Goal: Task Accomplishment & Management: Manage account settings

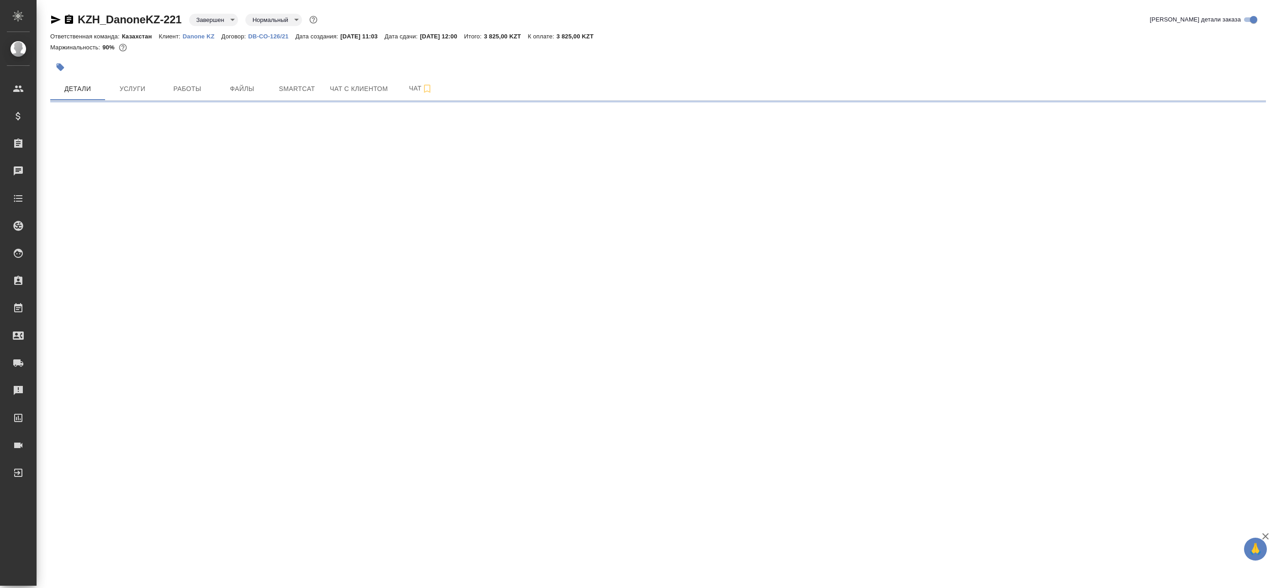
select select "RU"
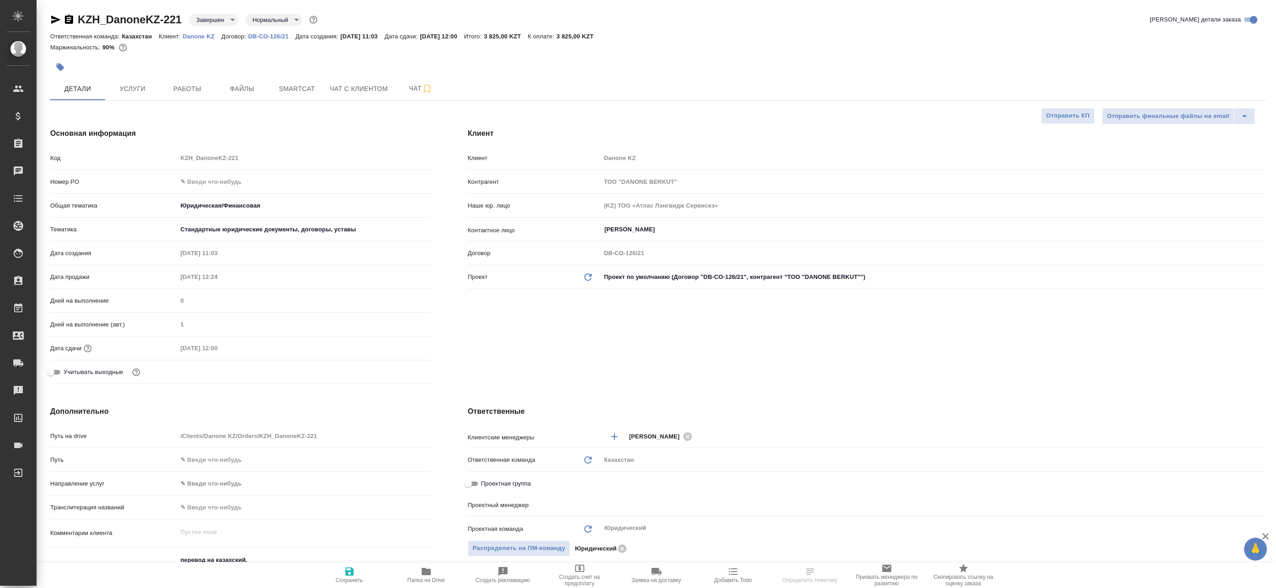
type textarea "x"
type input "[PERSON_NAME]"
type input "Журавлев Денис"
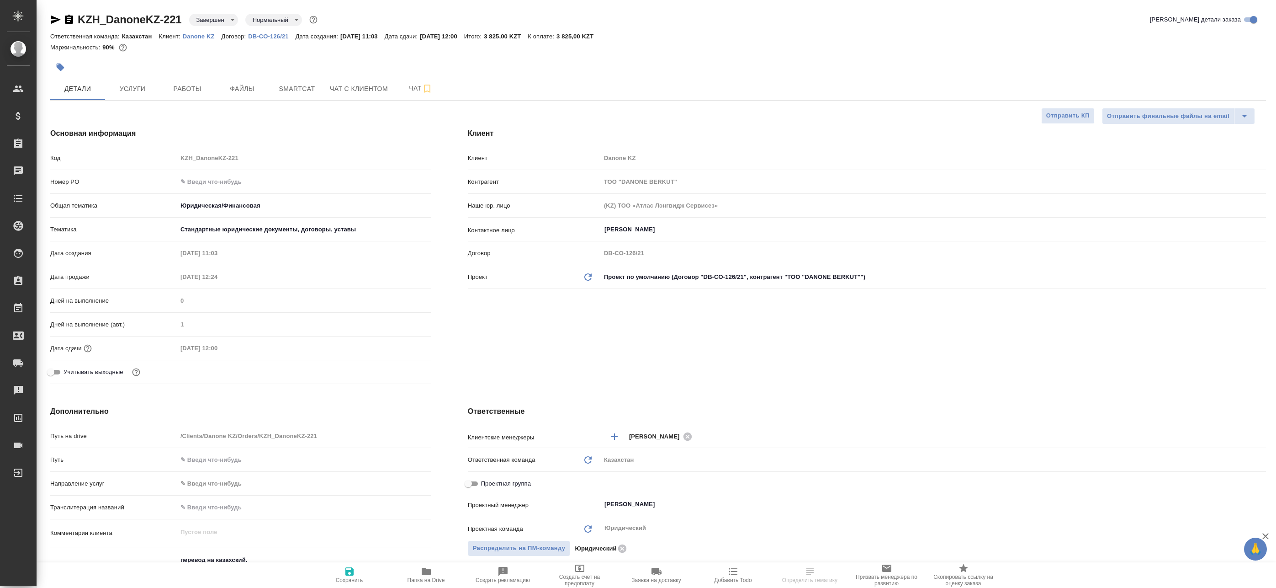
type textarea "x"
click at [415, 581] on span "Папка на Drive" at bounding box center [426, 580] width 37 height 6
type textarea "x"
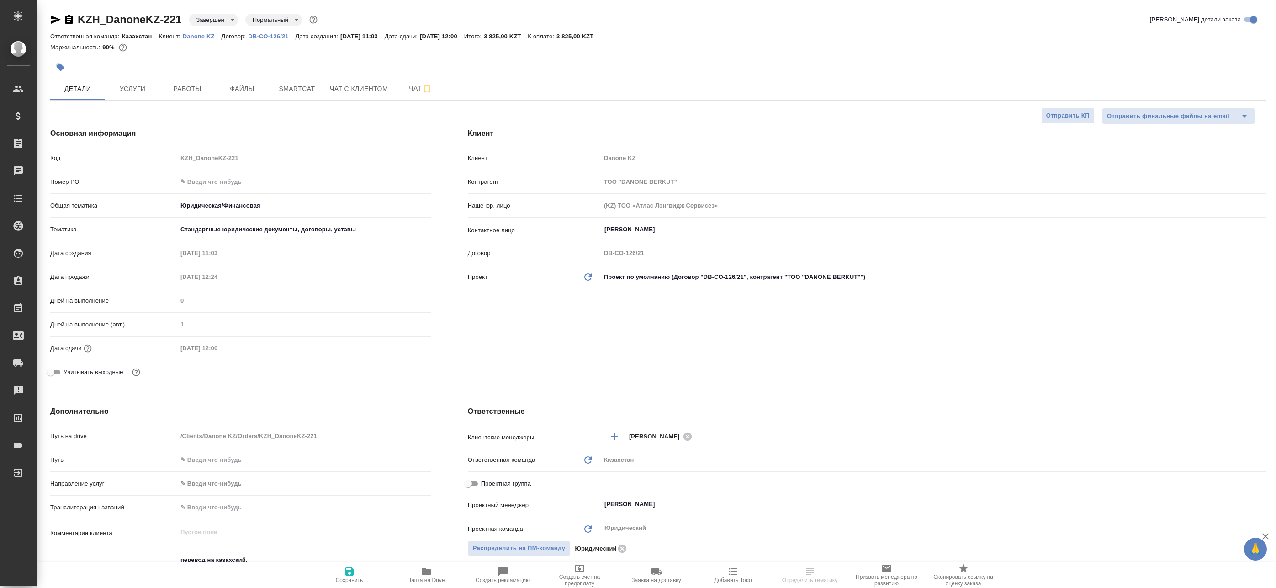
type textarea "x"
select select "RU"
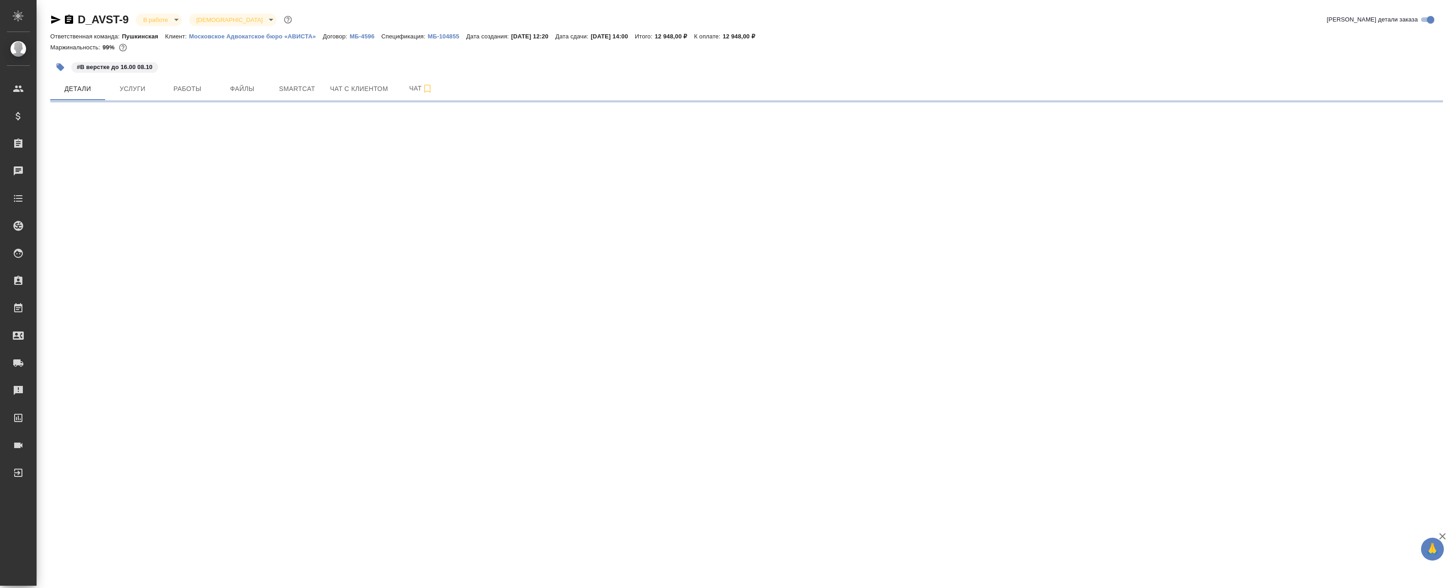
select select "RU"
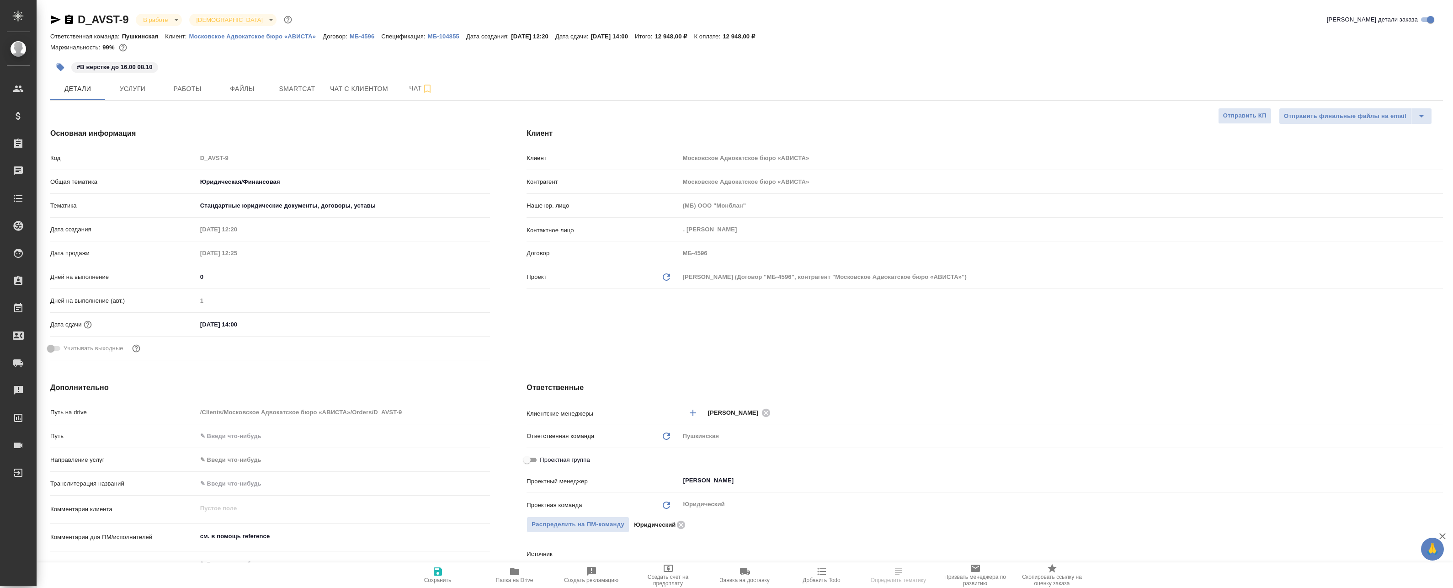
type textarea "x"
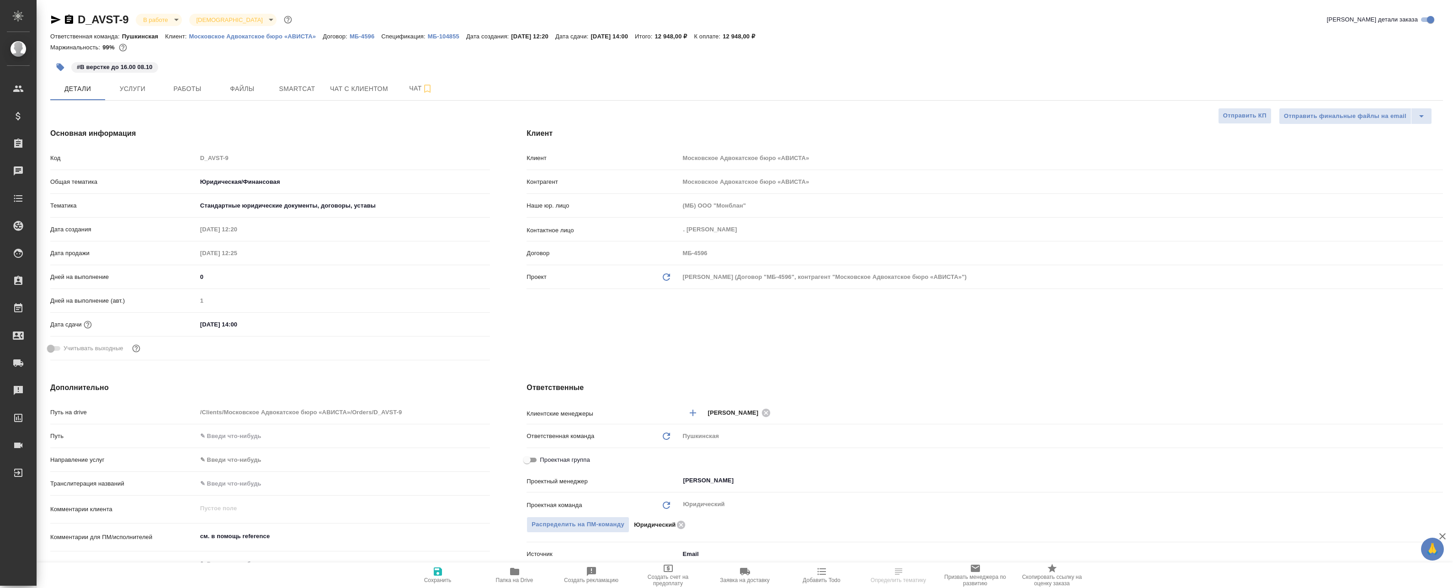
type textarea "x"
click at [410, 90] on span "Чат" at bounding box center [421, 88] width 44 height 11
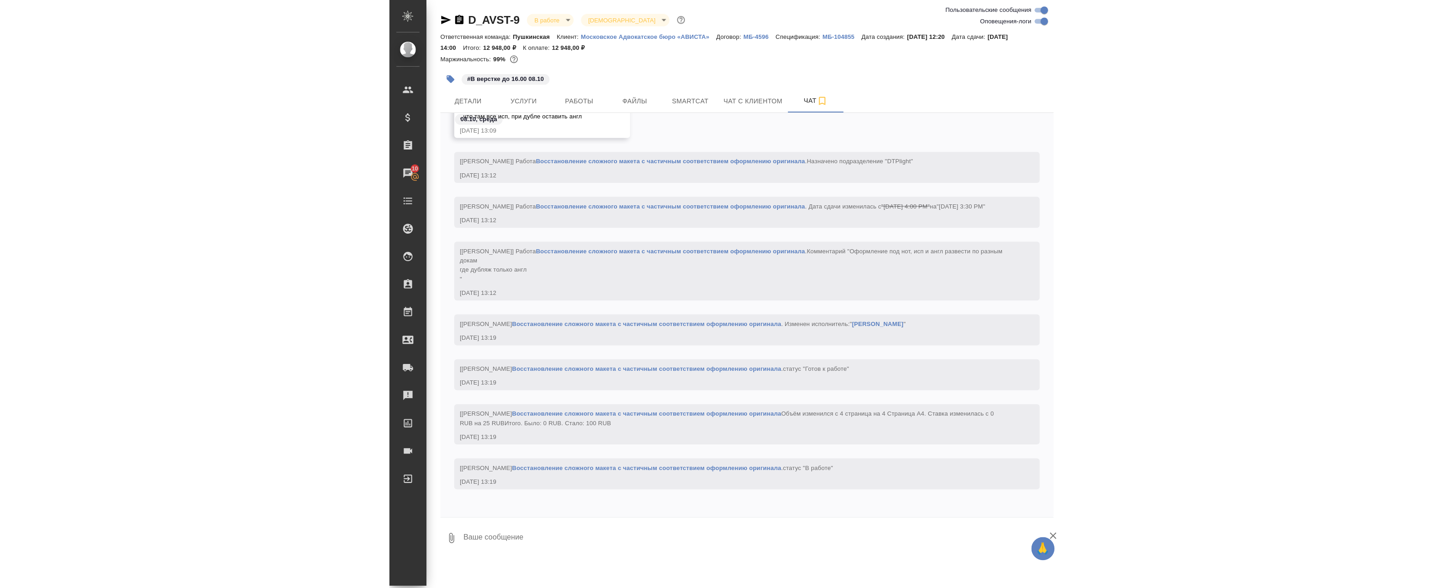
scroll to position [1601, 0]
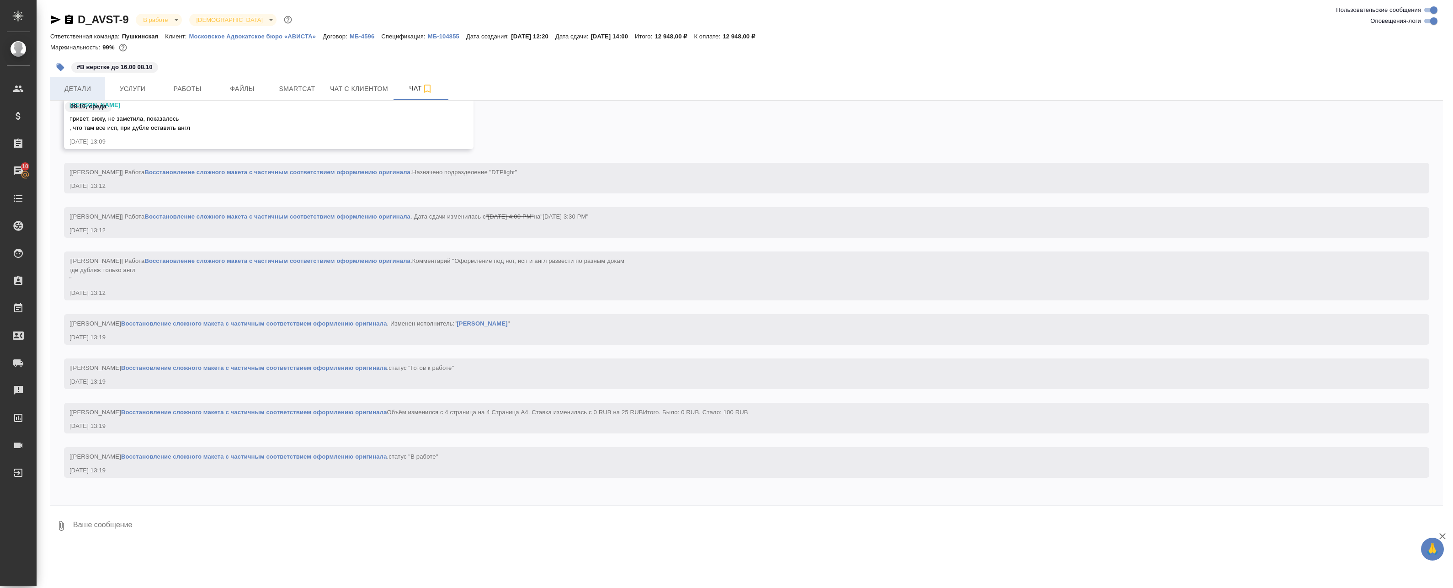
click at [89, 97] on button "Детали" at bounding box center [77, 88] width 55 height 23
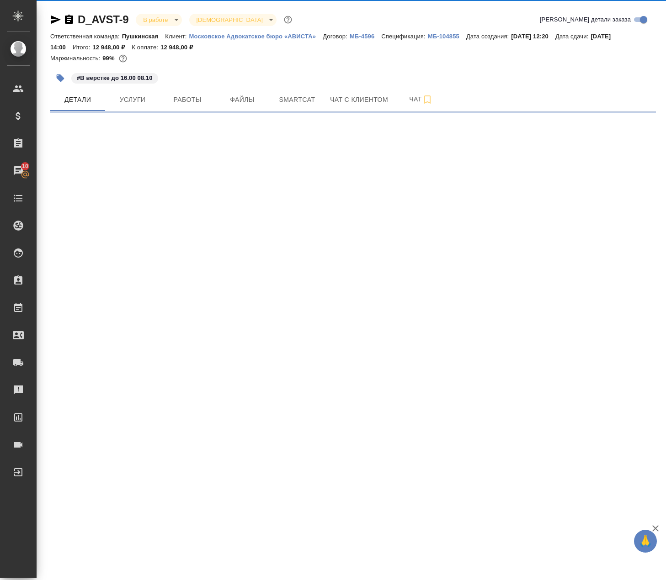
select select "RU"
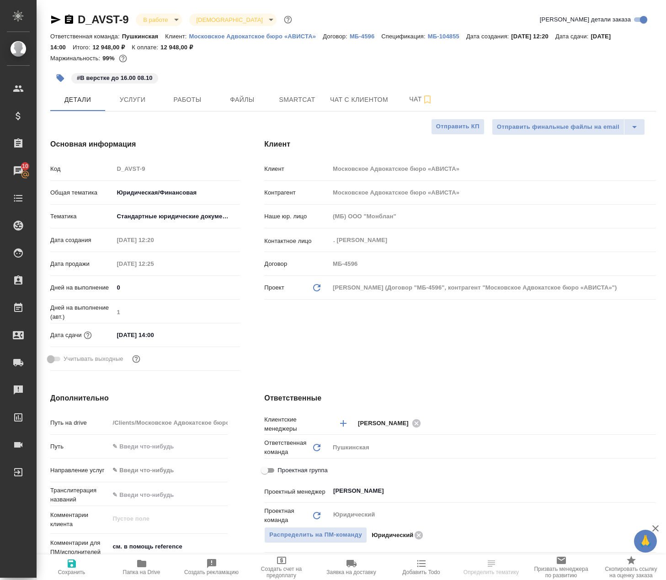
type textarea "x"
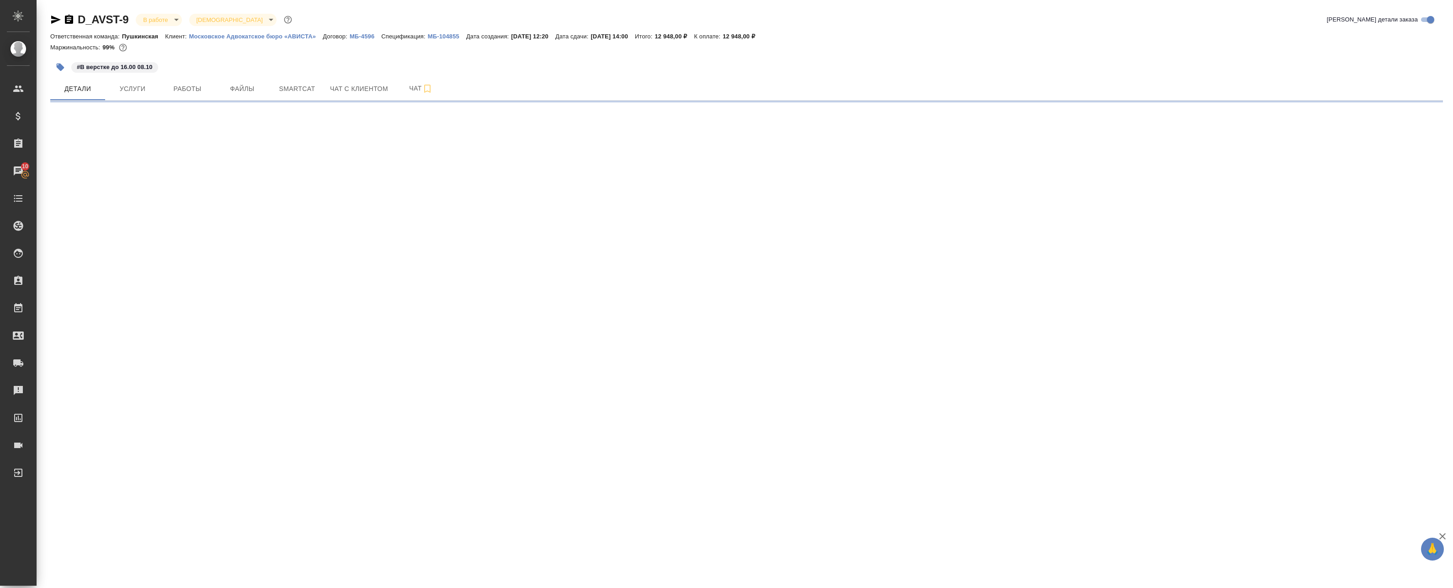
select select "RU"
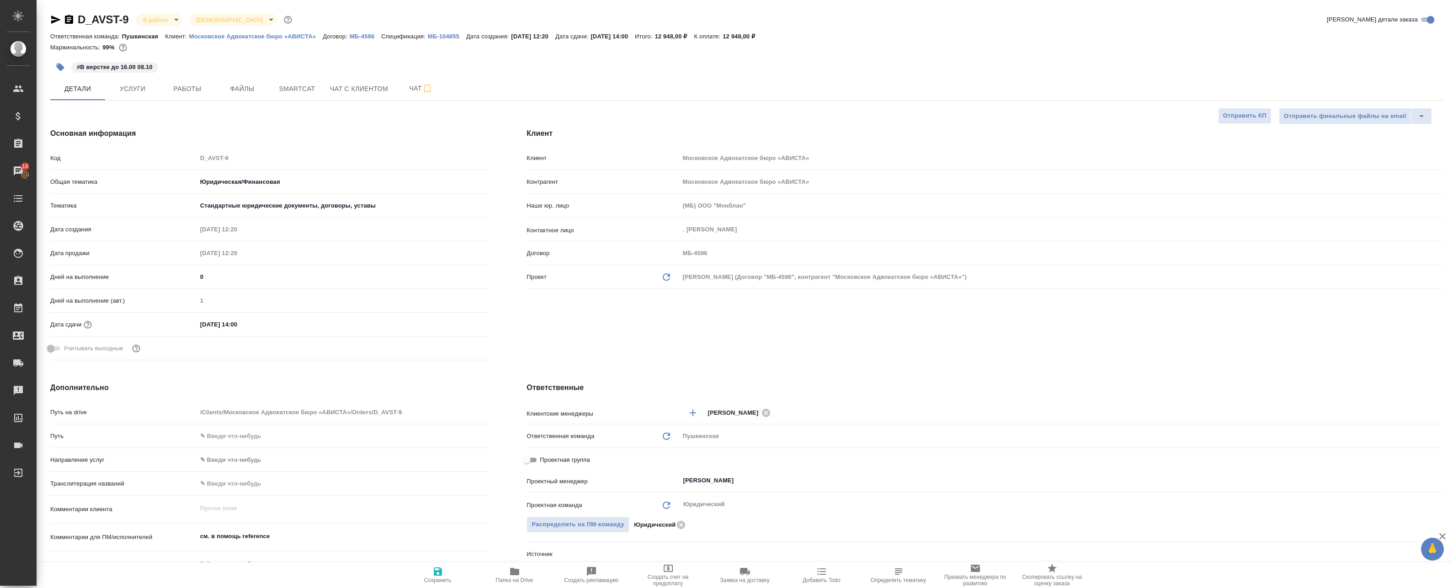
type textarea "x"
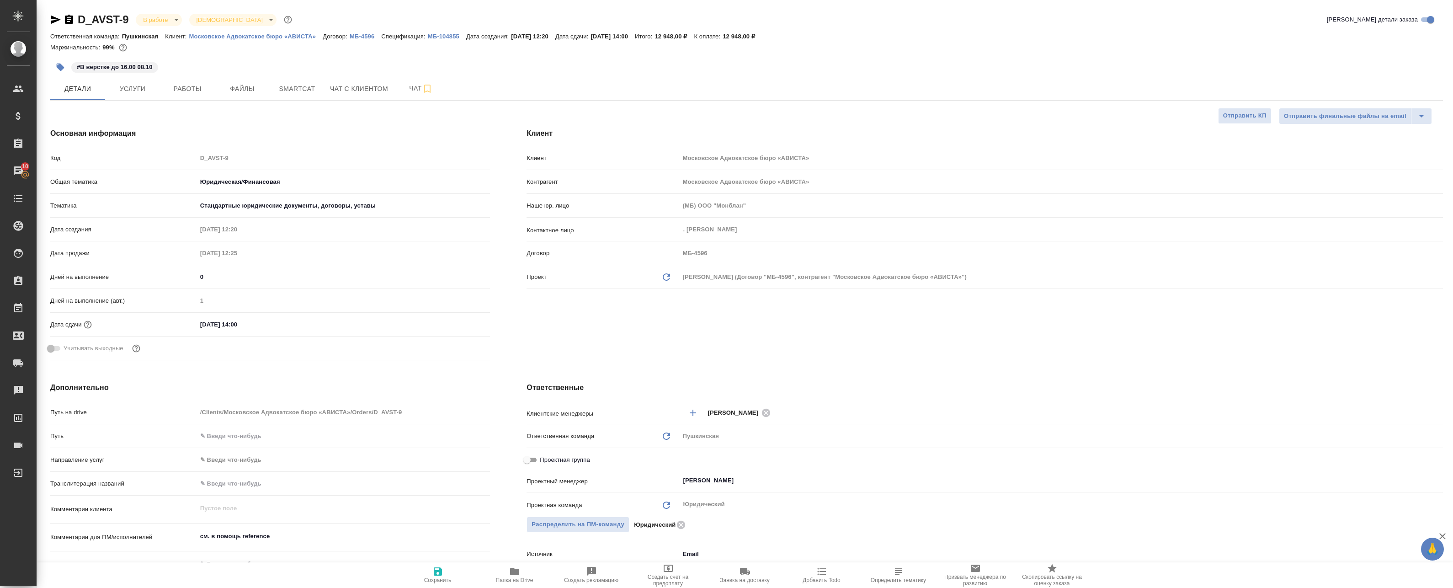
type textarea "x"
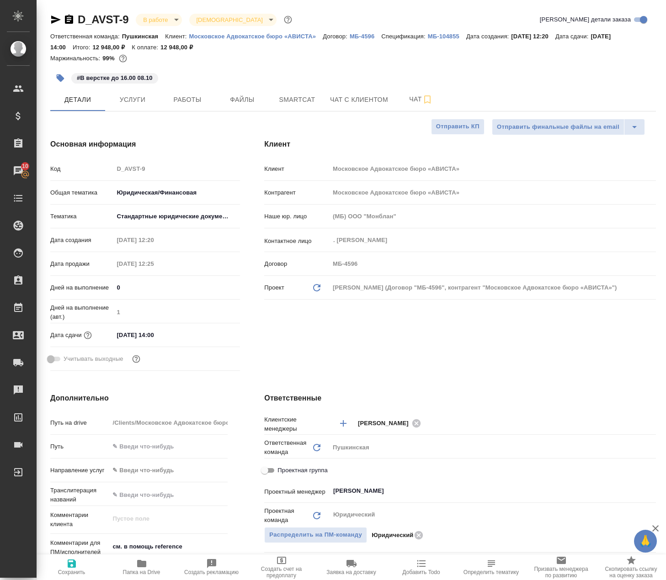
type textarea "x"
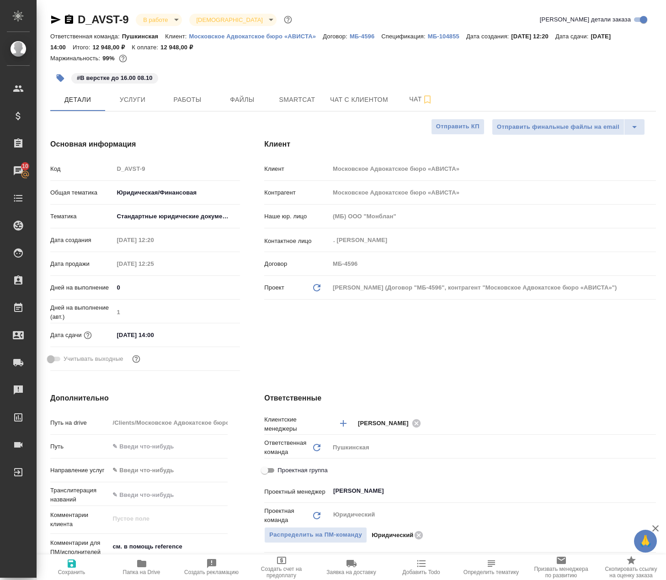
type textarea "x"
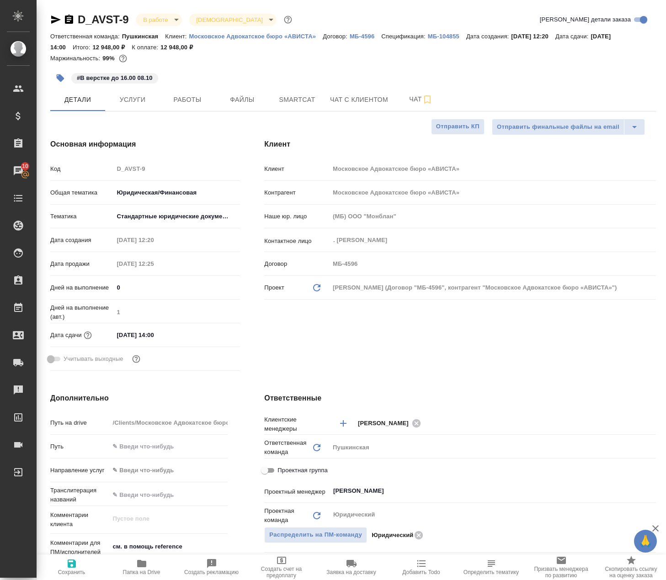
type textarea "x"
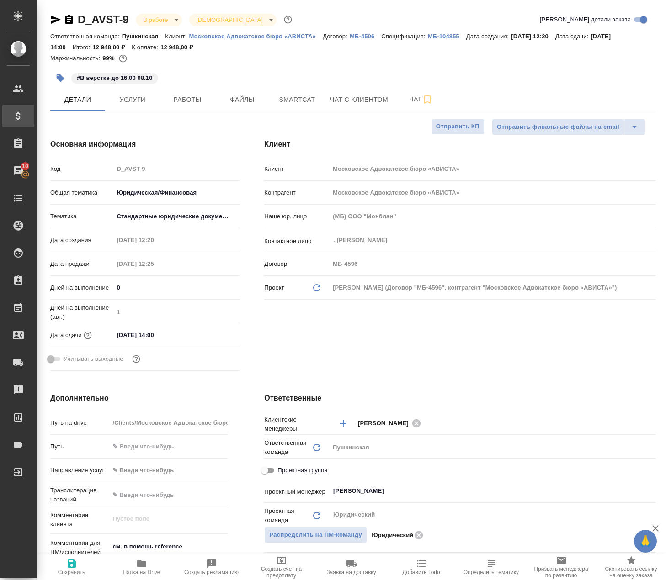
type textarea "x"
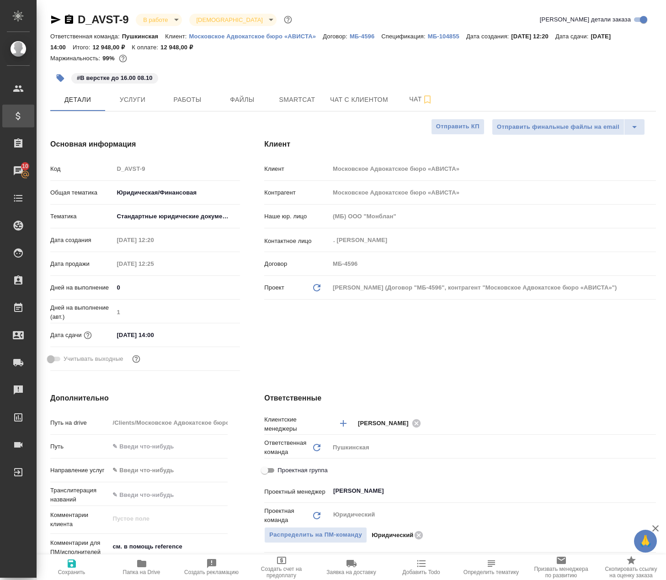
type textarea "x"
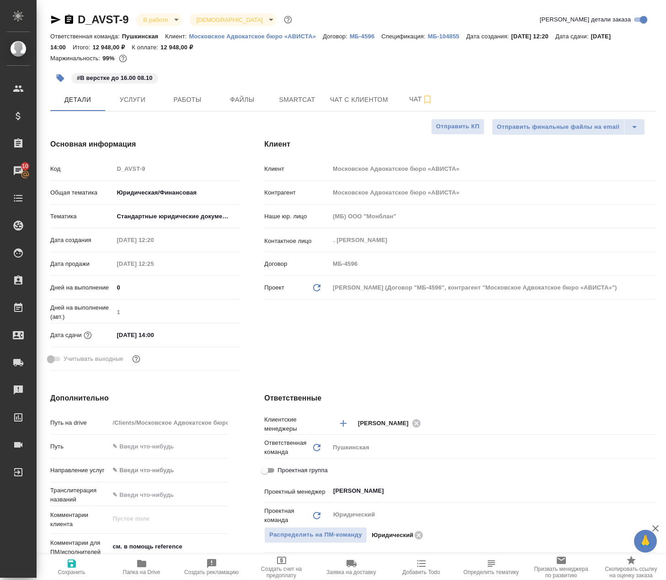
type textarea "x"
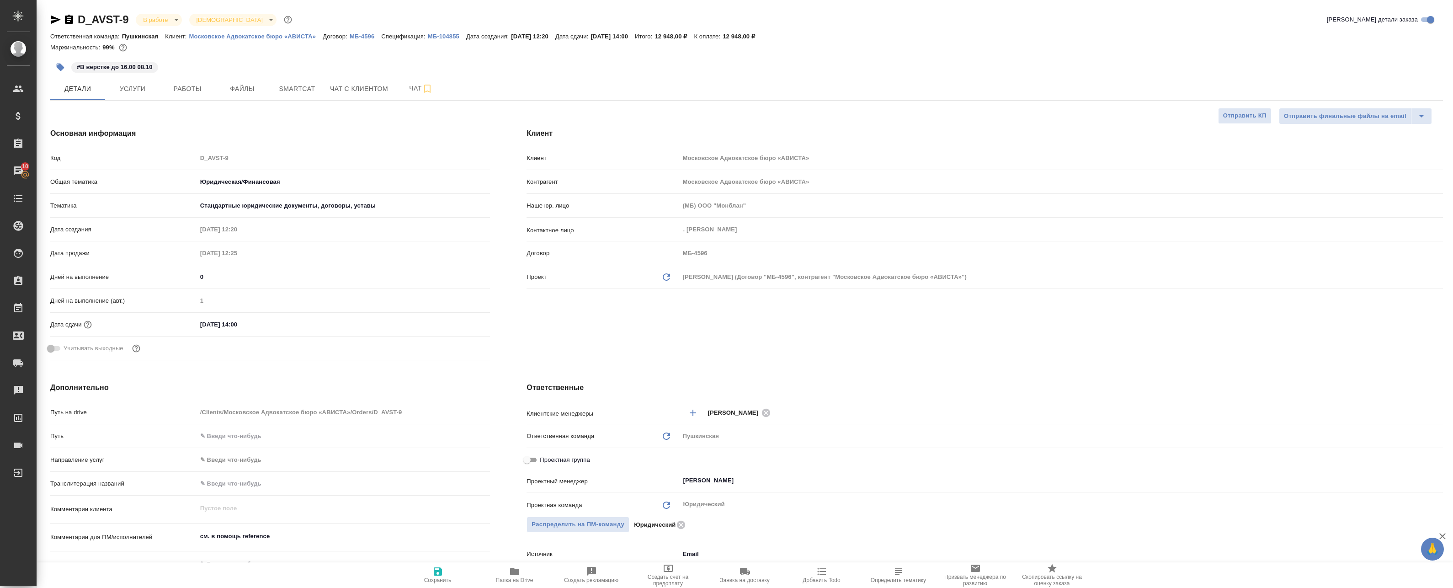
type textarea "x"
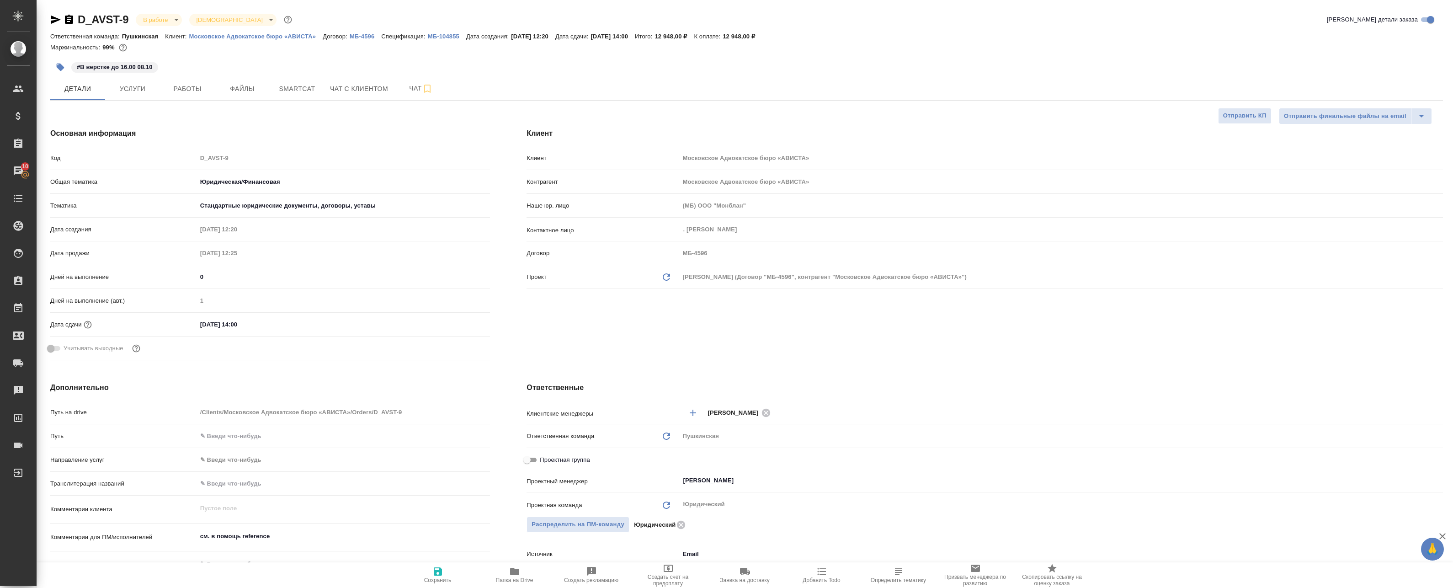
type textarea "x"
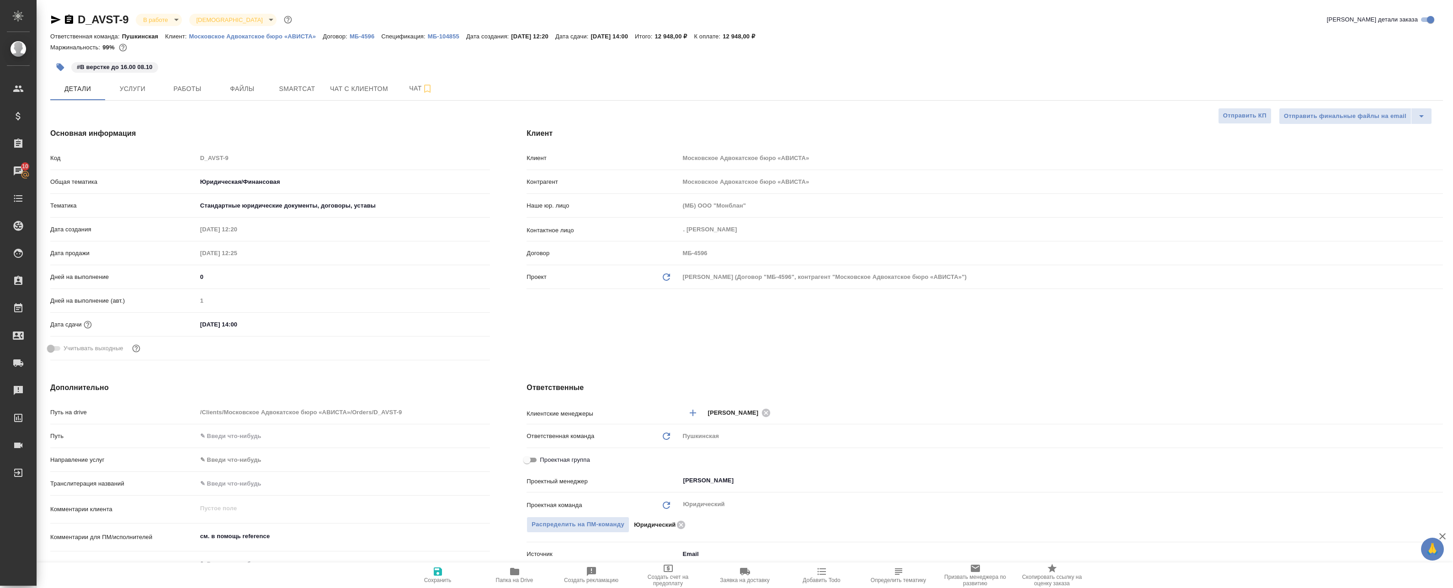
type textarea "x"
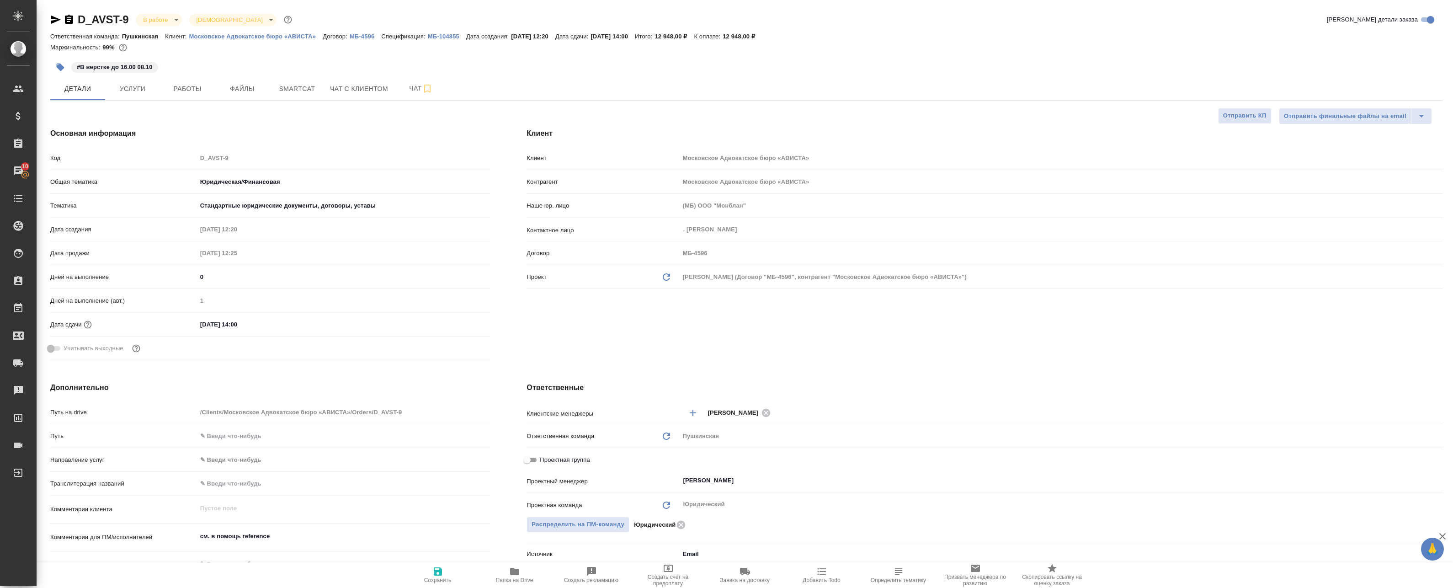
type textarea "x"
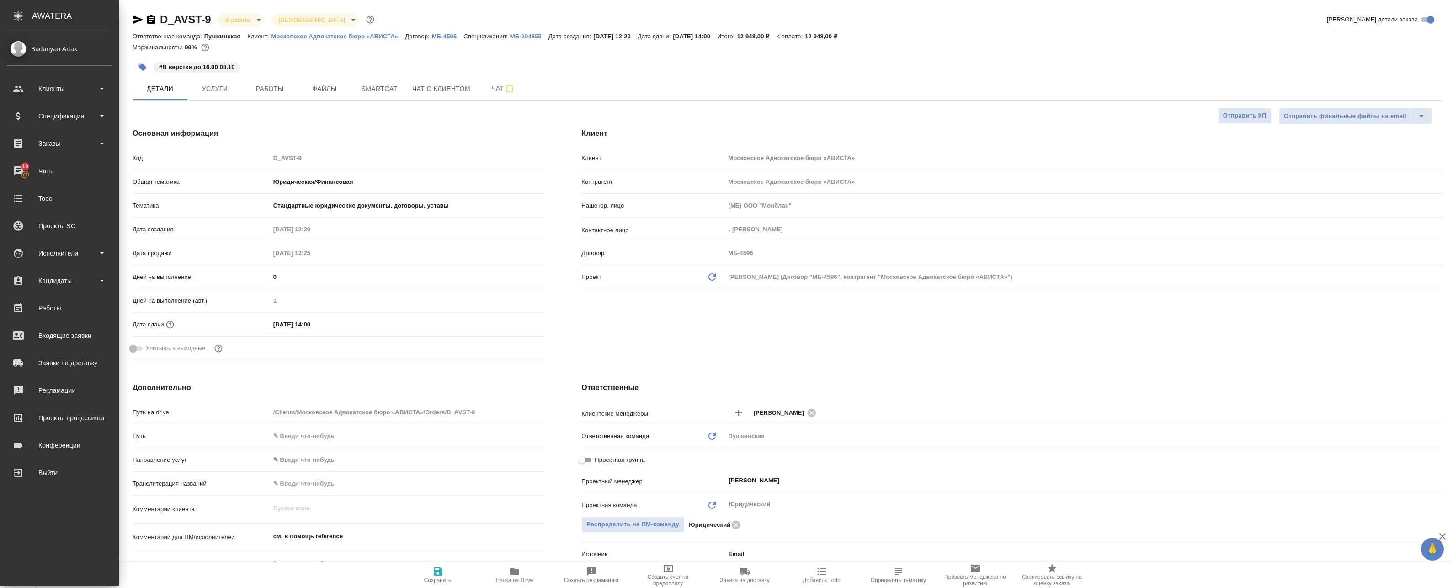
type textarea "x"
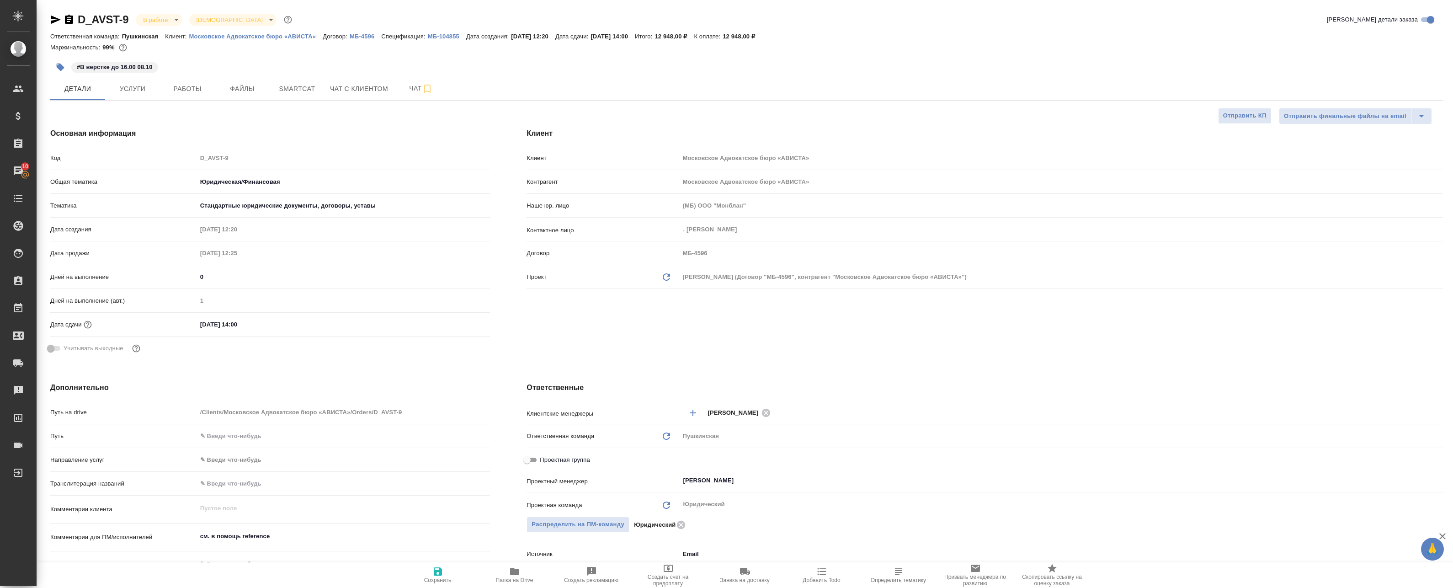
type textarea "x"
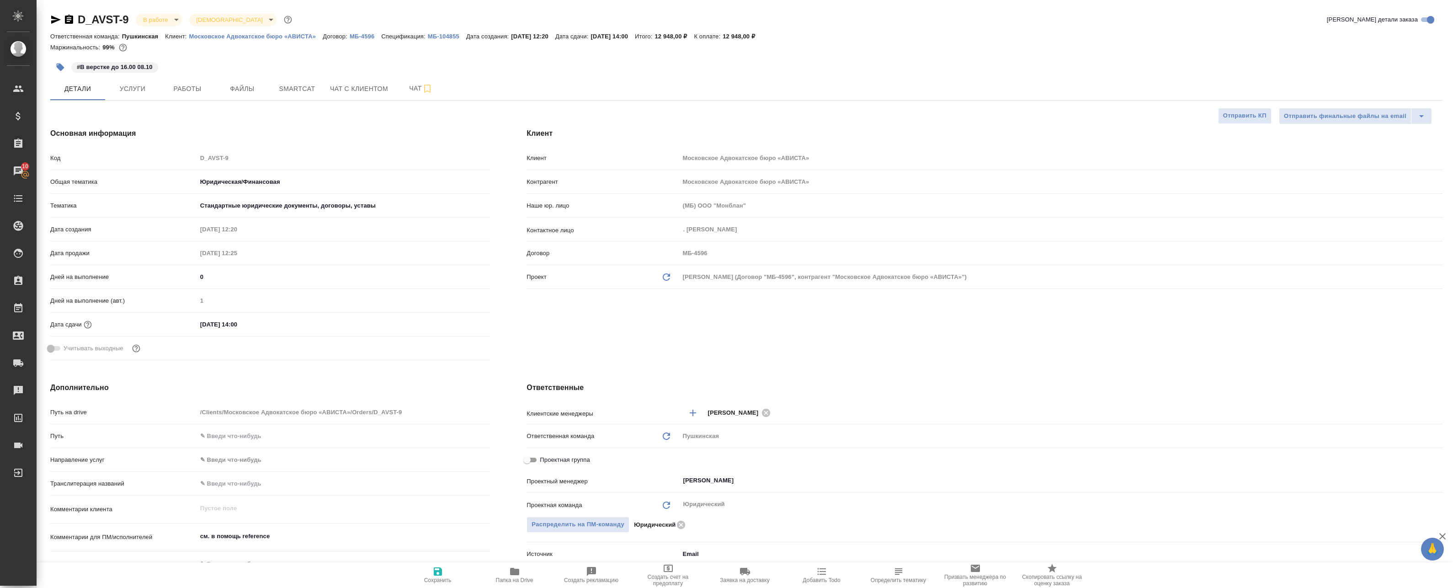
type textarea "x"
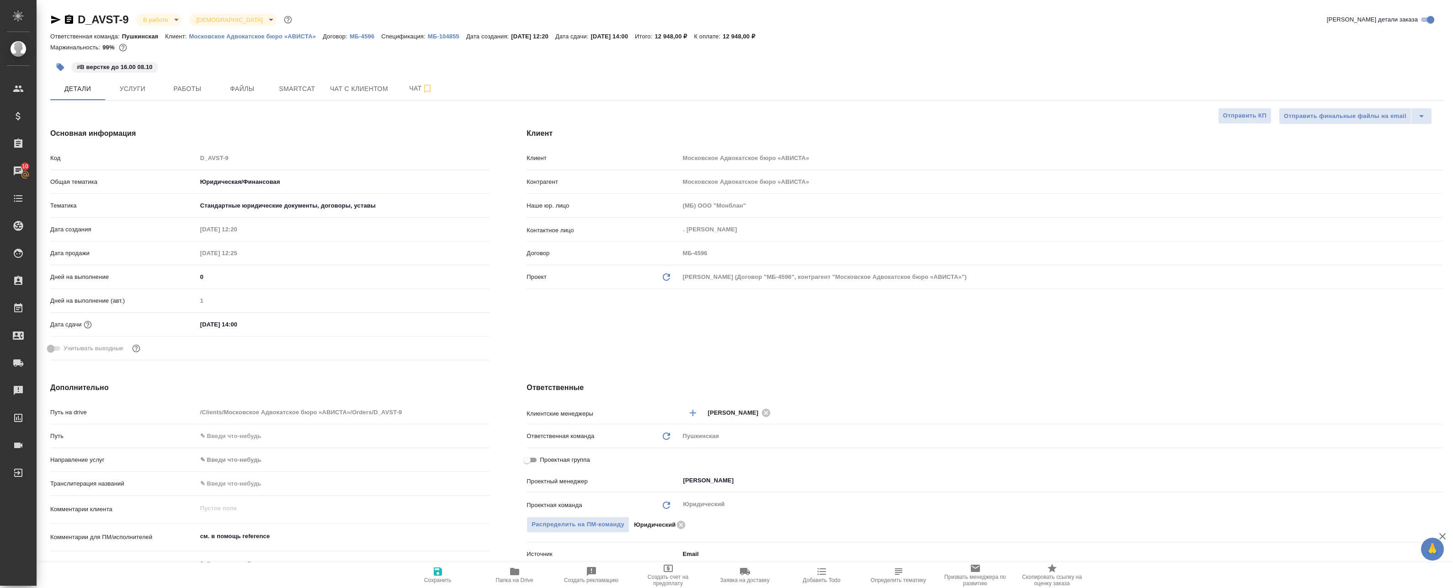
type textarea "x"
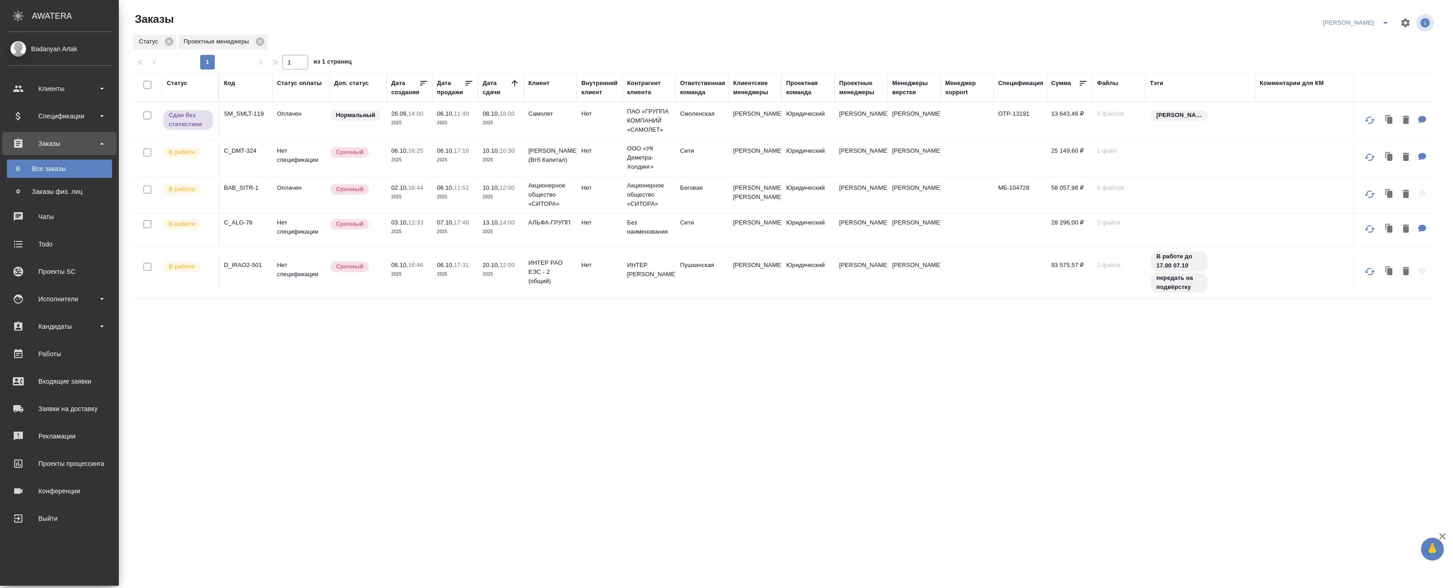
click at [449, 164] on p "2025" at bounding box center [455, 159] width 37 height 9
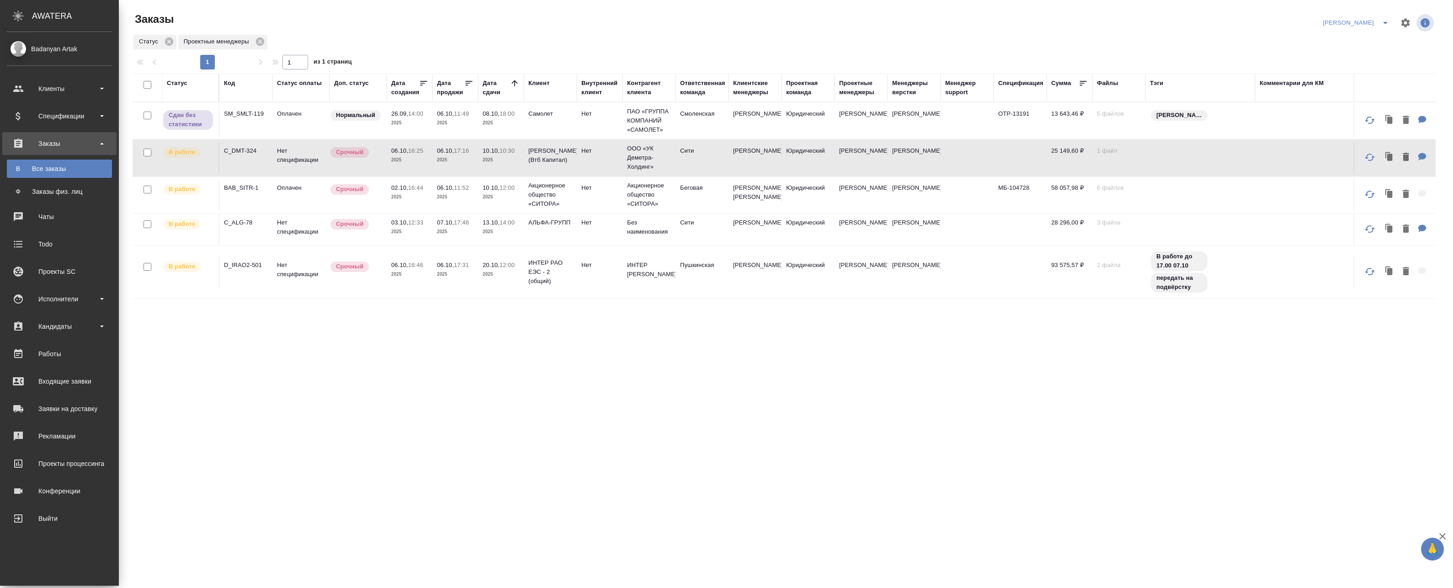
click at [484, 163] on p "2025" at bounding box center [501, 159] width 37 height 9
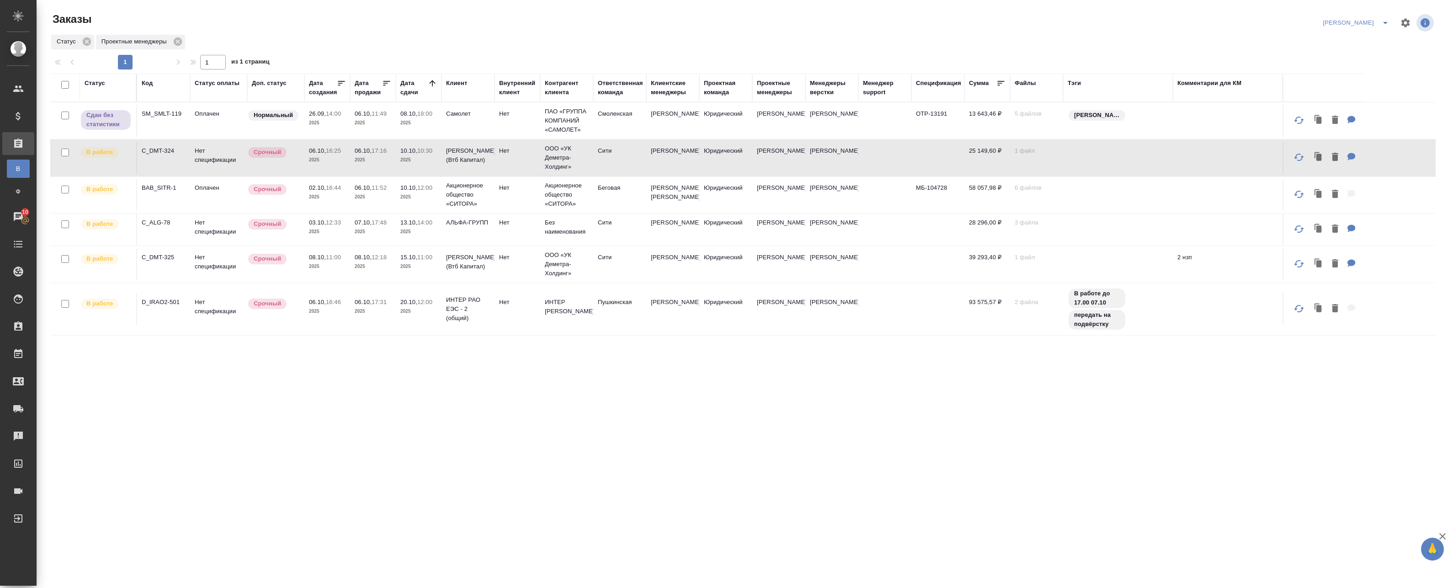
click at [356, 271] on p "2025" at bounding box center [373, 266] width 37 height 9
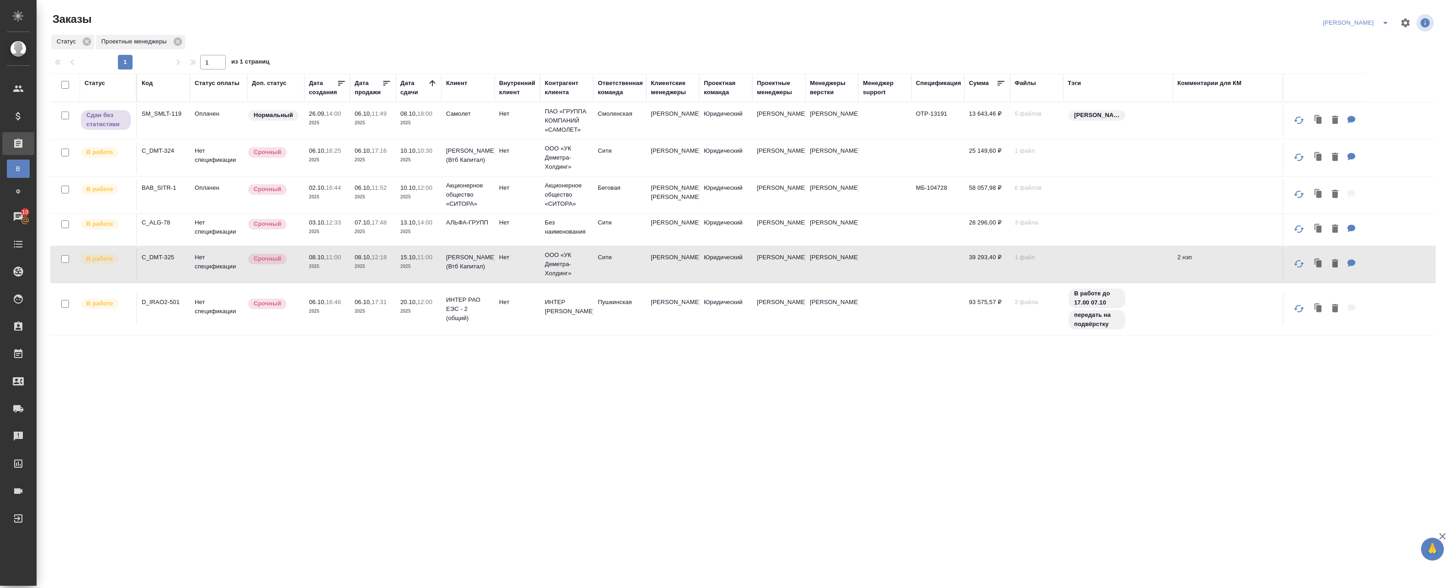
click at [371, 119] on p "2025" at bounding box center [373, 122] width 37 height 9
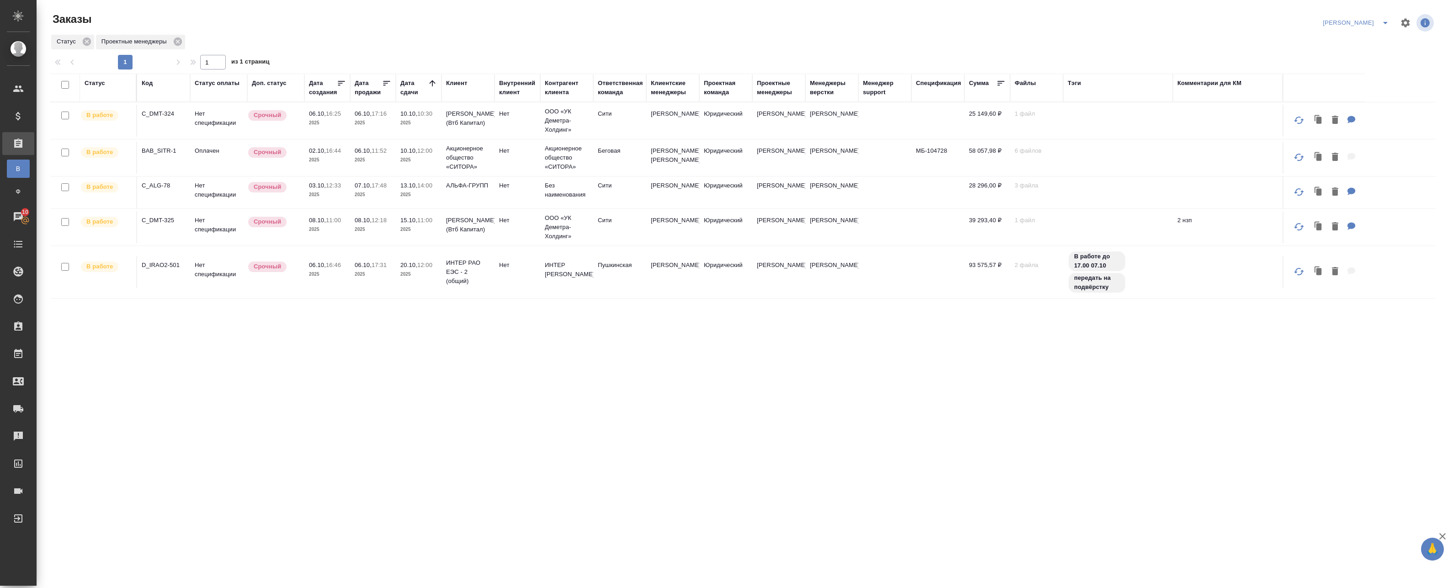
click at [1386, 22] on button "split button" at bounding box center [1385, 23] width 18 height 15
click at [1368, 41] on li "leagal" at bounding box center [1367, 41] width 39 height 15
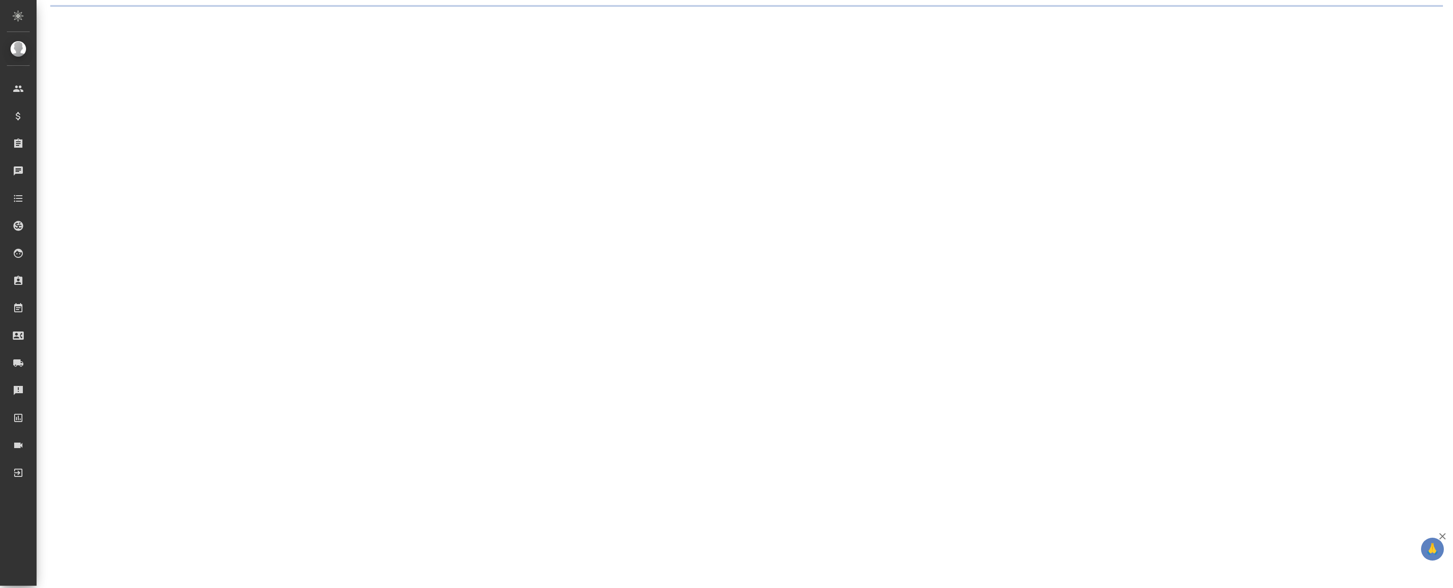
select select "RU"
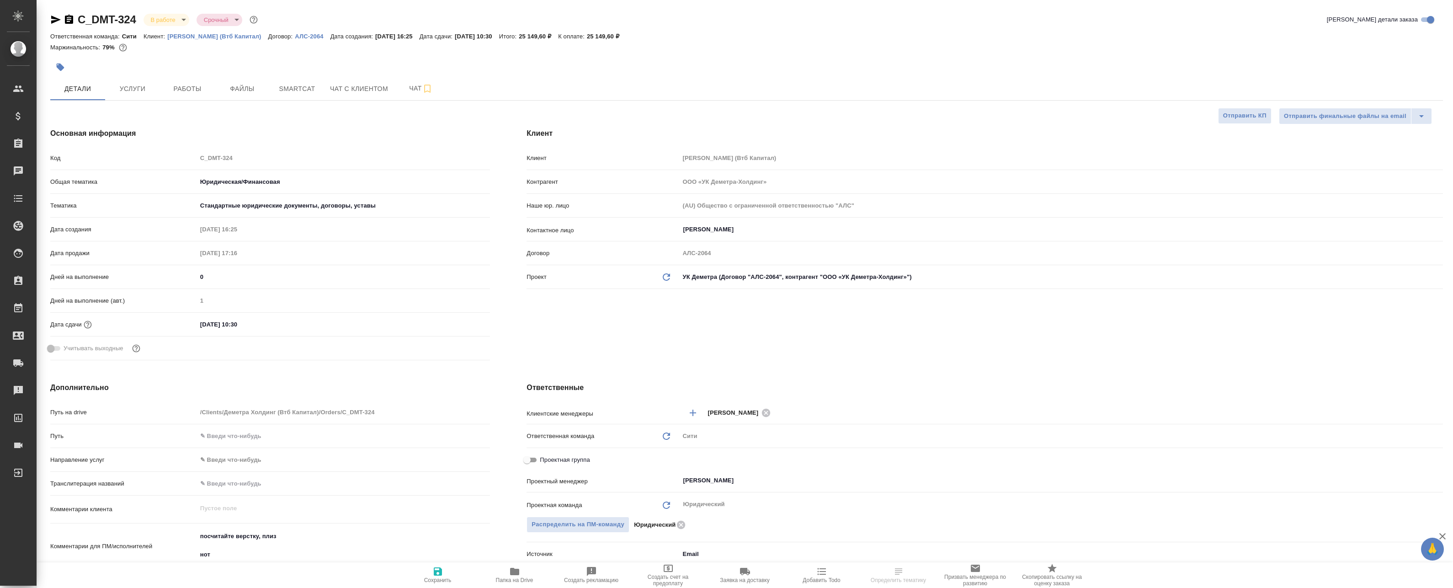
type textarea "x"
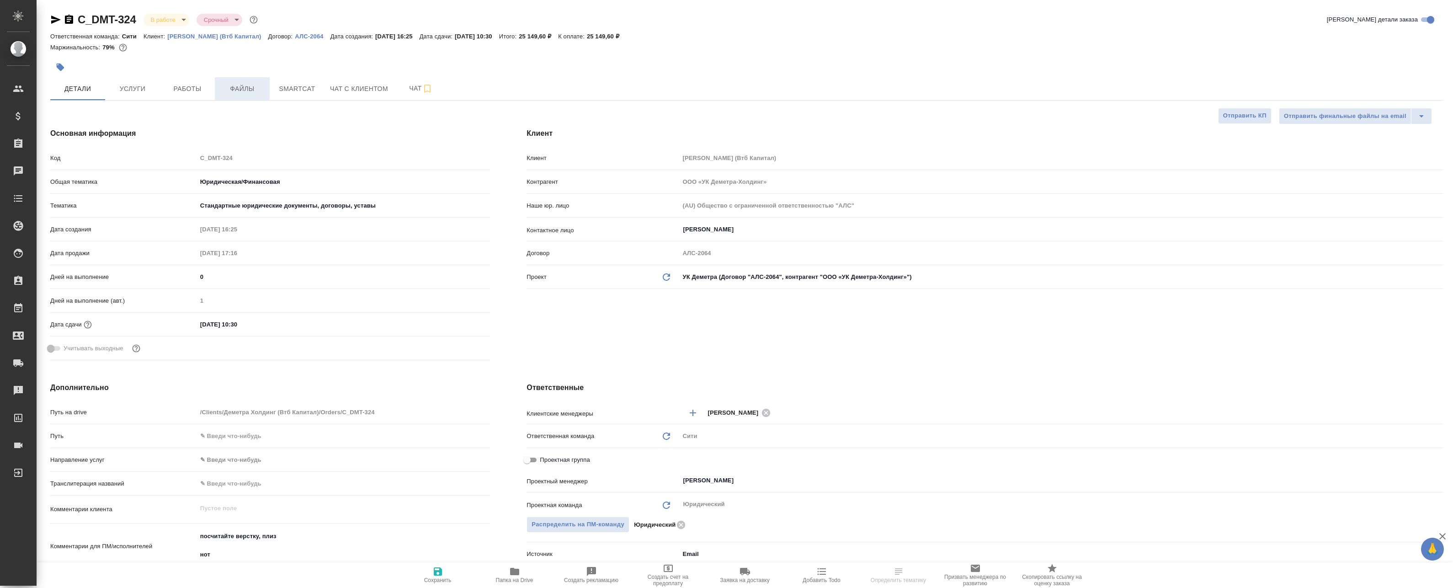
type textarea "x"
click at [259, 95] on button "Файлы" at bounding box center [242, 88] width 55 height 23
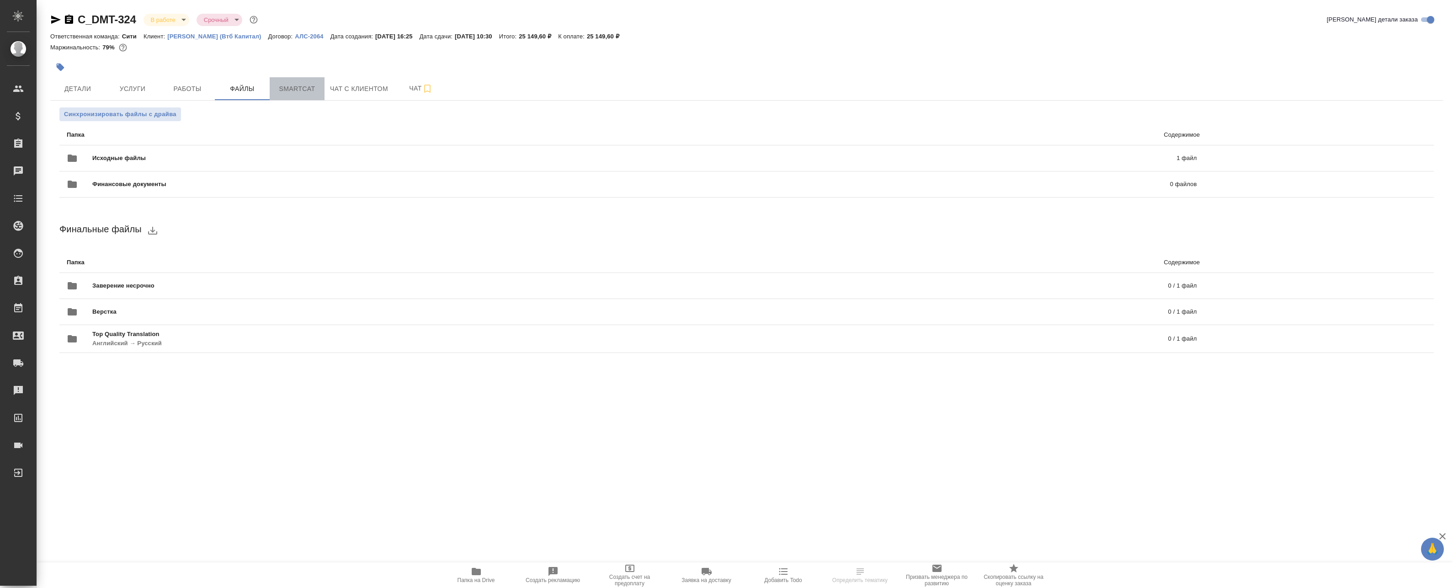
click at [288, 87] on span "Smartcat" at bounding box center [297, 88] width 44 height 11
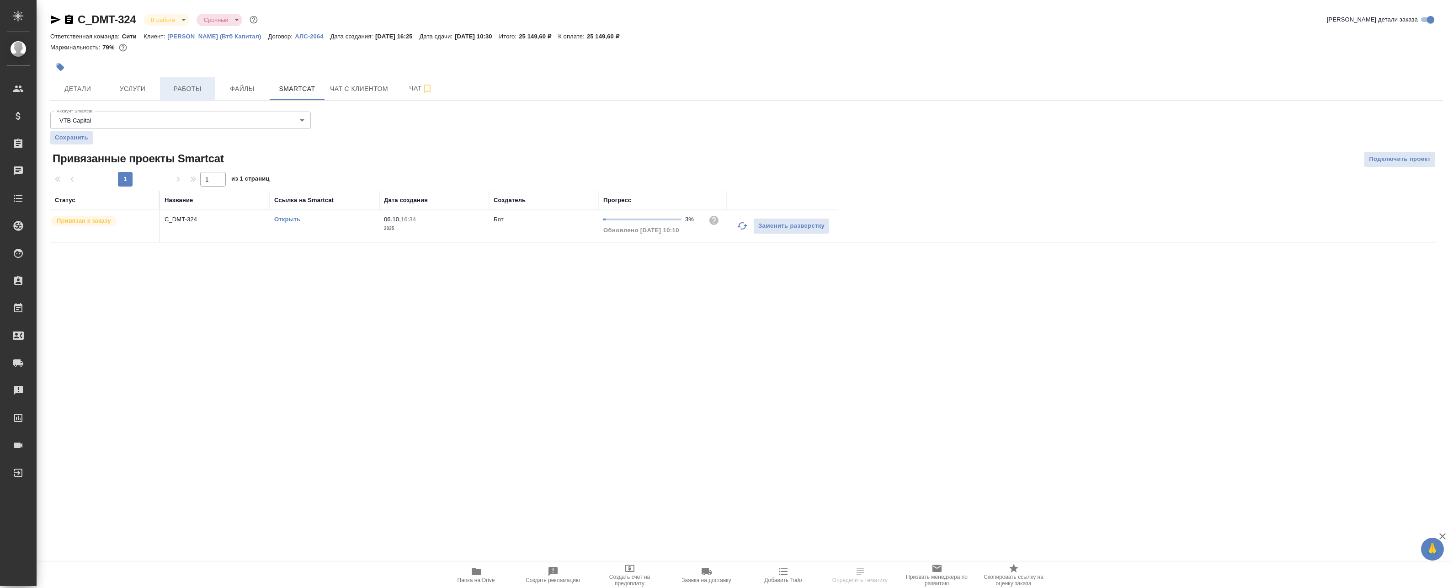
click at [163, 89] on button "Работы" at bounding box center [187, 88] width 55 height 23
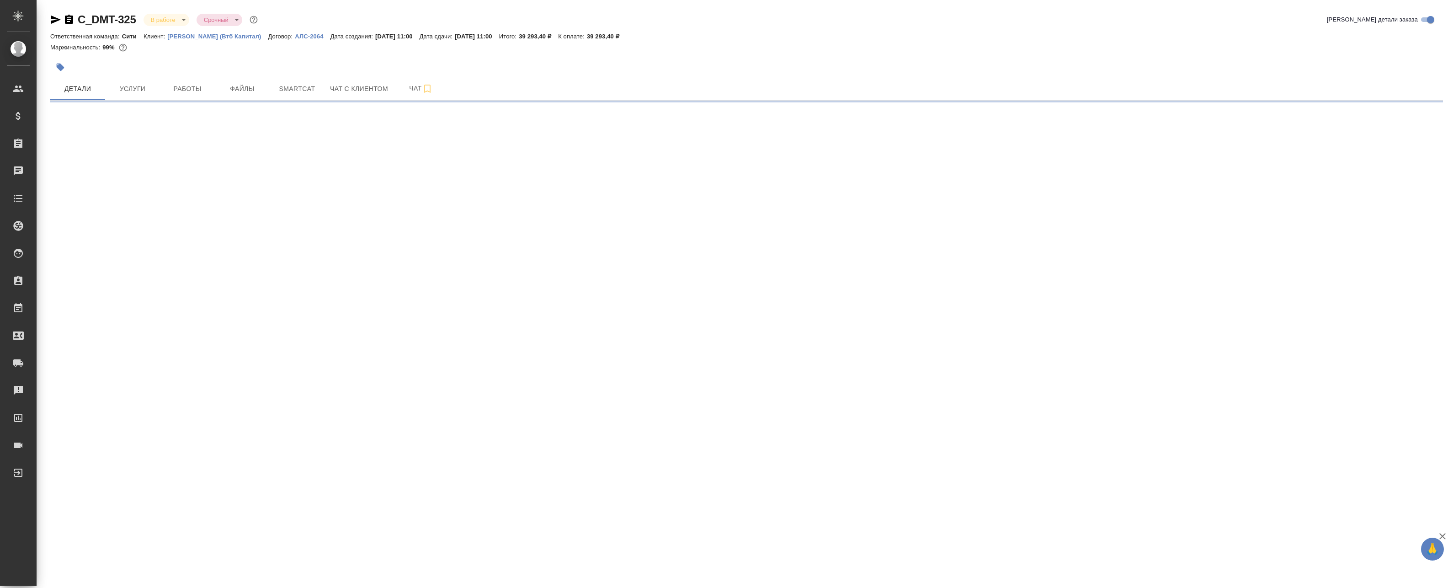
select select "RU"
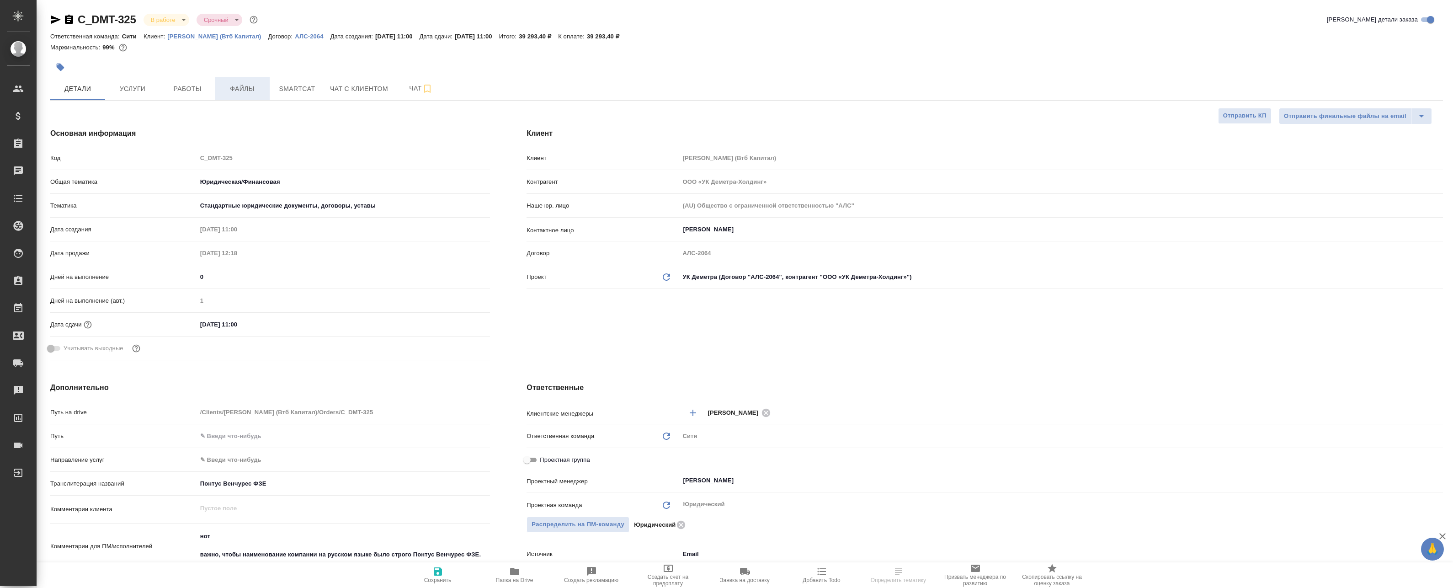
type textarea "x"
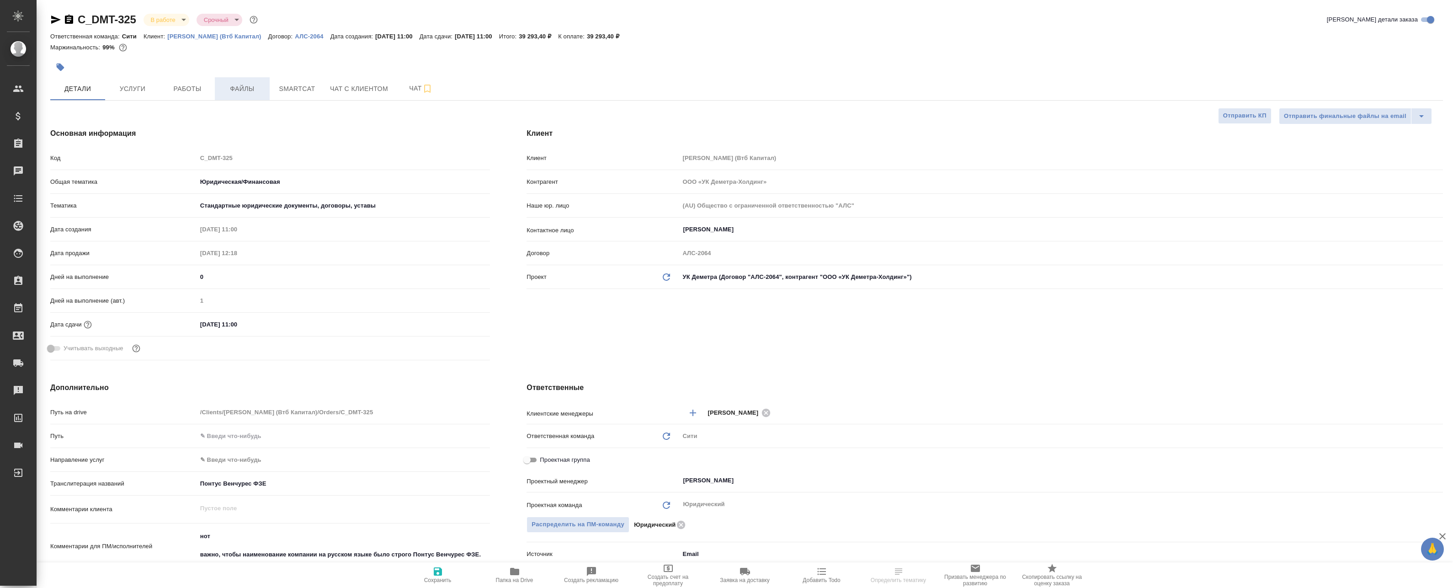
type textarea "x"
click at [225, 90] on span "Файлы" at bounding box center [242, 88] width 44 height 11
click at [178, 88] on span "Работы" at bounding box center [187, 88] width 44 height 11
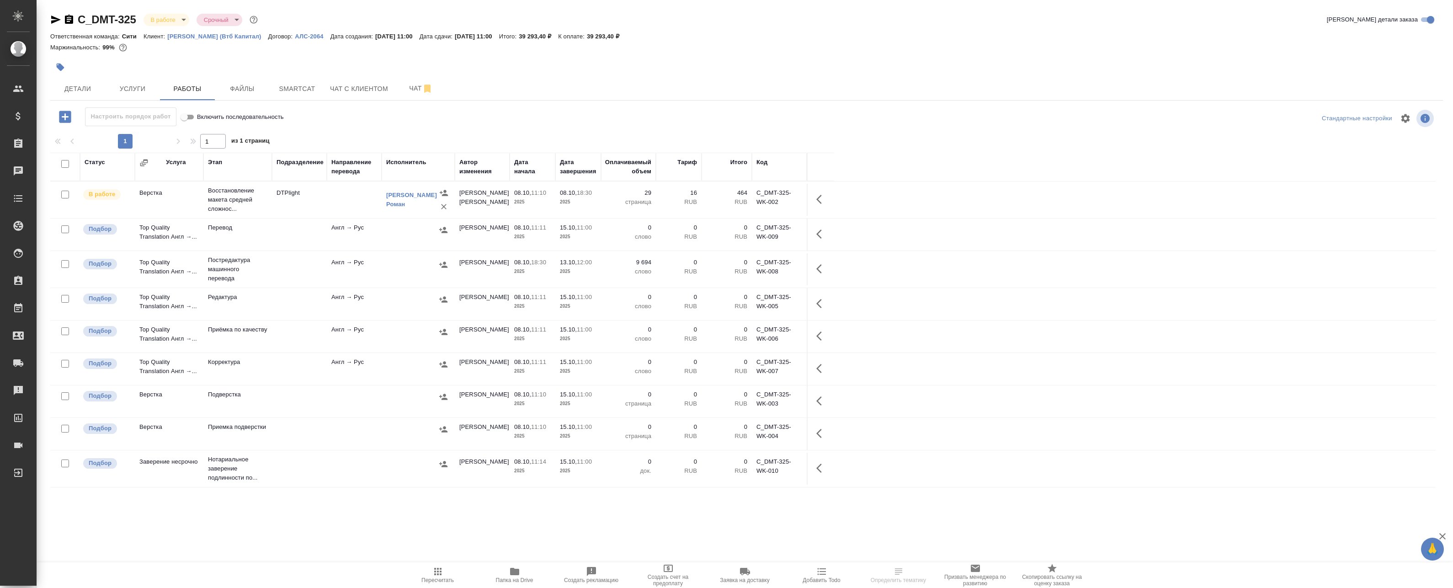
click at [395, 273] on td at bounding box center [418, 269] width 73 height 32
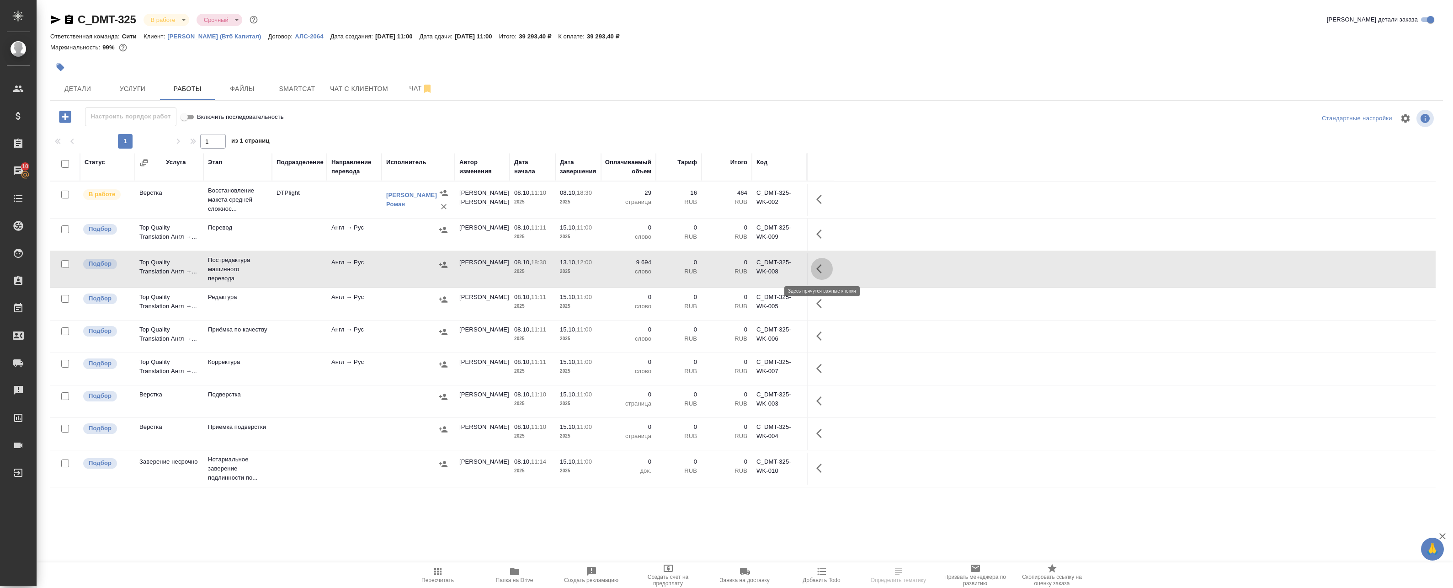
click at [819, 269] on icon "button" at bounding box center [821, 268] width 11 height 11
drag, startPoint x: 756, startPoint y: 271, endPoint x: 739, endPoint y: 270, distance: 17.4
click at [739, 270] on div at bounding box center [771, 269] width 80 height 22
click at [739, 270] on icon "button" at bounding box center [739, 268] width 8 height 9
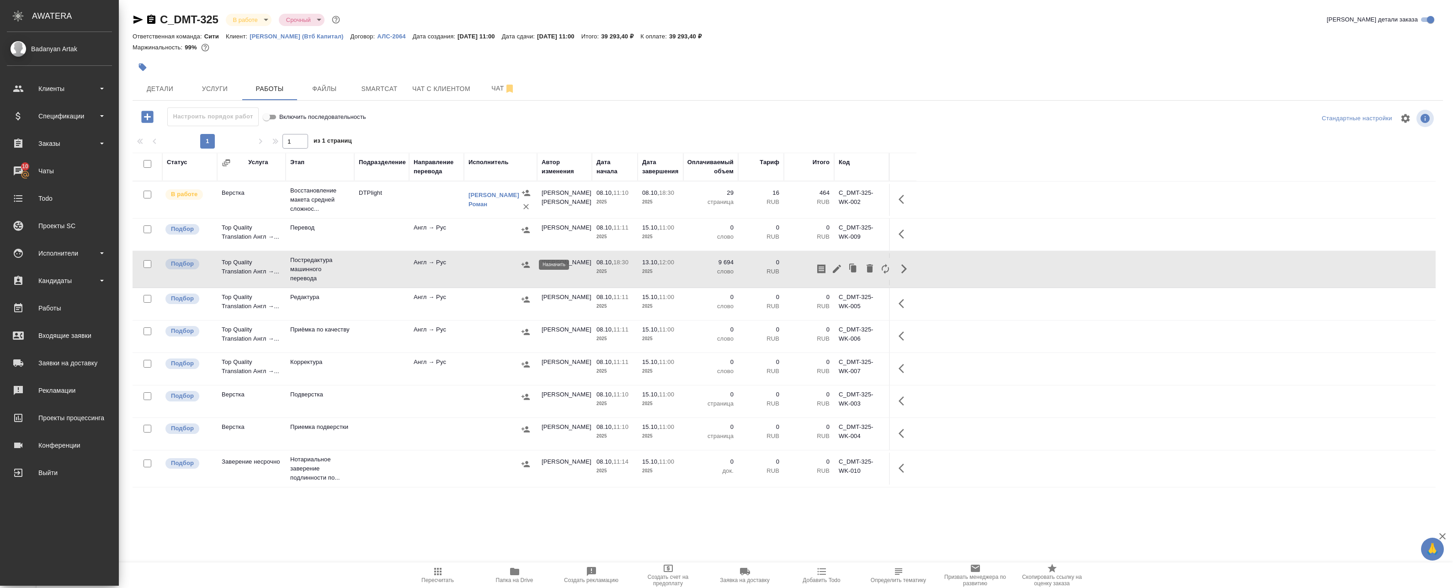
click at [524, 268] on icon "button" at bounding box center [525, 264] width 9 height 9
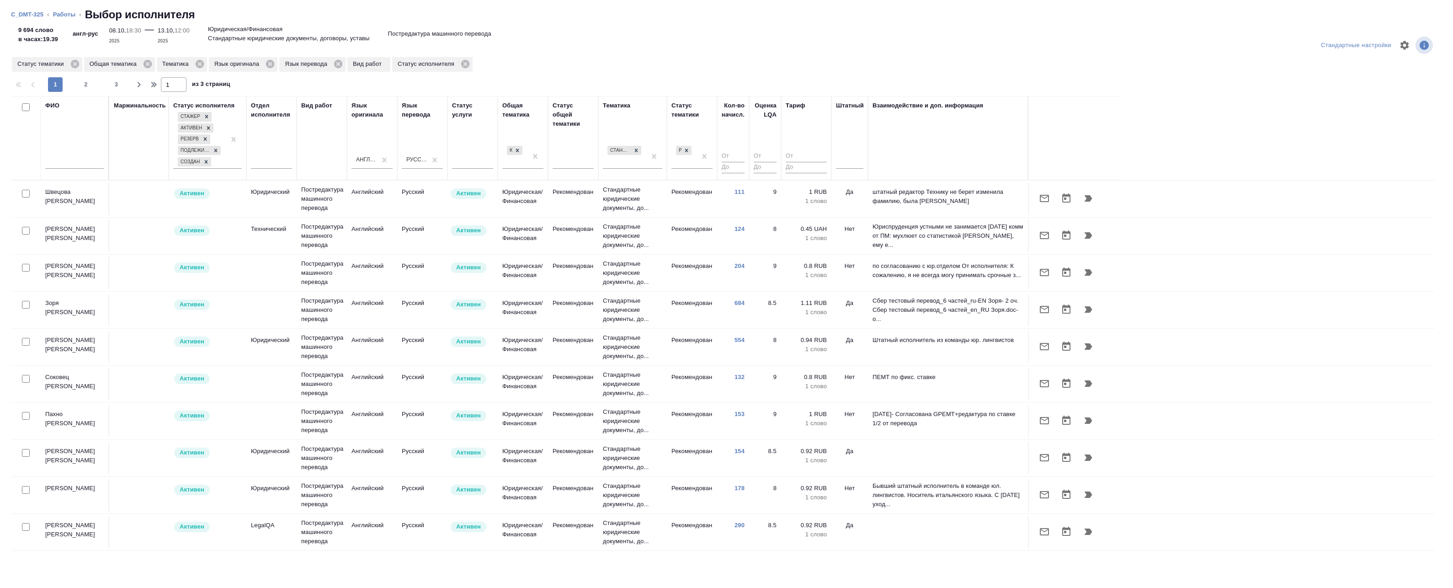
click at [546, 56] on div at bounding box center [726, 45] width 477 height 22
click at [846, 168] on div at bounding box center [849, 159] width 27 height 17
click at [854, 204] on div "Да" at bounding box center [904, 205] width 137 height 16
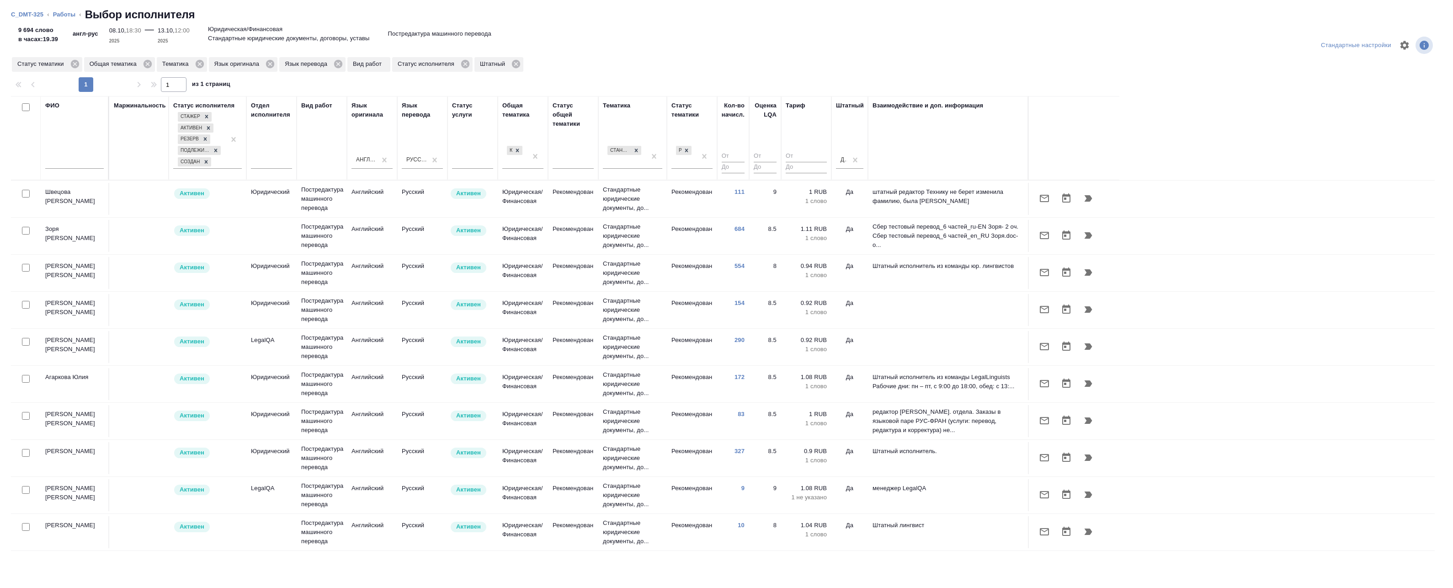
click at [369, 241] on td "Английский" at bounding box center [372, 236] width 50 height 32
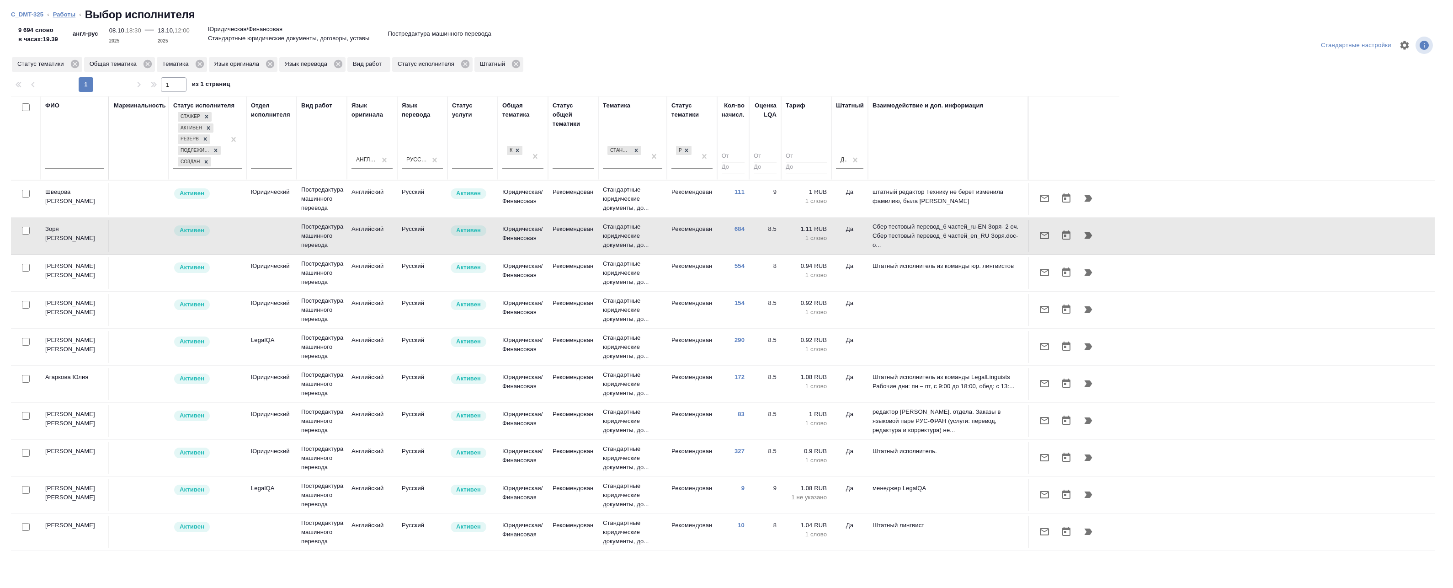
click at [60, 16] on link "Работы" at bounding box center [64, 14] width 23 height 7
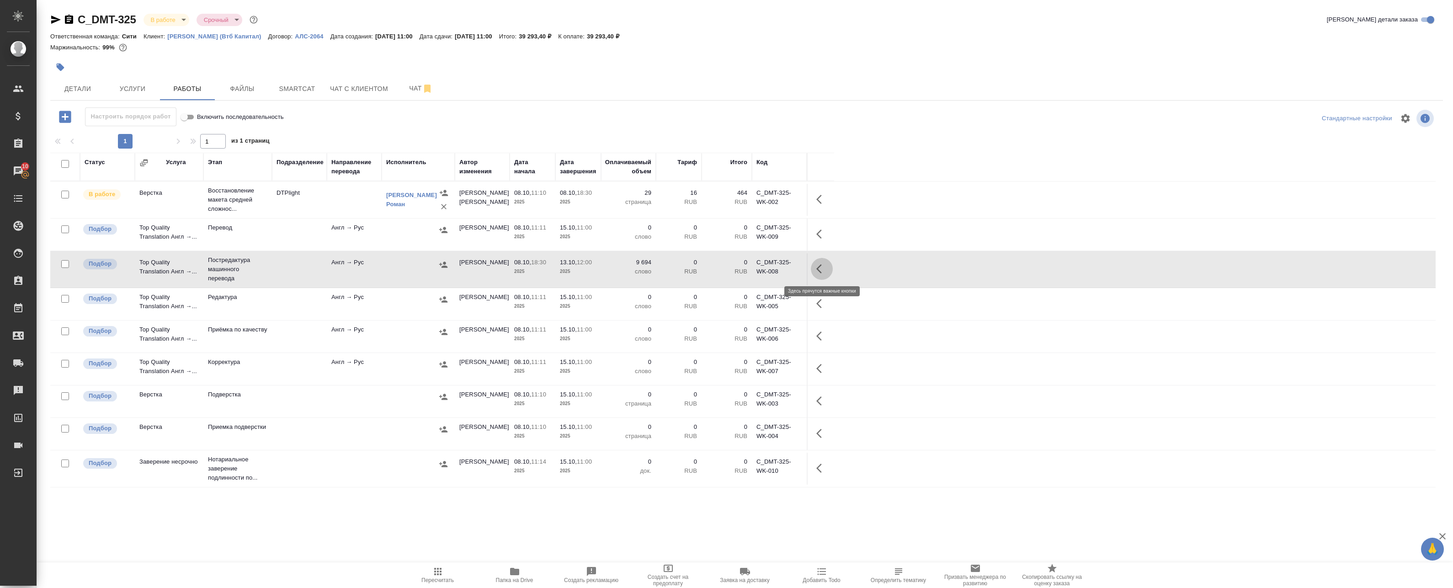
click at [824, 269] on icon "button" at bounding box center [821, 268] width 11 height 11
click at [742, 270] on icon "button" at bounding box center [739, 268] width 8 height 9
click at [339, 500] on div "Статус Услуга Этап Подразделение Направление перевода Исполнитель Автор изменен…" at bounding box center [742, 358] width 1385 height 411
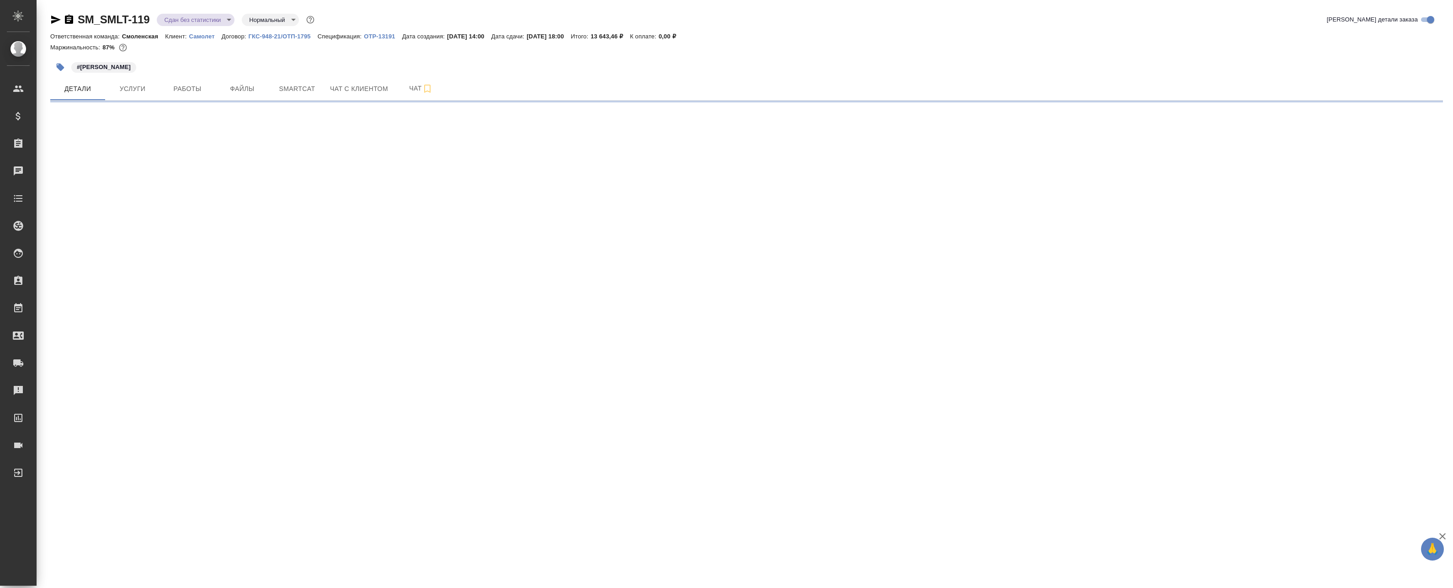
select select "RU"
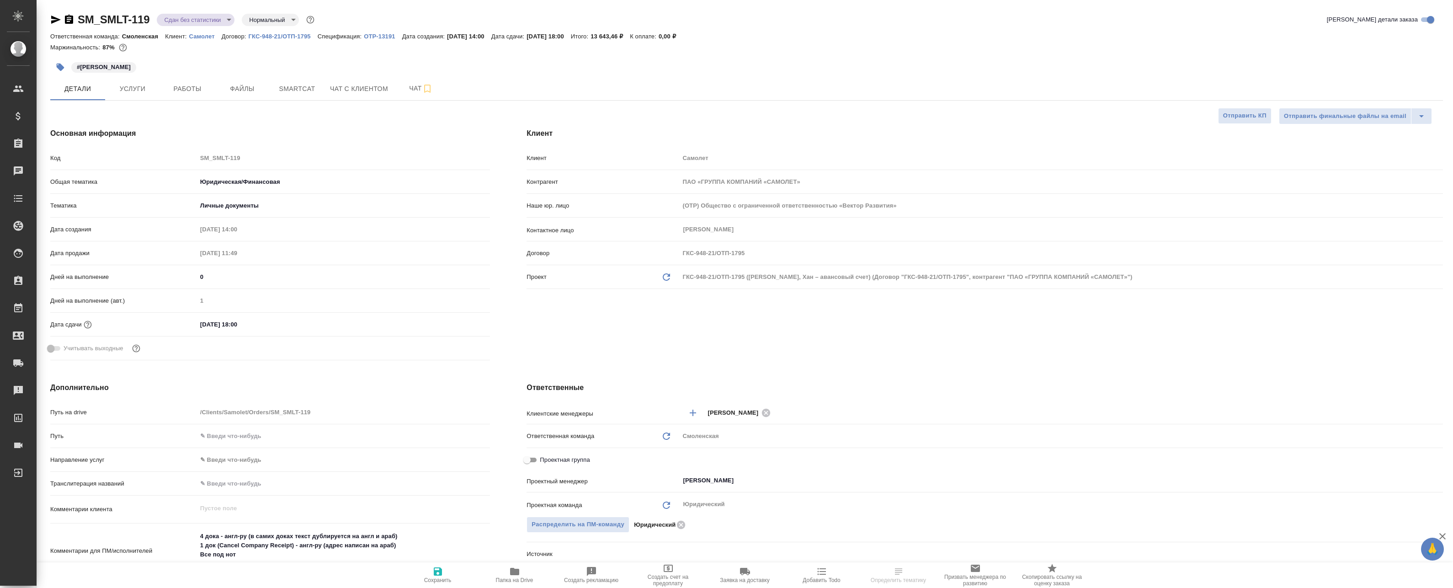
type textarea "x"
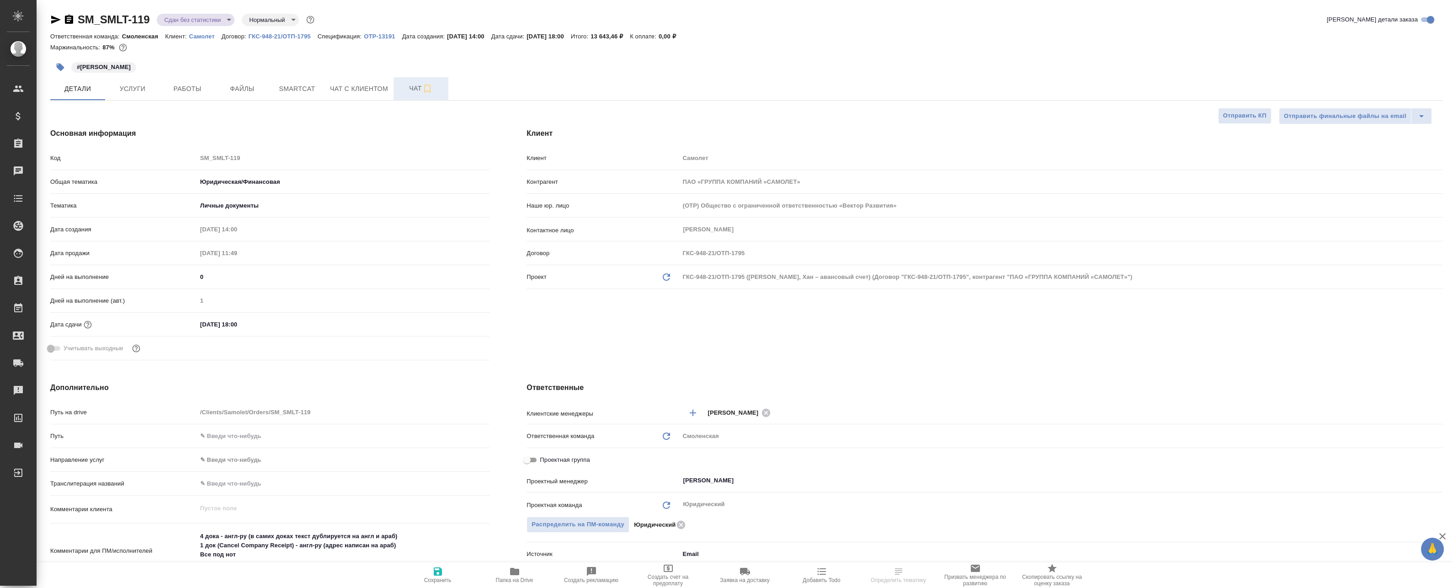
type textarea "x"
click at [413, 92] on span "Чат" at bounding box center [421, 88] width 44 height 11
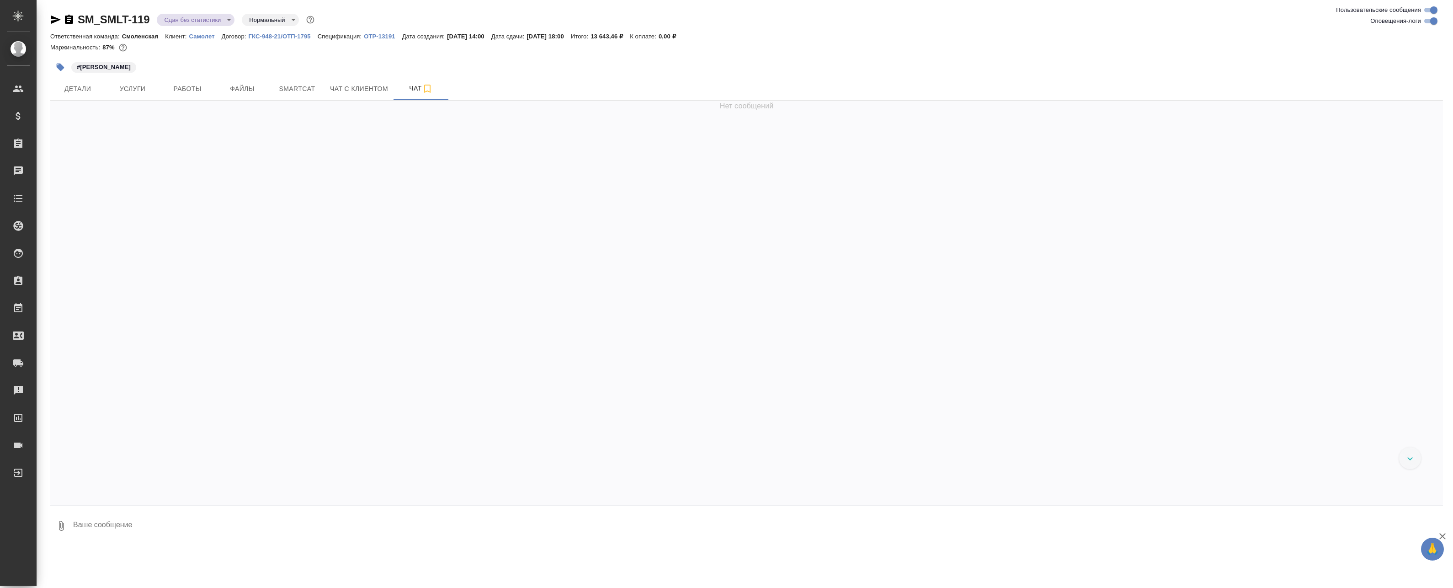
scroll to position [2363, 0]
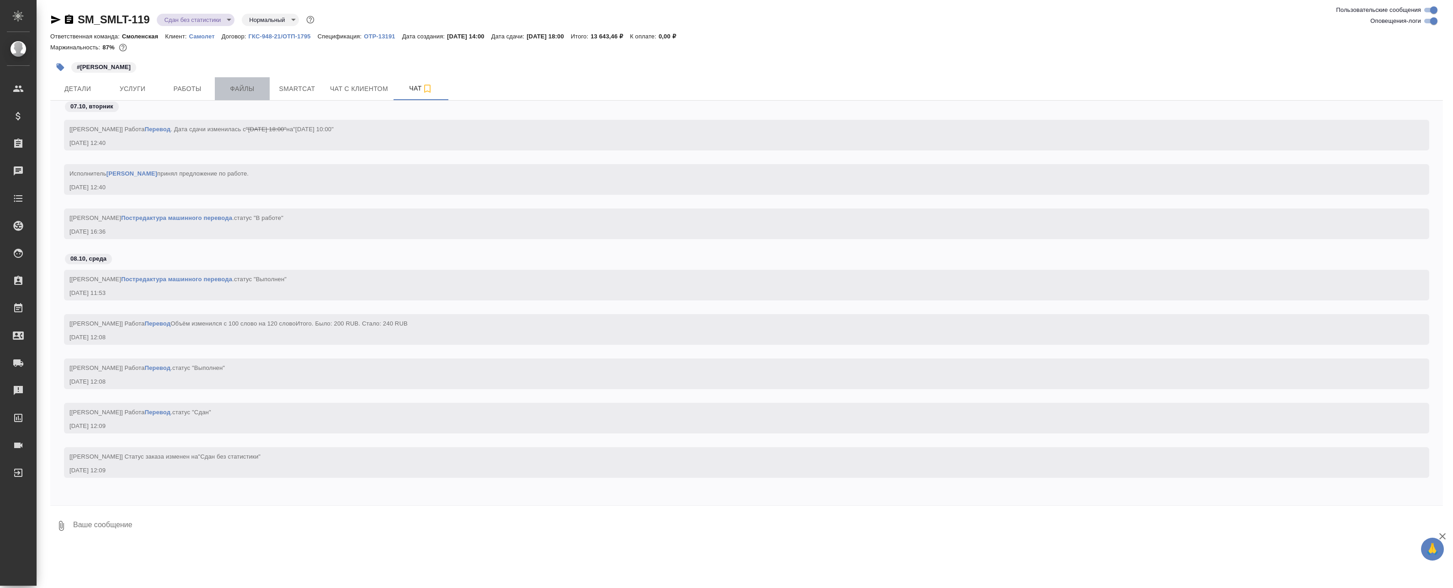
click at [265, 84] on button "Файлы" at bounding box center [242, 88] width 55 height 23
click at [282, 86] on span "Smartcat" at bounding box center [297, 88] width 44 height 11
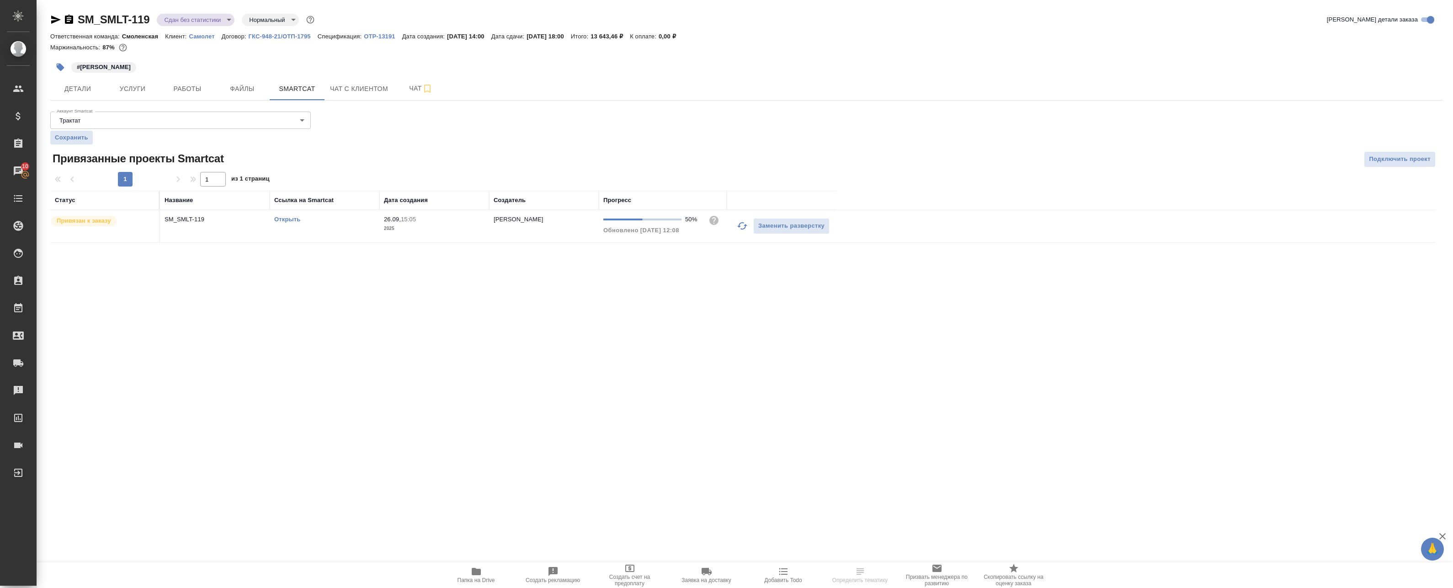
click at [736, 225] on button "button" at bounding box center [742, 226] width 22 height 22
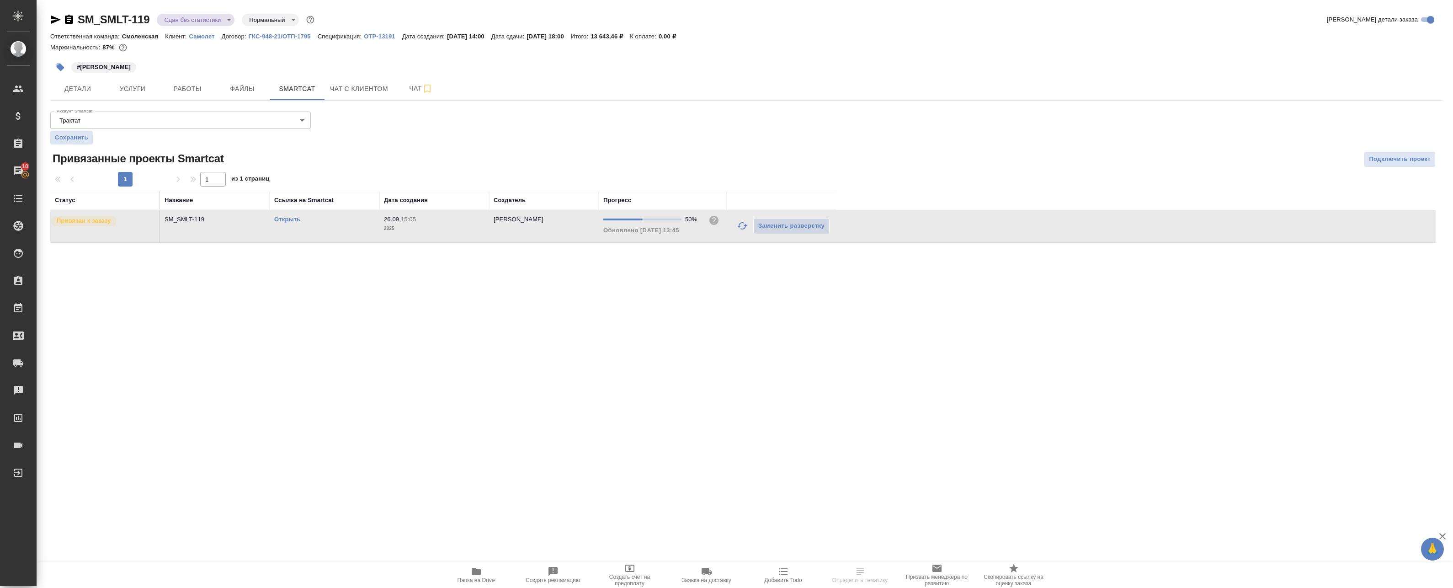
click at [457, 240] on td "26.09, 15:05 2025" at bounding box center [434, 226] width 110 height 32
click at [185, 83] on span "Работы" at bounding box center [187, 88] width 44 height 11
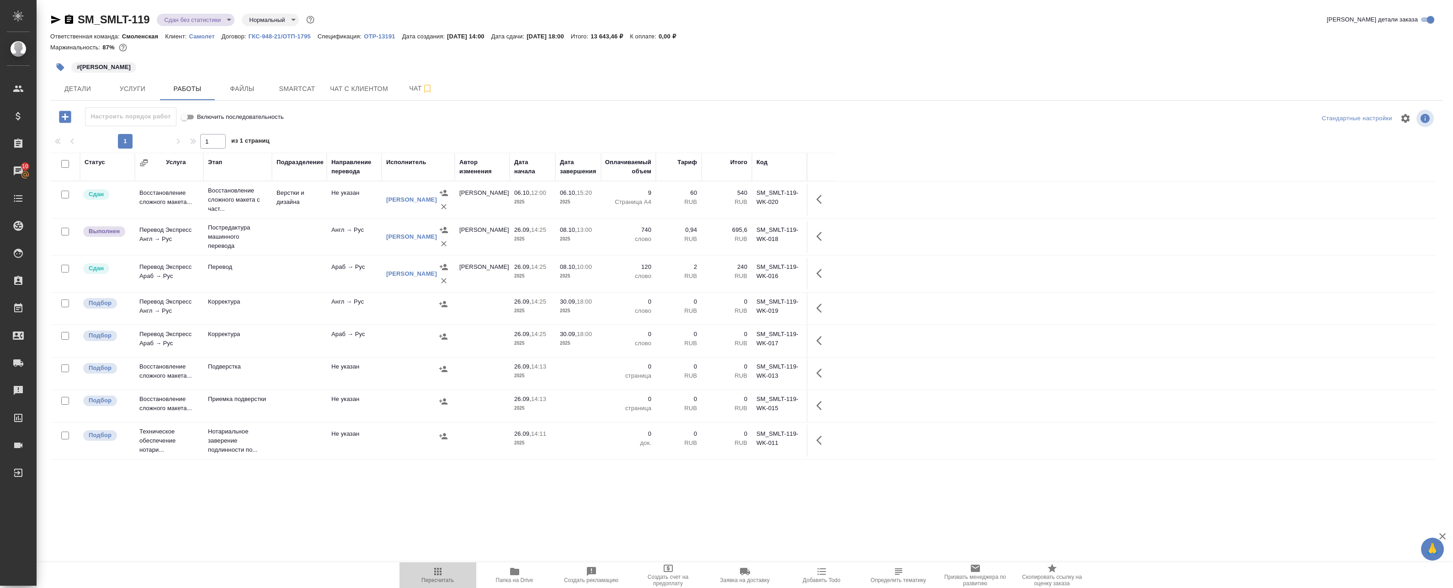
click at [438, 581] on span "Пересчитать" at bounding box center [437, 580] width 32 height 6
click at [819, 236] on icon "button" at bounding box center [821, 236] width 11 height 11
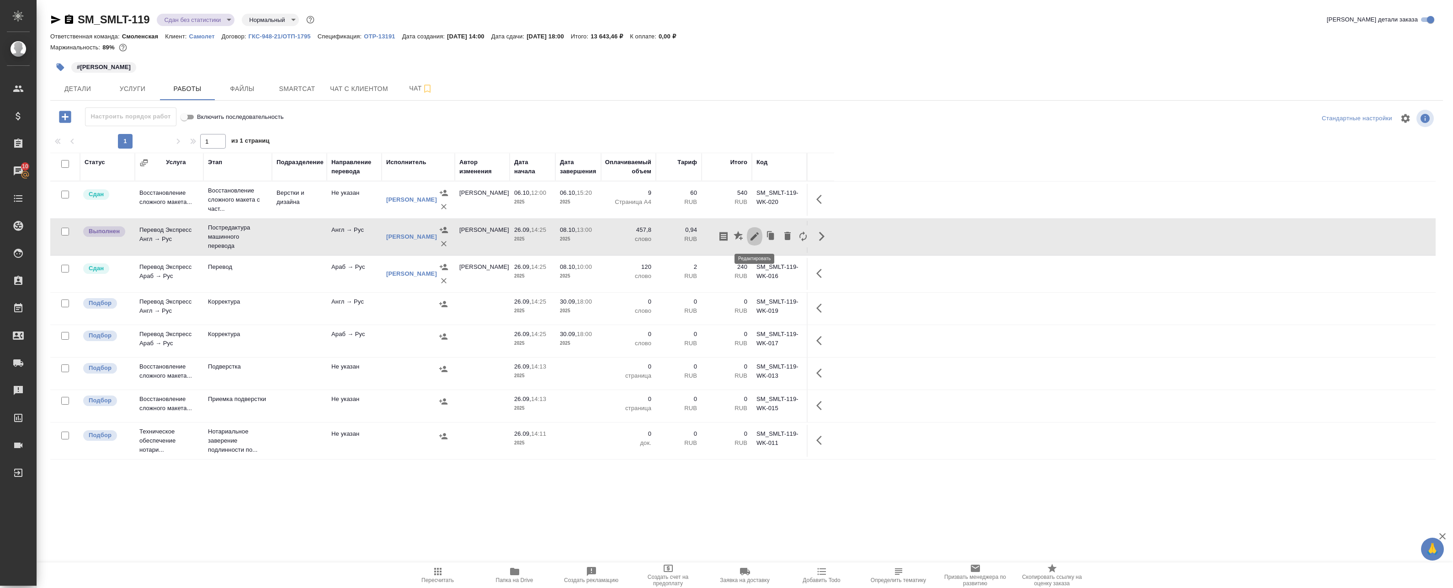
click at [754, 241] on icon "button" at bounding box center [754, 236] width 11 height 11
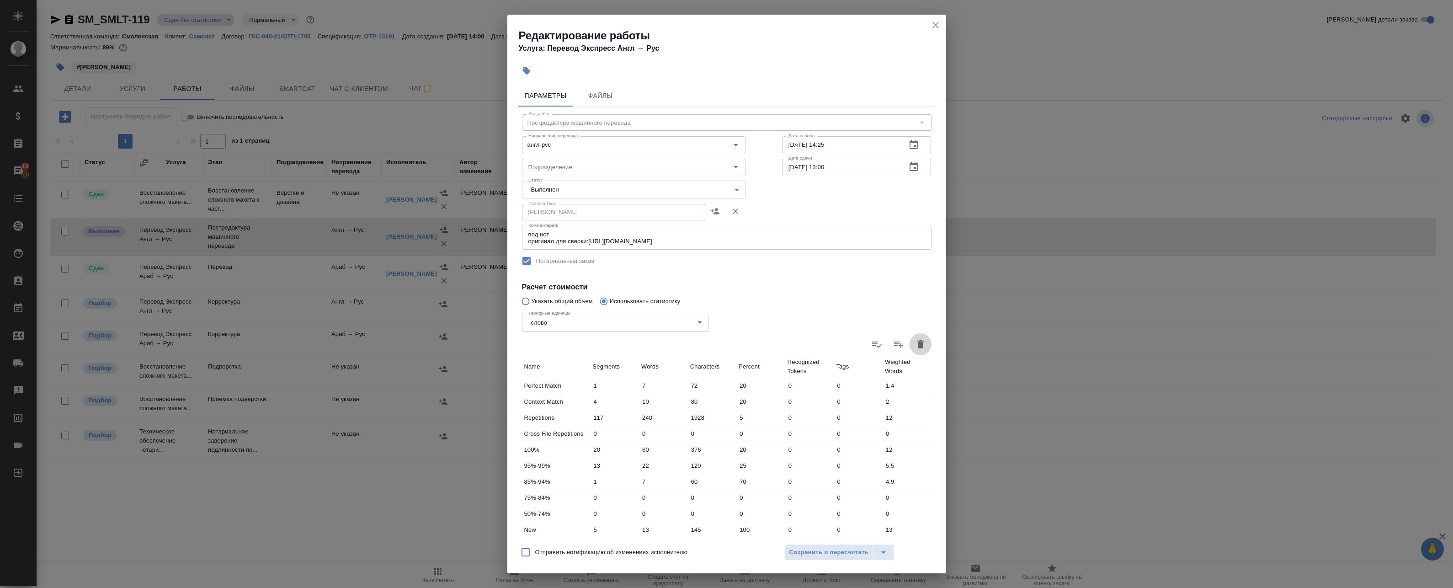
drag, startPoint x: 914, startPoint y: 344, endPoint x: 888, endPoint y: 354, distance: 27.5
click at [917, 344] on icon "button" at bounding box center [920, 344] width 6 height 8
type input "0"
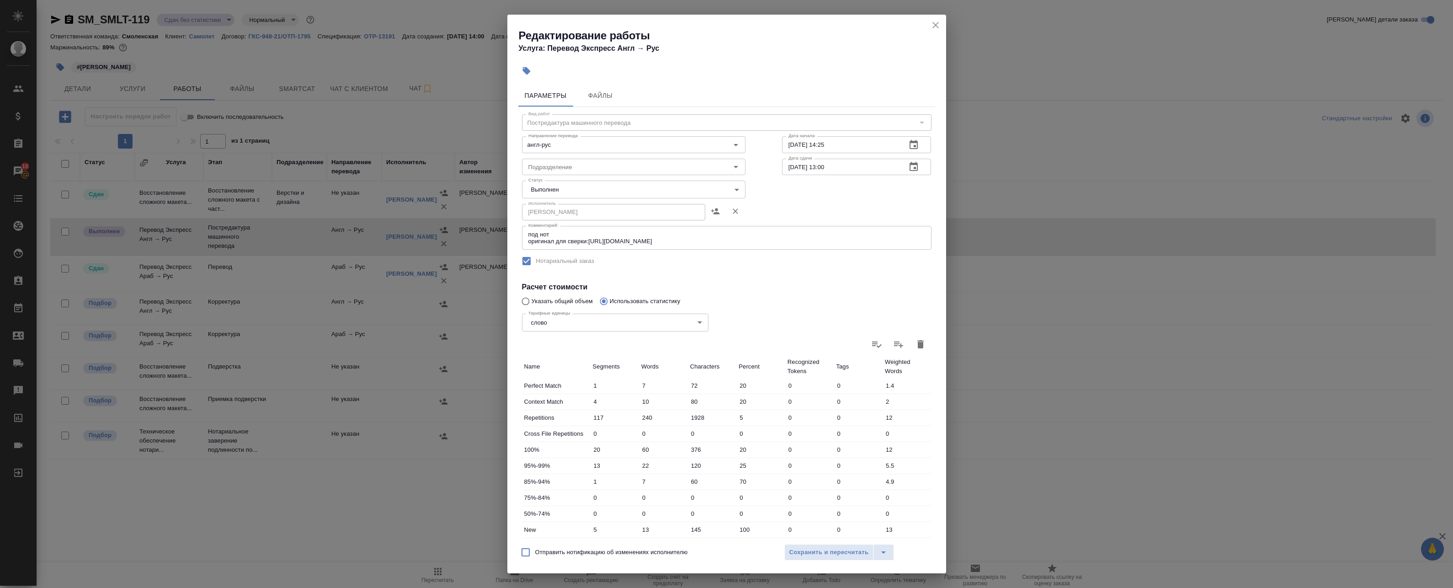
type input "0"
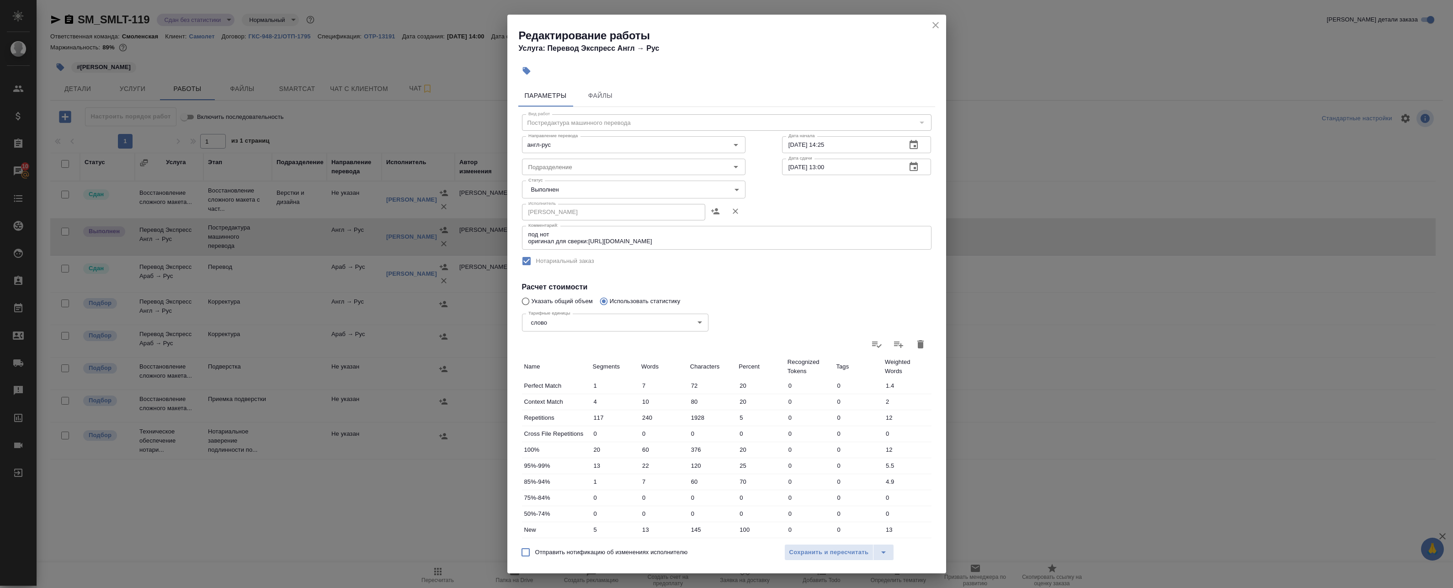
type input "0"
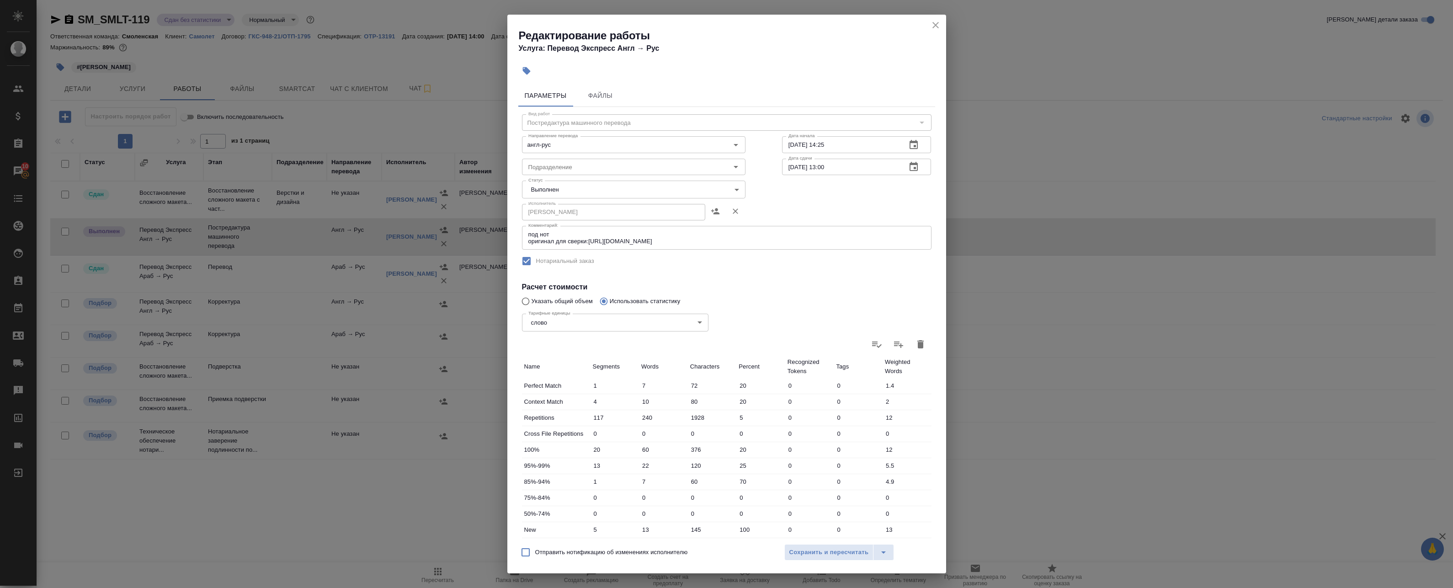
type input "0"
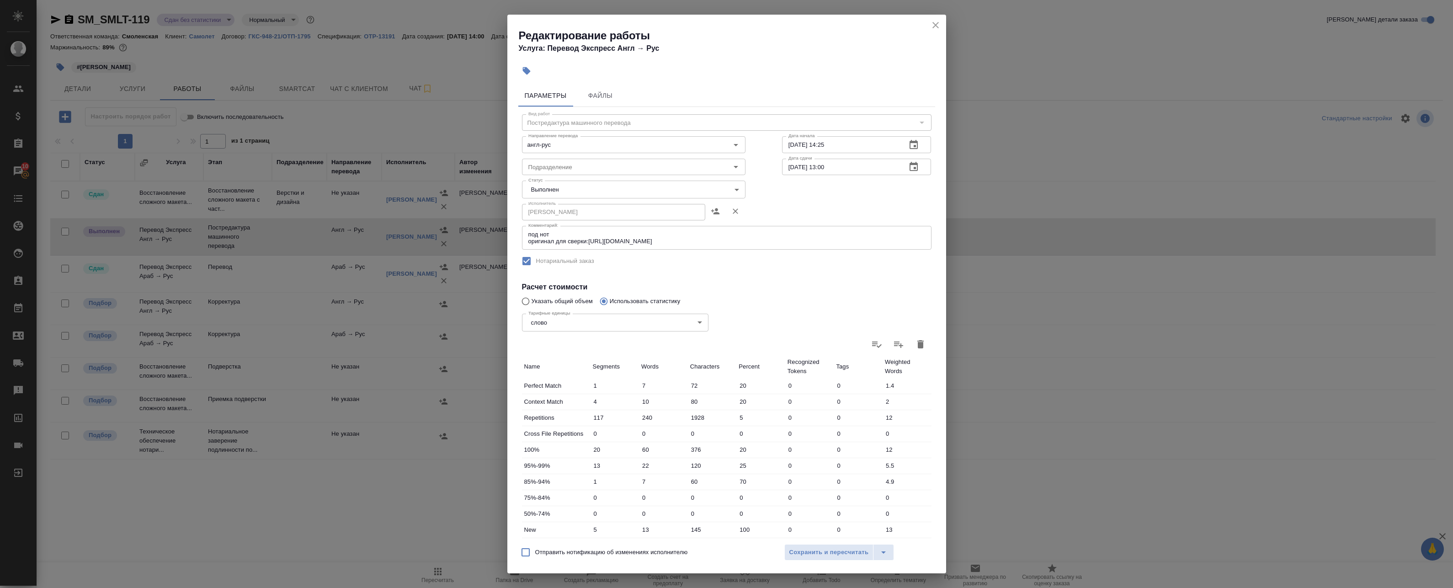
type input "0"
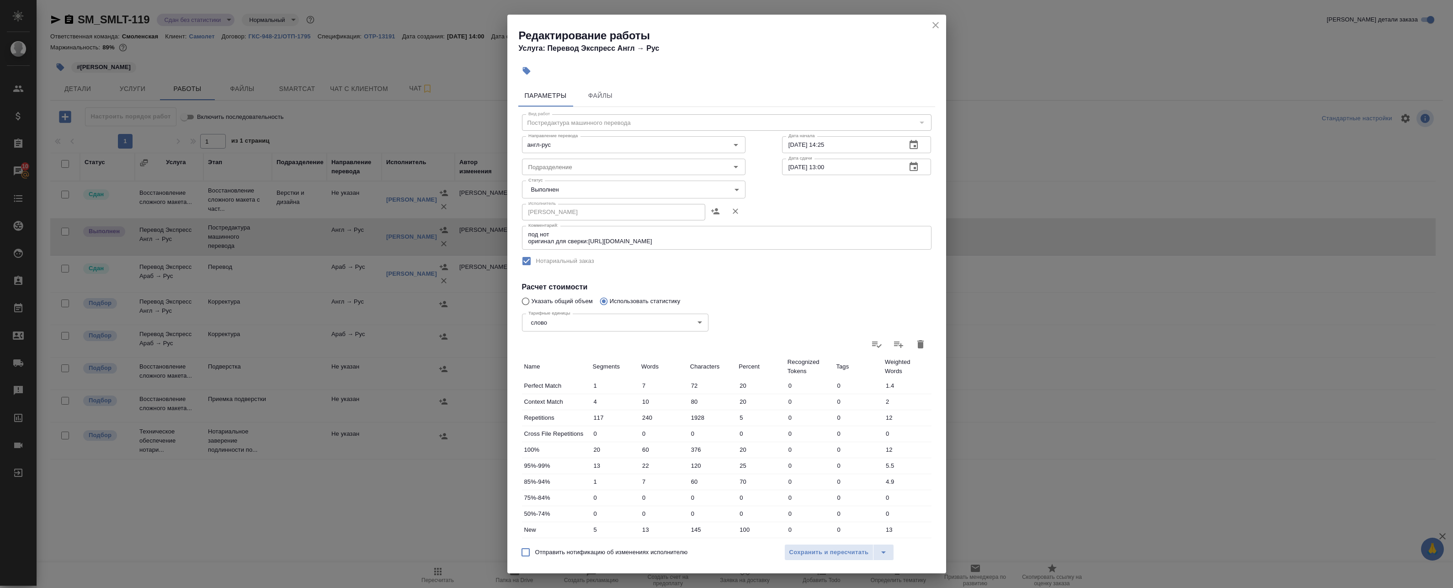
type input "0"
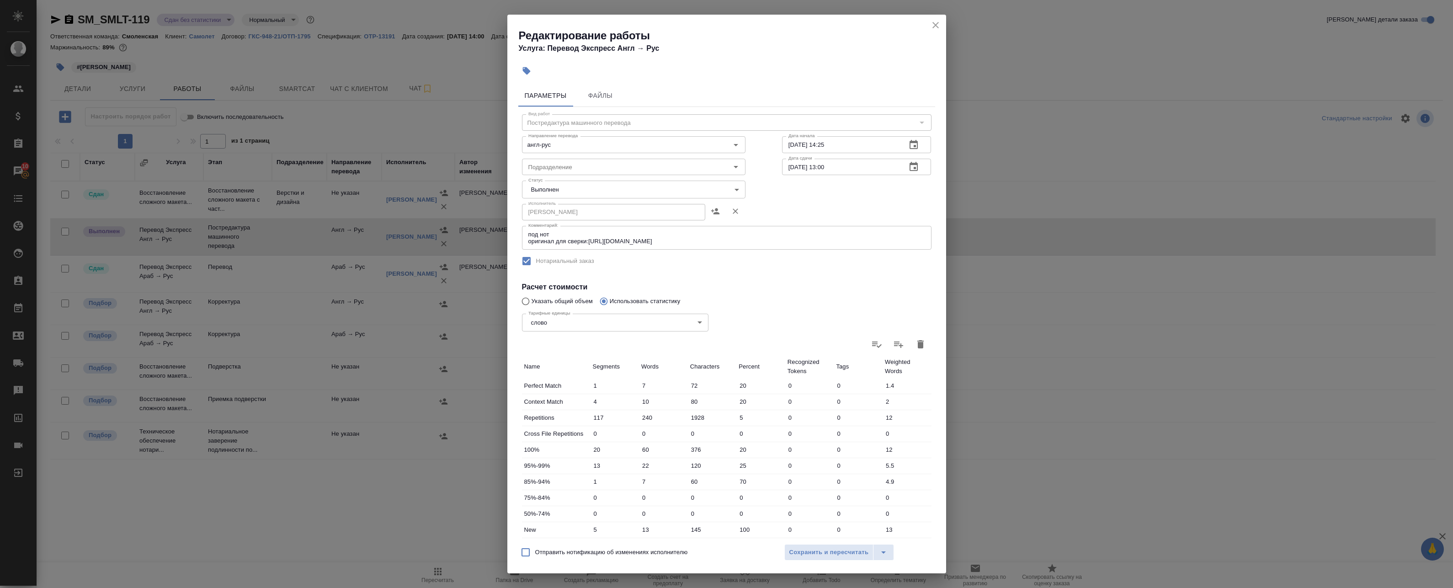
type input "0"
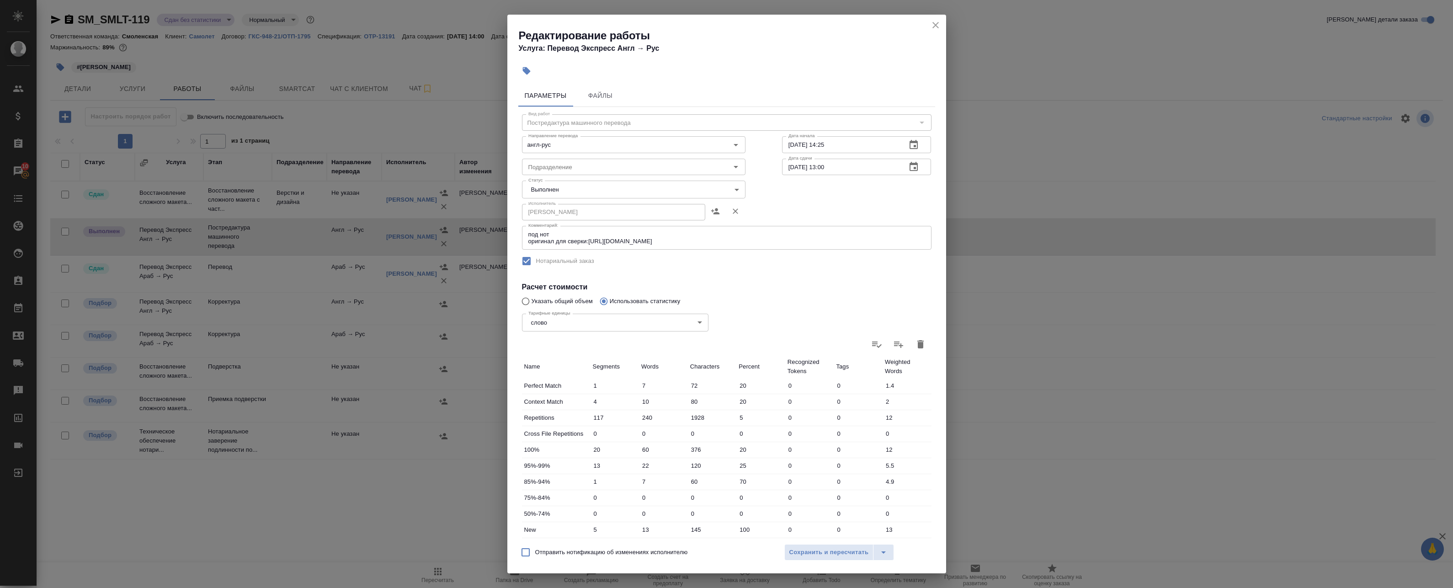
type input "0"
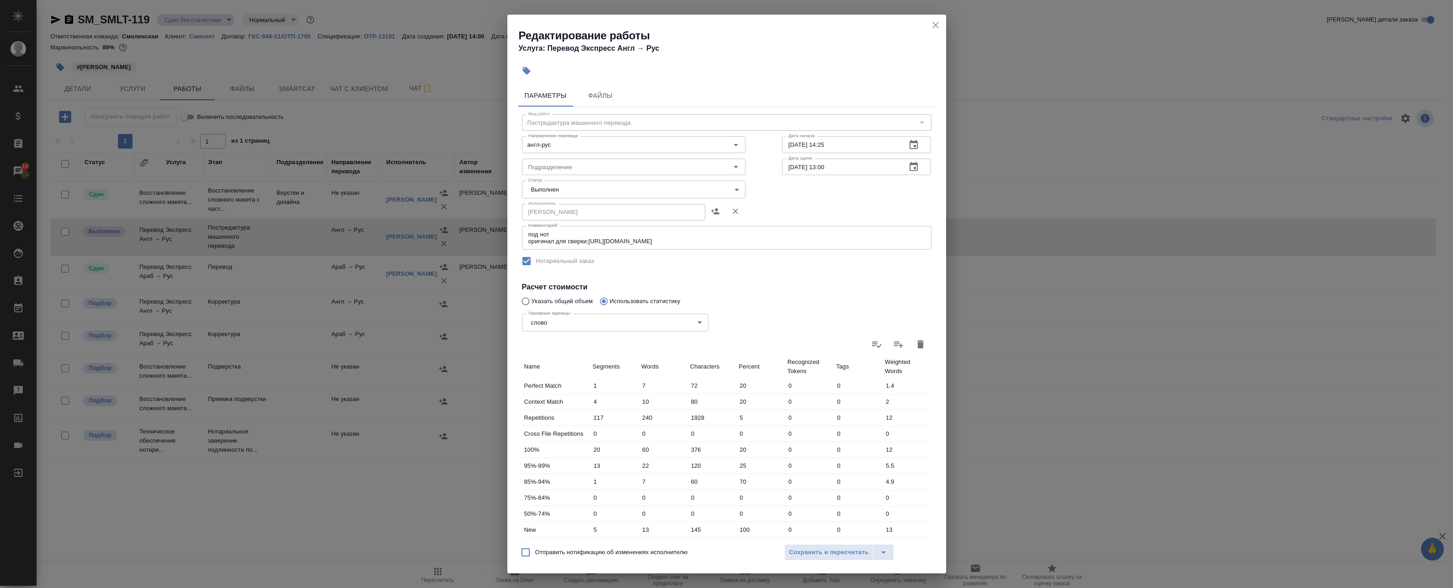
type input "0"
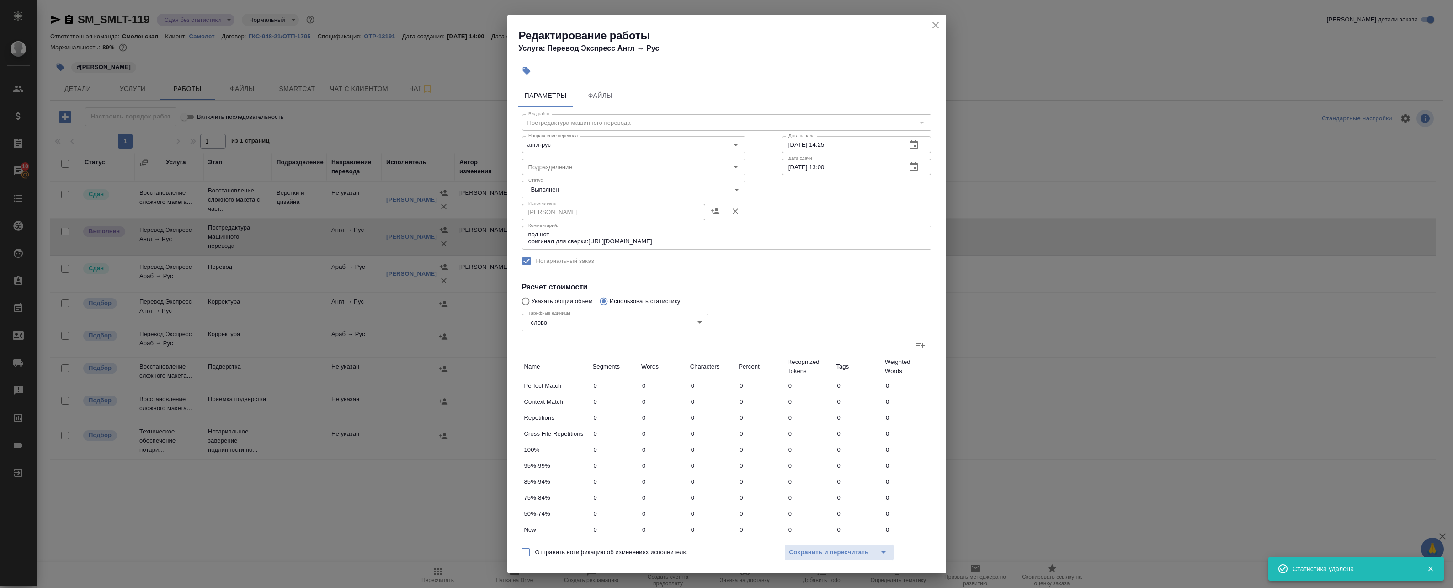
click at [534, 300] on div "Тарифные единицы слово 5a8b1489cc6b4906c91bfd90 Тарифные единицы" at bounding box center [615, 321] width 223 height 59
click at [518, 300] on input "Указать общий объем" at bounding box center [524, 300] width 15 height 17
radio input "true"
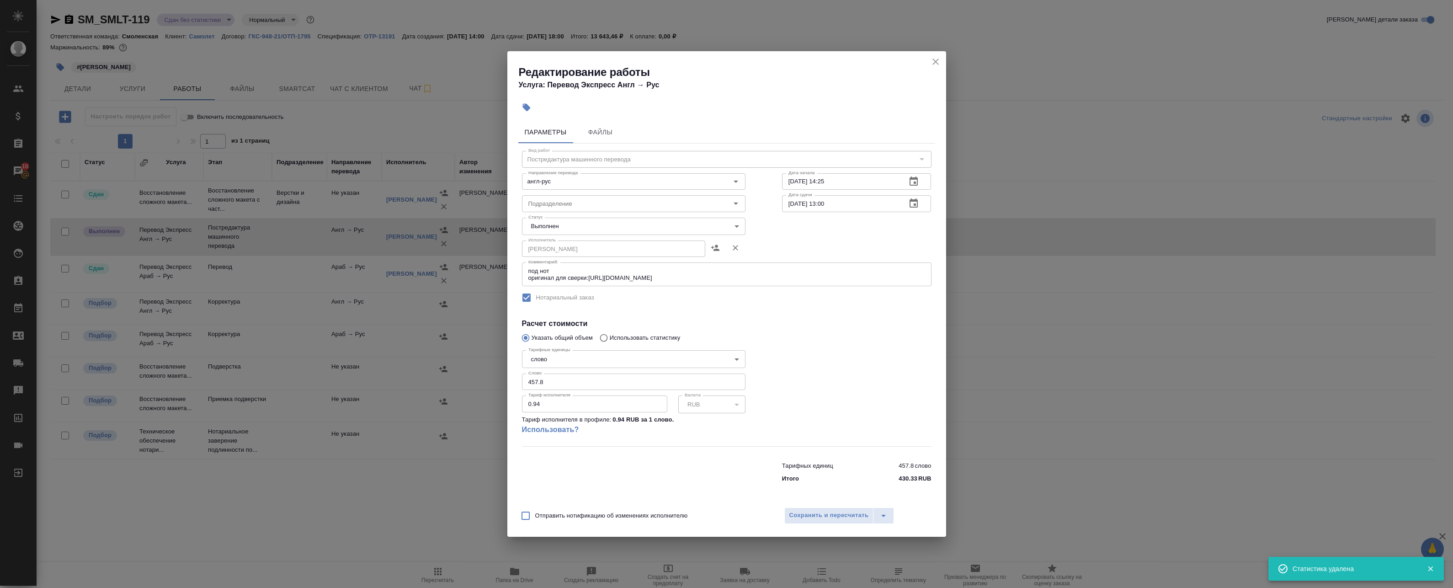
drag, startPoint x: 457, startPoint y: 382, endPoint x: 416, endPoint y: 382, distance: 41.6
click at [425, 383] on div "Редактирование работы Услуга: Перевод Экспресс Англ → Рус Параметры Файлы Вид р…" at bounding box center [726, 294] width 1453 height 588
type input "500"
click at [829, 521] on span "Сохранить и пересчитать" at bounding box center [829, 515] width 80 height 11
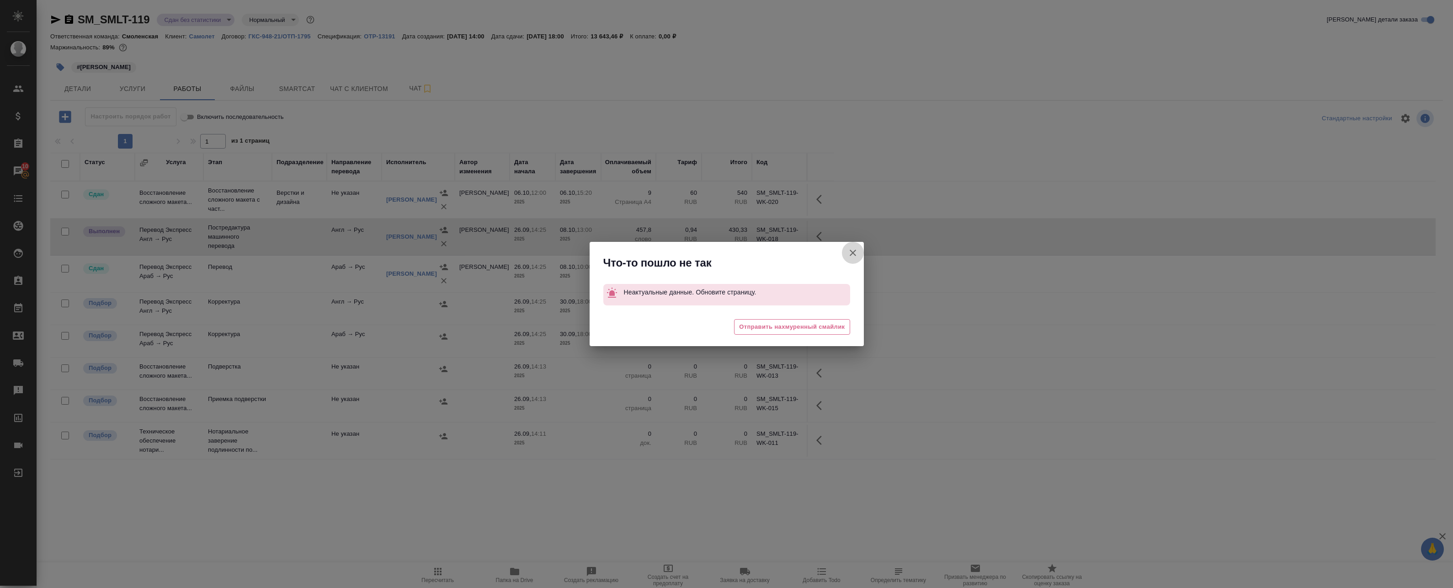
drag, startPoint x: 857, startPoint y: 250, endPoint x: 832, endPoint y: 255, distance: 25.5
click at [856, 250] on icon "button" at bounding box center [852, 252] width 11 height 11
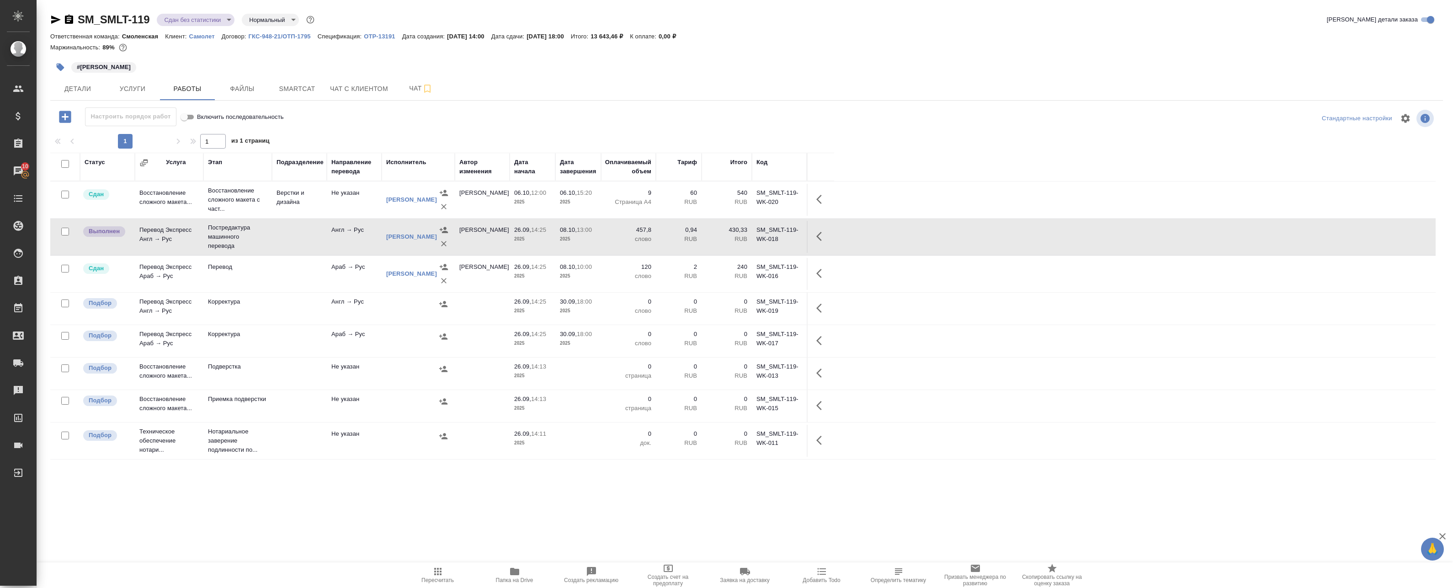
click at [823, 241] on icon "button" at bounding box center [821, 236] width 11 height 11
click at [755, 239] on icon "button" at bounding box center [754, 236] width 11 height 11
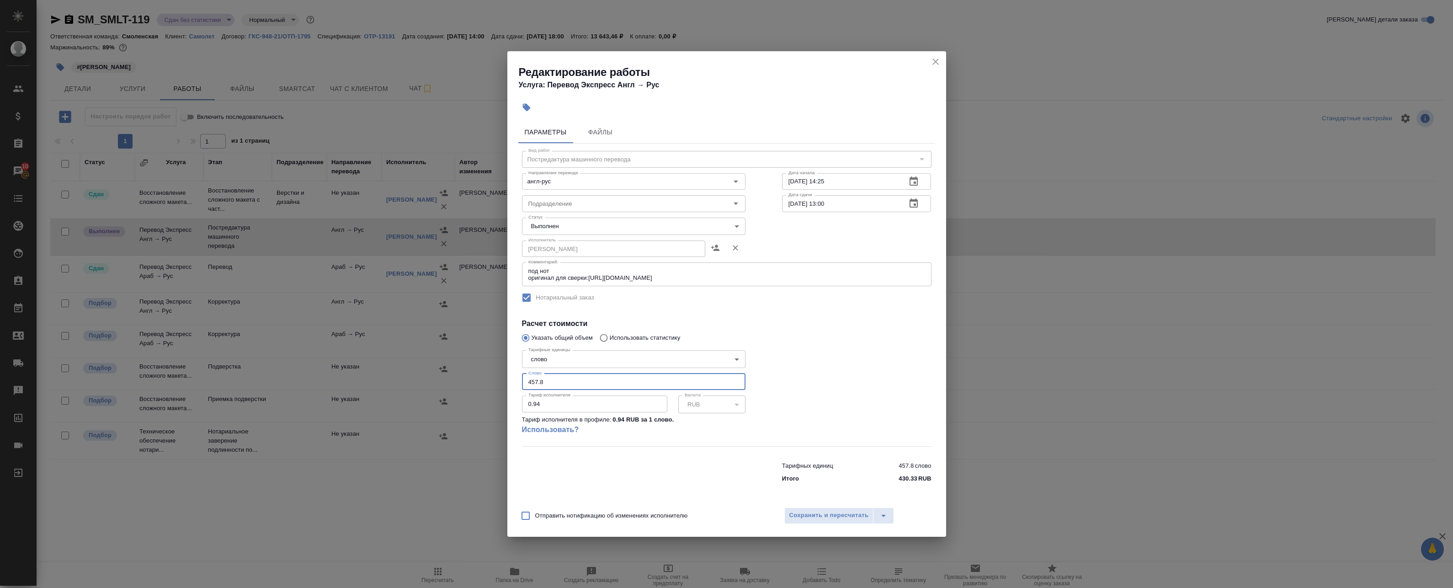
drag, startPoint x: 521, startPoint y: 380, endPoint x: 435, endPoint y: 379, distance: 85.9
click at [446, 379] on div "Редактирование работы Услуга: Перевод Экспресс Англ → Рус Параметры Файлы Вид р…" at bounding box center [726, 294] width 1453 height 588
type input "500"
click at [817, 511] on span "Сохранить и пересчитать" at bounding box center [829, 515] width 80 height 11
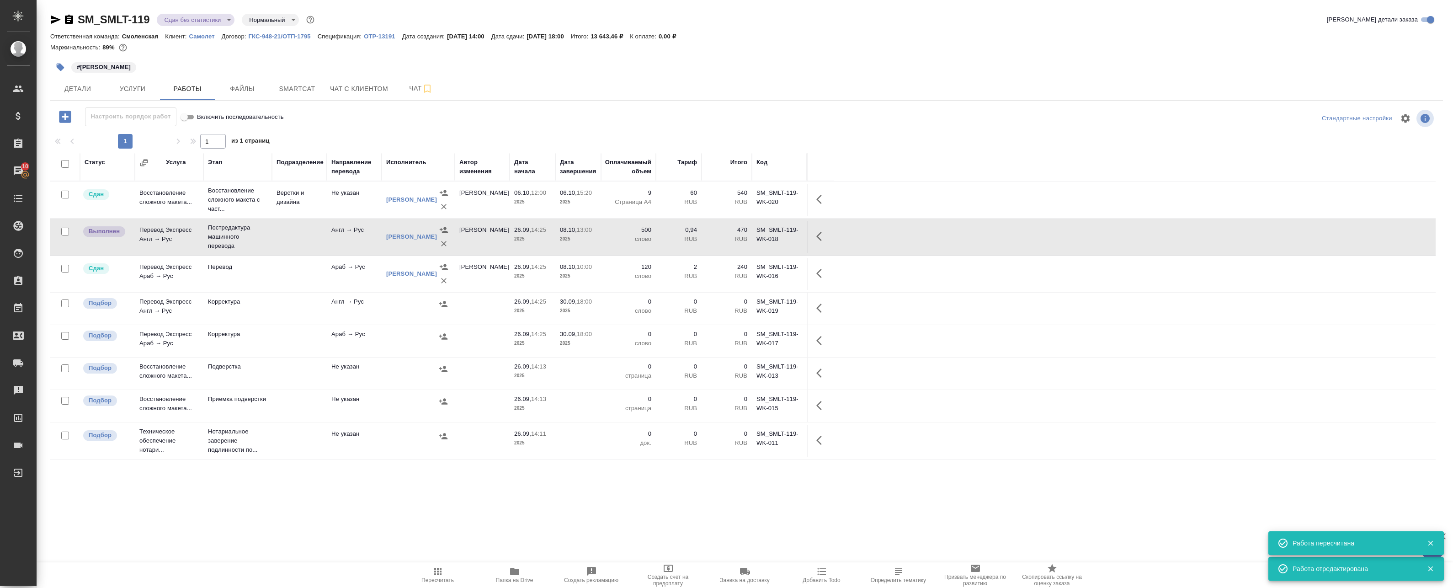
click at [439, 580] on span "Пересчитать" at bounding box center [437, 580] width 32 height 6
click at [818, 236] on icon "button" at bounding box center [818, 236] width 5 height 9
click at [752, 236] on icon "button" at bounding box center [754, 236] width 11 height 11
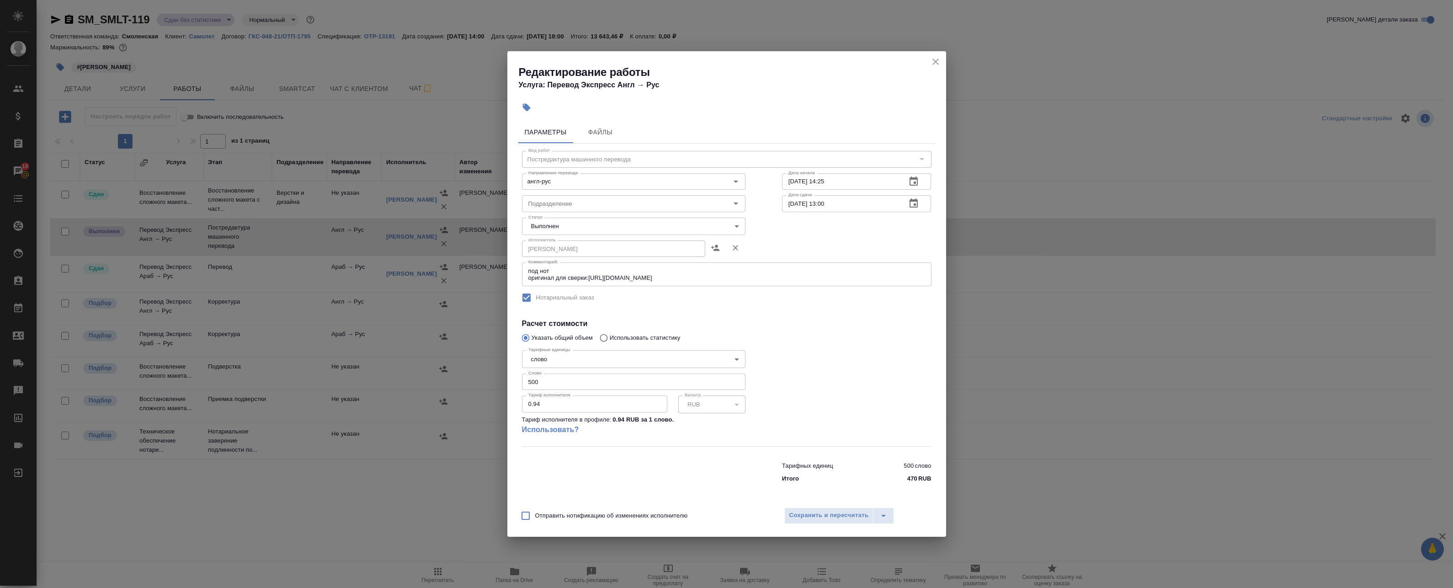
click at [615, 226] on body "🙏 .cls-1 fill:#fff; AWATERA Badanyan Artak Клиенты Спецификации Заказы 10 Чаты …" at bounding box center [726, 294] width 1453 height 588
drag, startPoint x: 606, startPoint y: 247, endPoint x: 622, endPoint y: 264, distance: 23.3
click at [606, 247] on li "Сдан" at bounding box center [633, 242] width 223 height 16
type input "closed"
click at [826, 515] on span "Сохранить и пересчитать" at bounding box center [829, 515] width 80 height 11
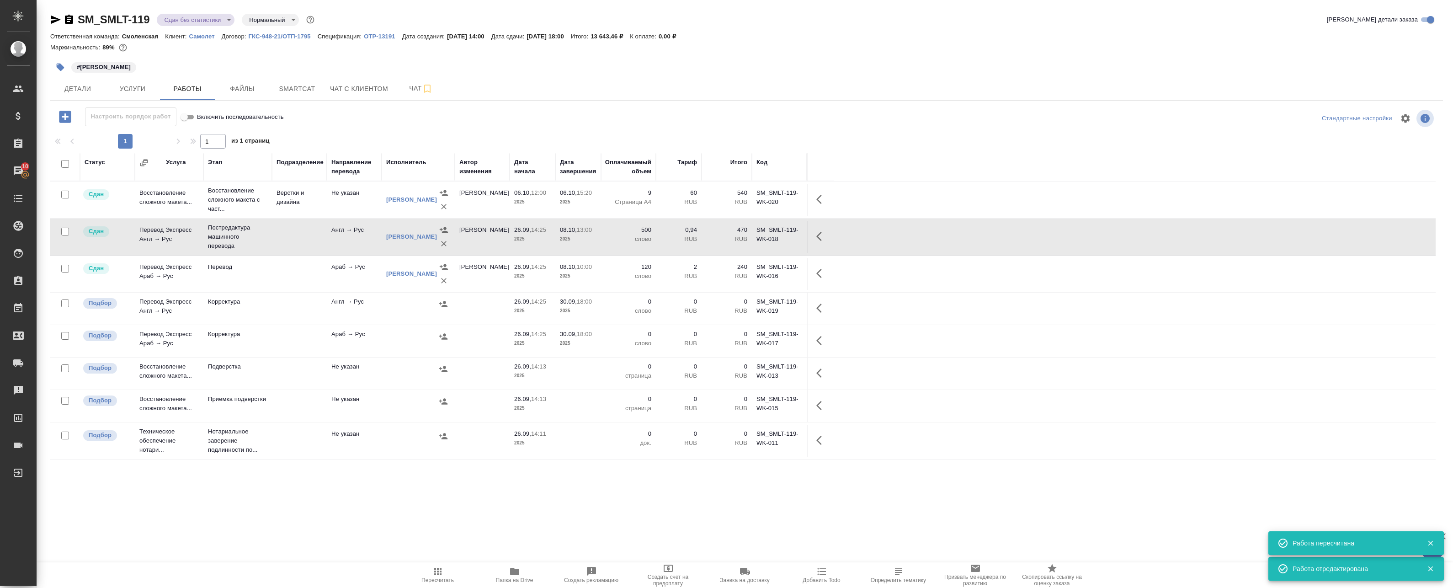
click at [65, 303] on input "checkbox" at bounding box center [65, 303] width 8 height 8
checkbox input "true"
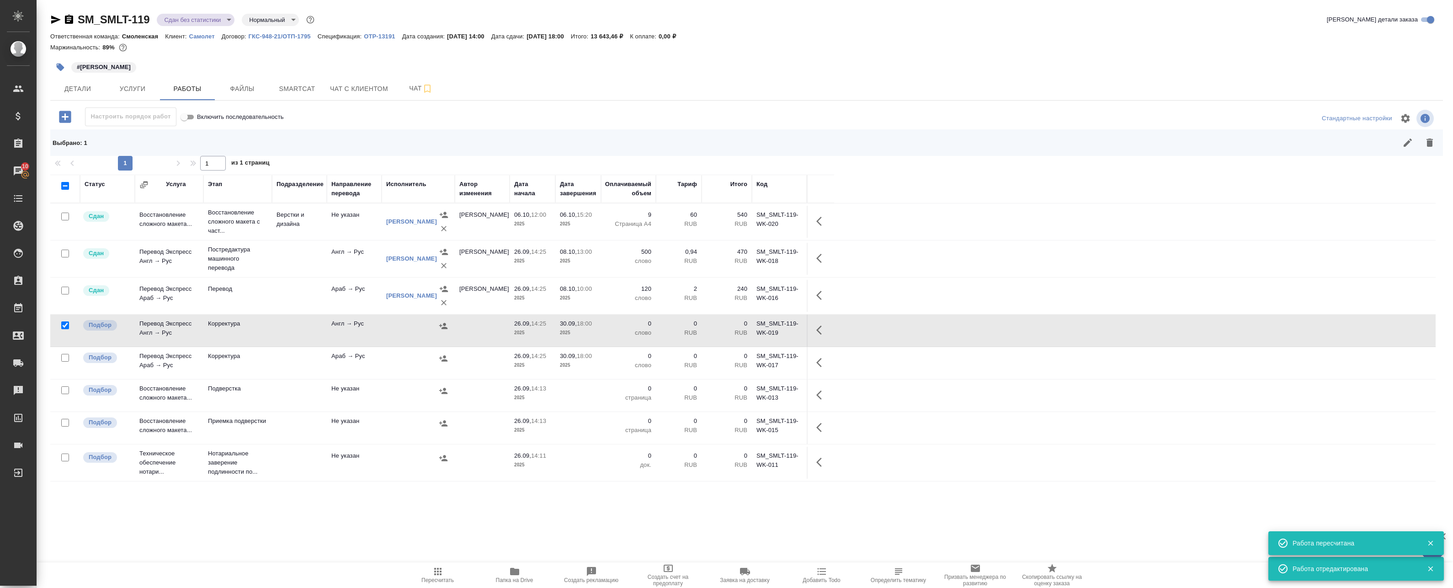
click at [64, 357] on input "checkbox" at bounding box center [65, 358] width 8 height 8
checkbox input "true"
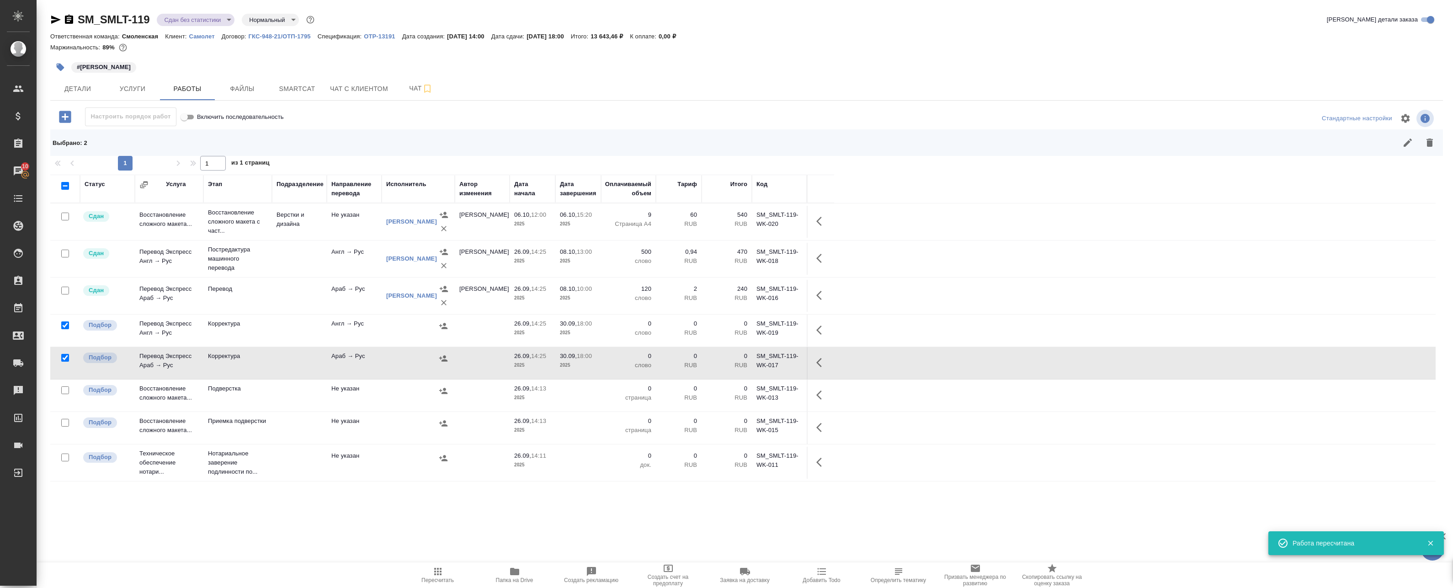
click at [64, 391] on input "checkbox" at bounding box center [65, 390] width 8 height 8
checkbox input "true"
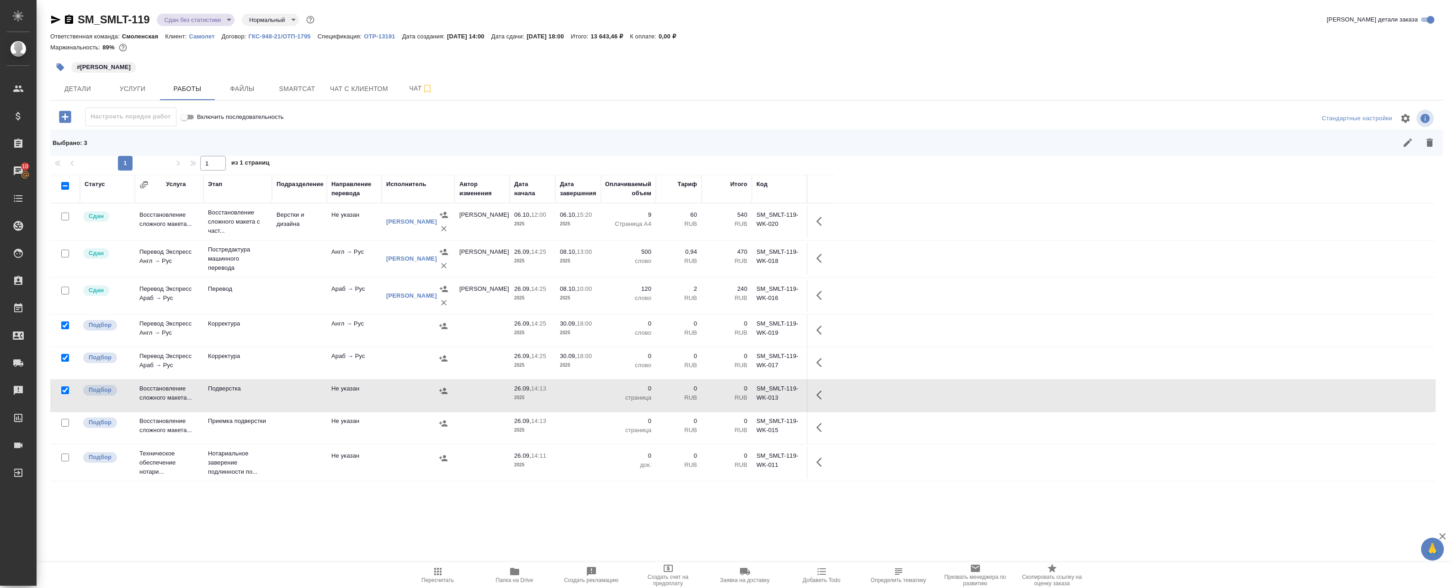
click at [63, 423] on input "checkbox" at bounding box center [65, 423] width 8 height 8
checkbox input "true"
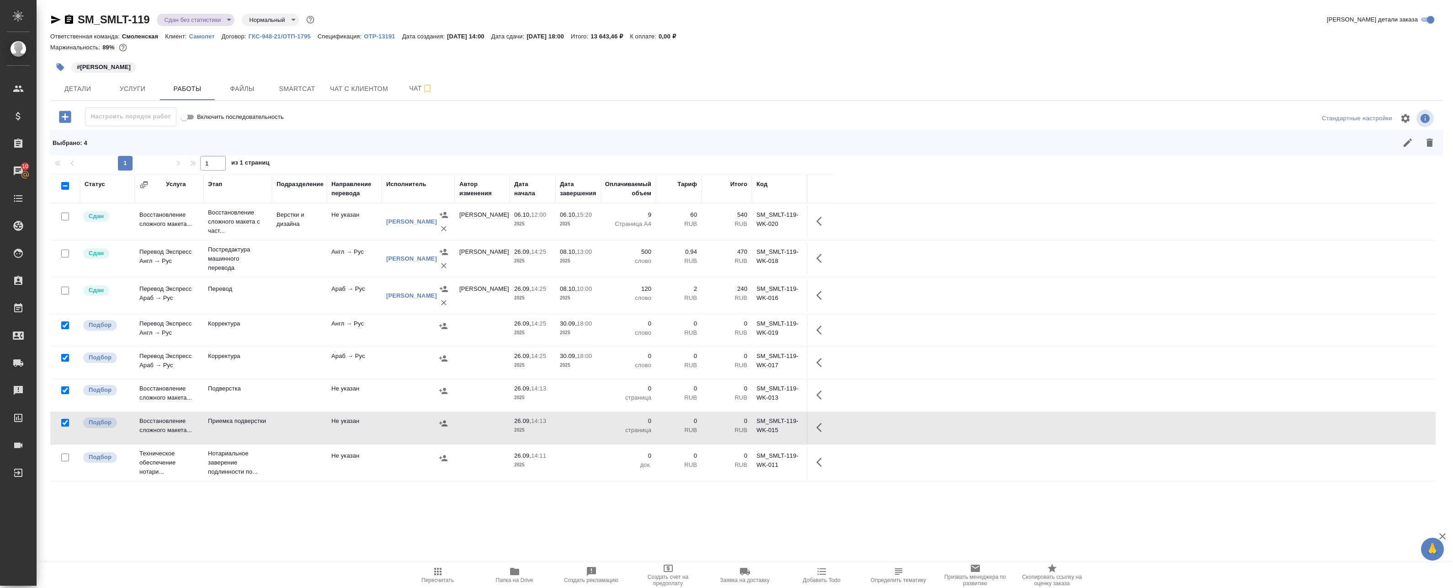
click at [1426, 144] on icon "button" at bounding box center [1429, 142] width 6 height 8
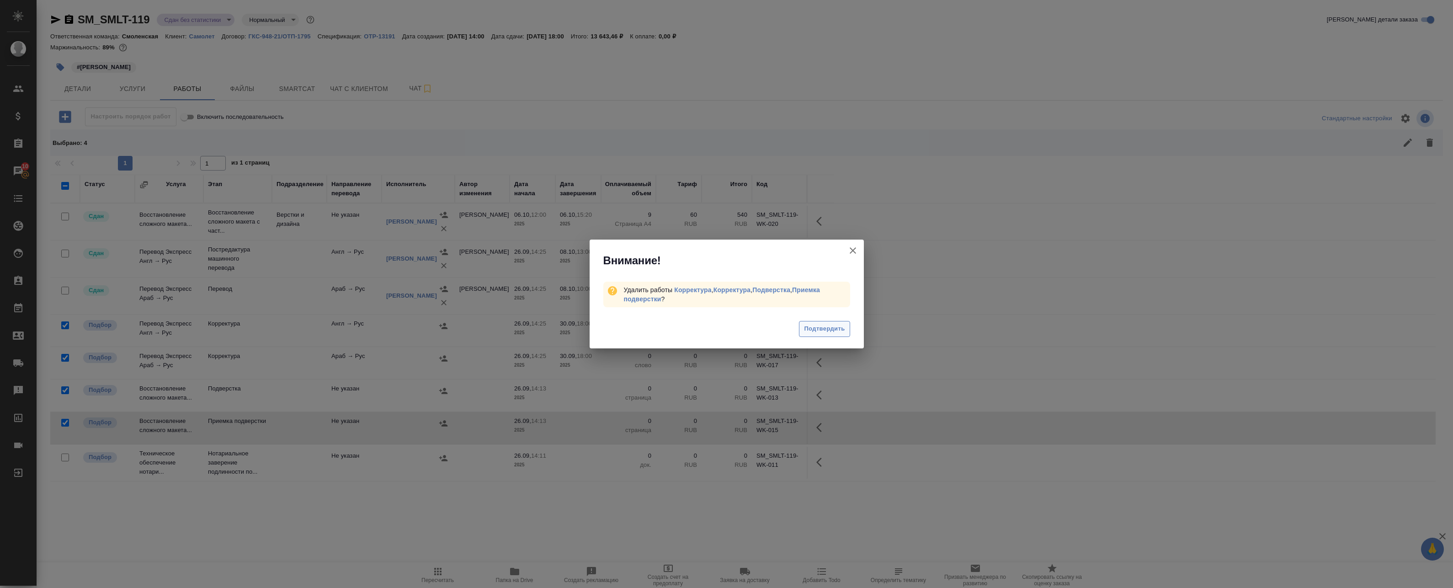
click at [829, 328] on span "Подтвердить" at bounding box center [824, 329] width 41 height 11
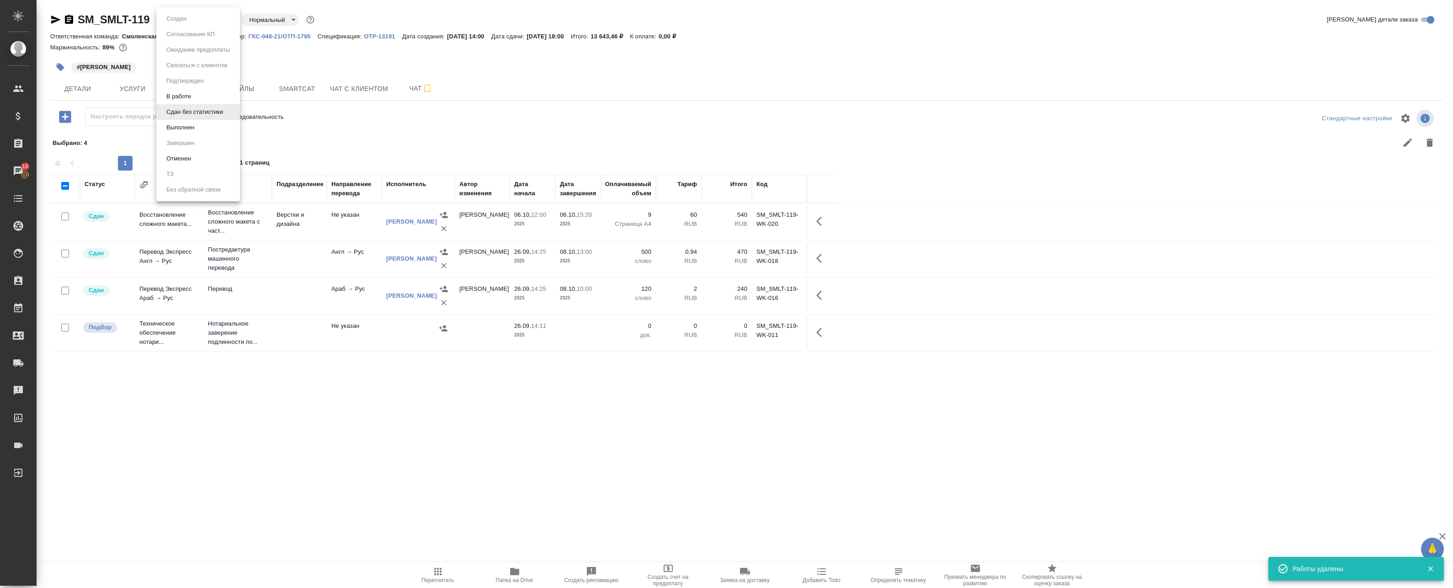
click at [180, 25] on body "🙏 .cls-1 fill:#fff; AWATERA Badanyan Artak Клиенты Спецификации Заказы 10 Чаты …" at bounding box center [726, 294] width 1453 height 588
drag, startPoint x: 178, startPoint y: 117, endPoint x: 179, endPoint y: 123, distance: 6.0
click at [179, 122] on ul "Создан Согласование КП Ожидание предоплаты Связаться с клиентом Подтвержден В р…" at bounding box center [198, 104] width 84 height 194
click at [180, 128] on button "Выполнен" at bounding box center [180, 127] width 33 height 10
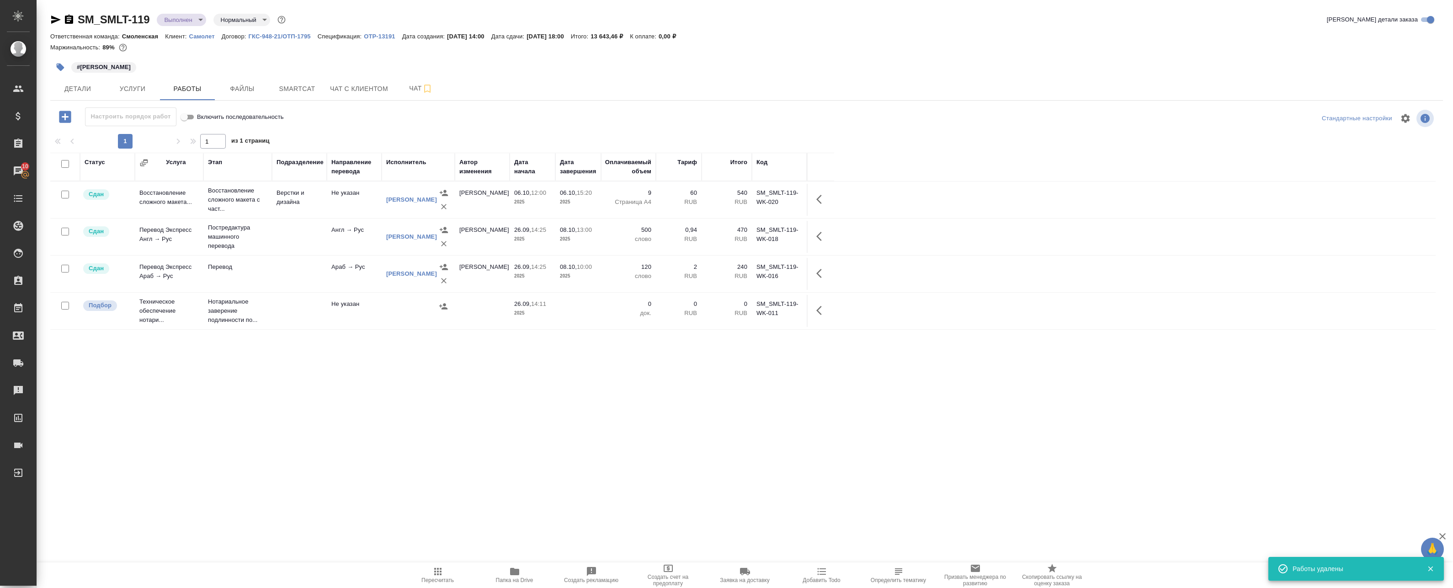
click at [453, 569] on span "Пересчитать" at bounding box center [438, 574] width 66 height 17
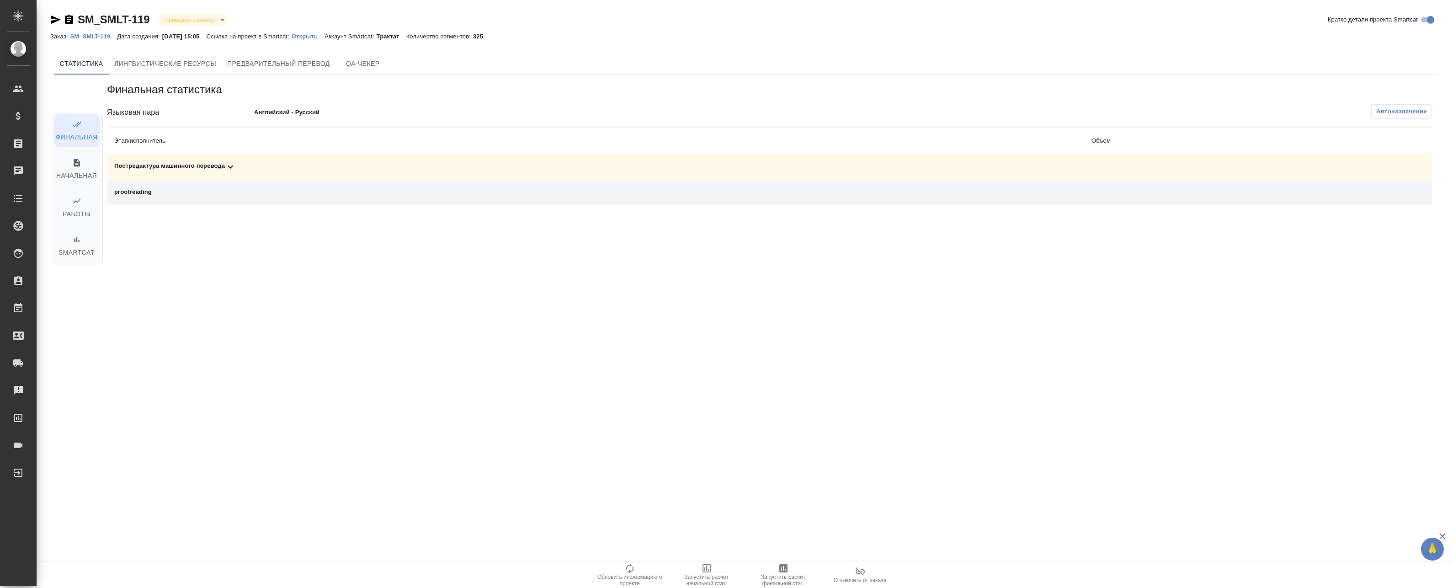
click at [444, 189] on div "proofreading" at bounding box center [595, 191] width 963 height 9
click at [450, 170] on div "Постредактура машинного перевода" at bounding box center [595, 166] width 963 height 11
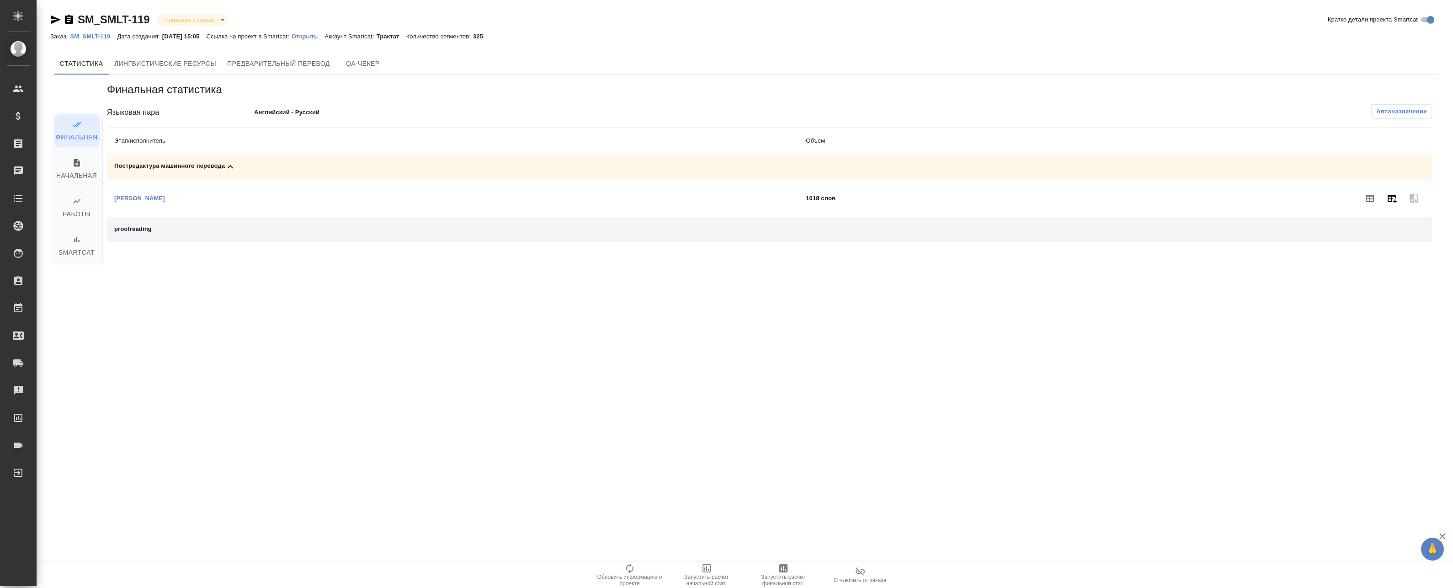
click at [1392, 199] on icon "button" at bounding box center [1392, 199] width 9 height 8
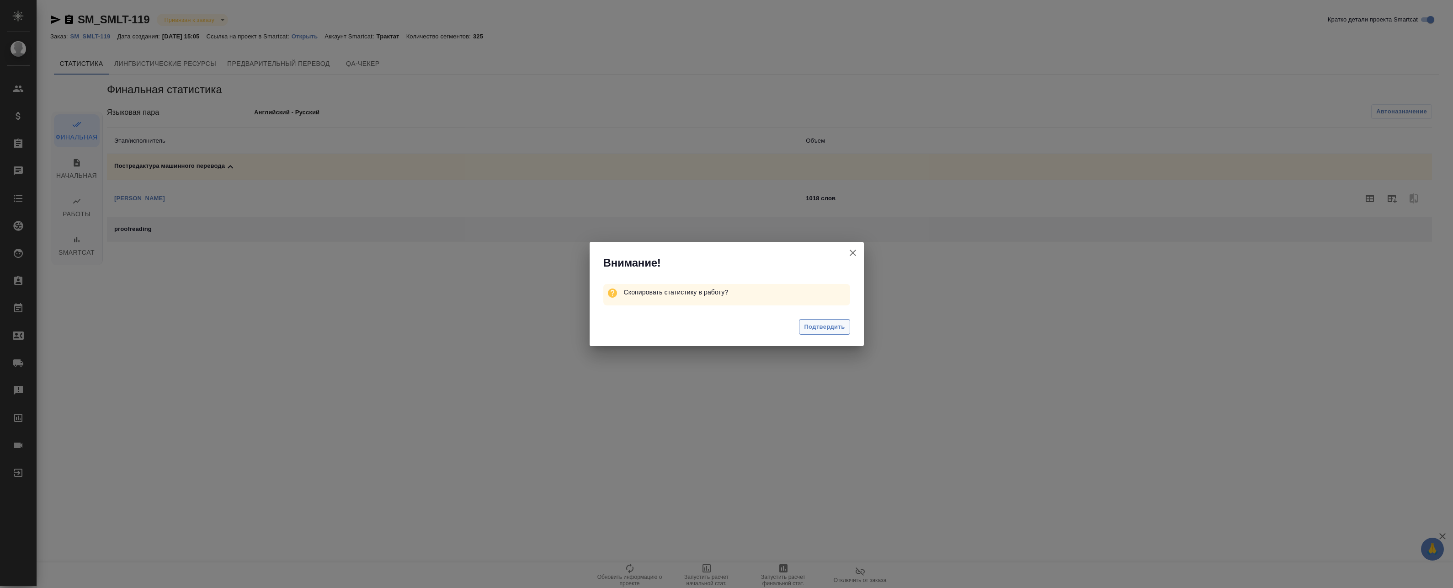
click at [833, 323] on span "Подтвердить" at bounding box center [824, 327] width 41 height 11
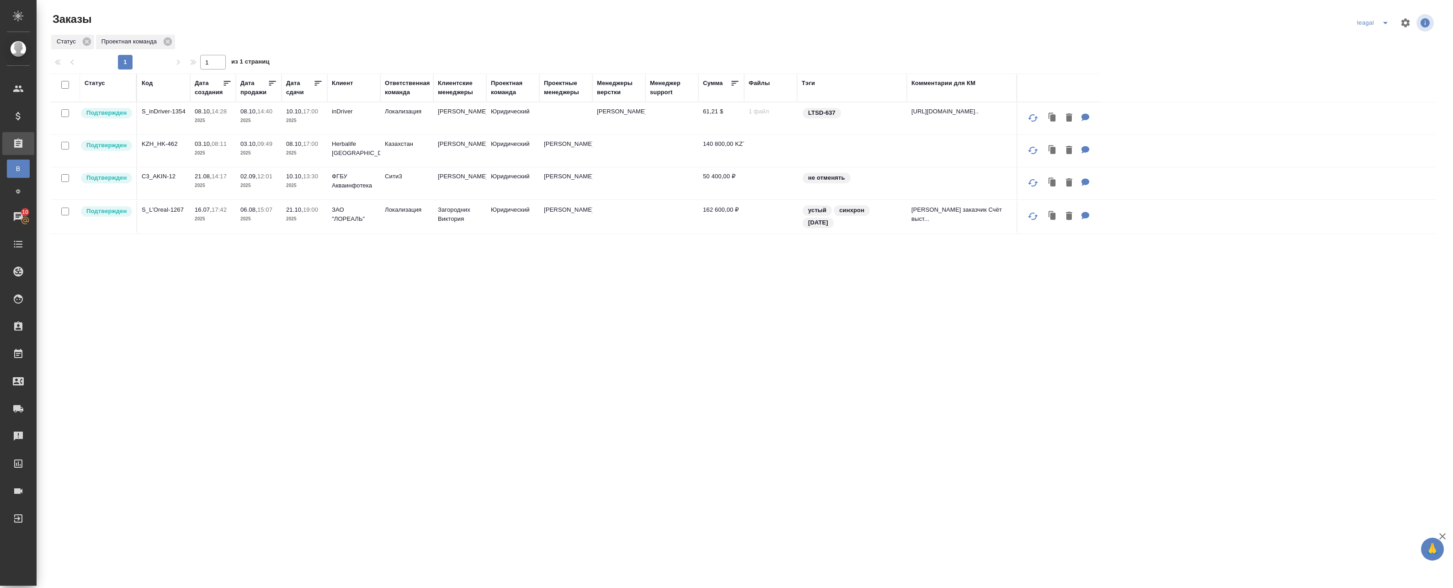
click at [536, 117] on td "Юридический" at bounding box center [512, 118] width 53 height 32
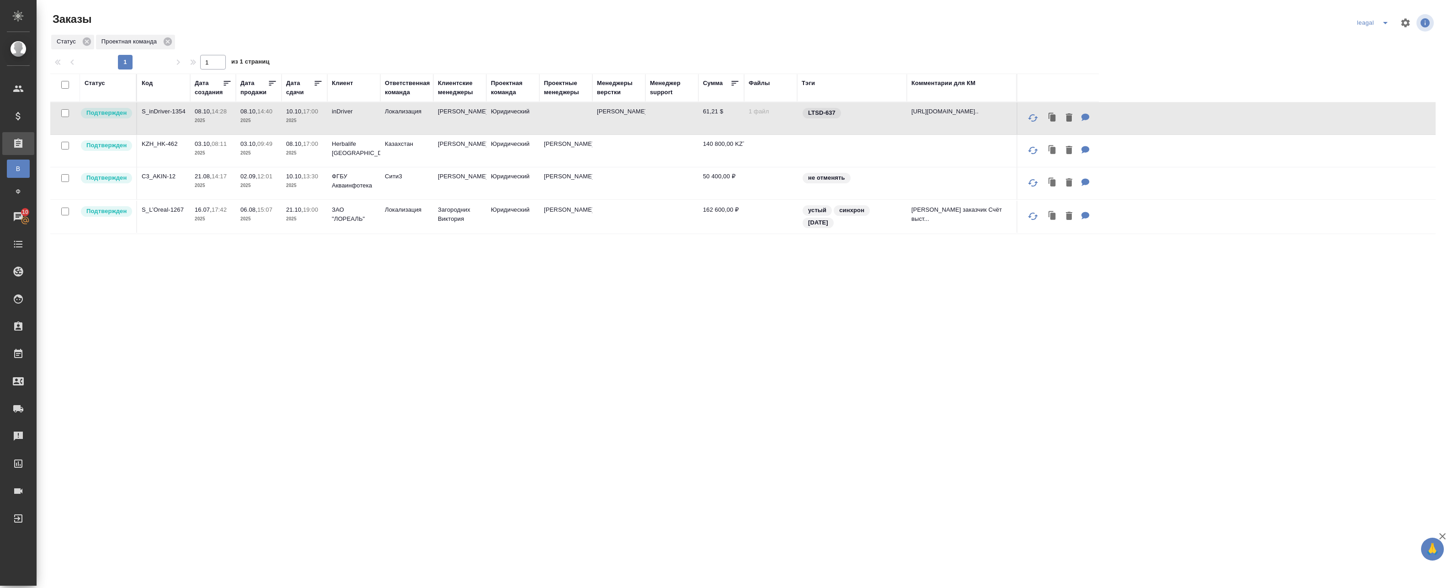
click at [581, 112] on td at bounding box center [565, 118] width 53 height 32
click at [532, 120] on td "Юридический" at bounding box center [512, 118] width 53 height 32
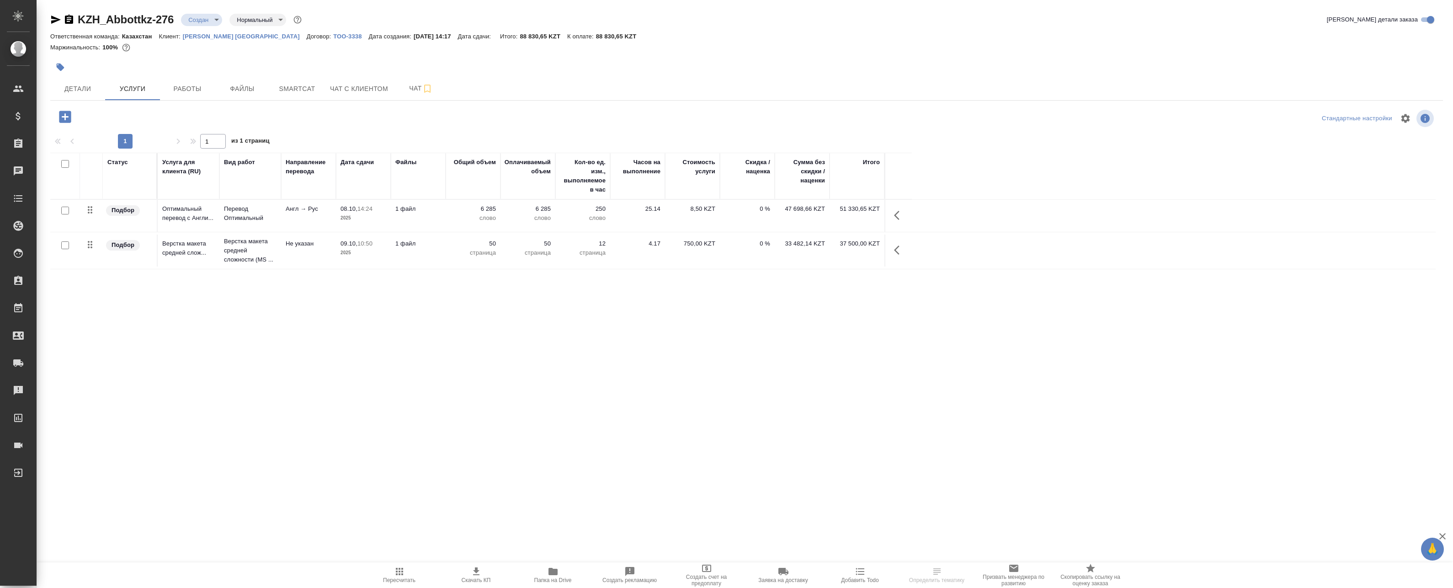
click at [197, 39] on p "[PERSON_NAME] [GEOGRAPHIC_DATA]" at bounding box center [245, 36] width 124 height 7
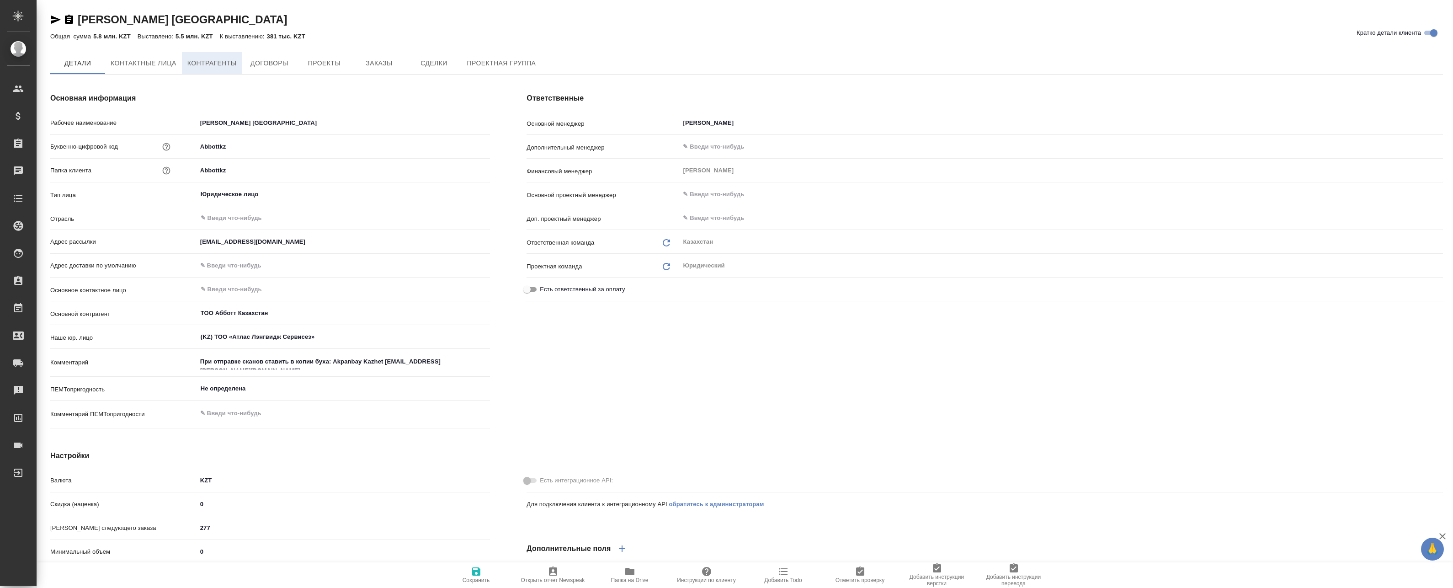
type textarea "x"
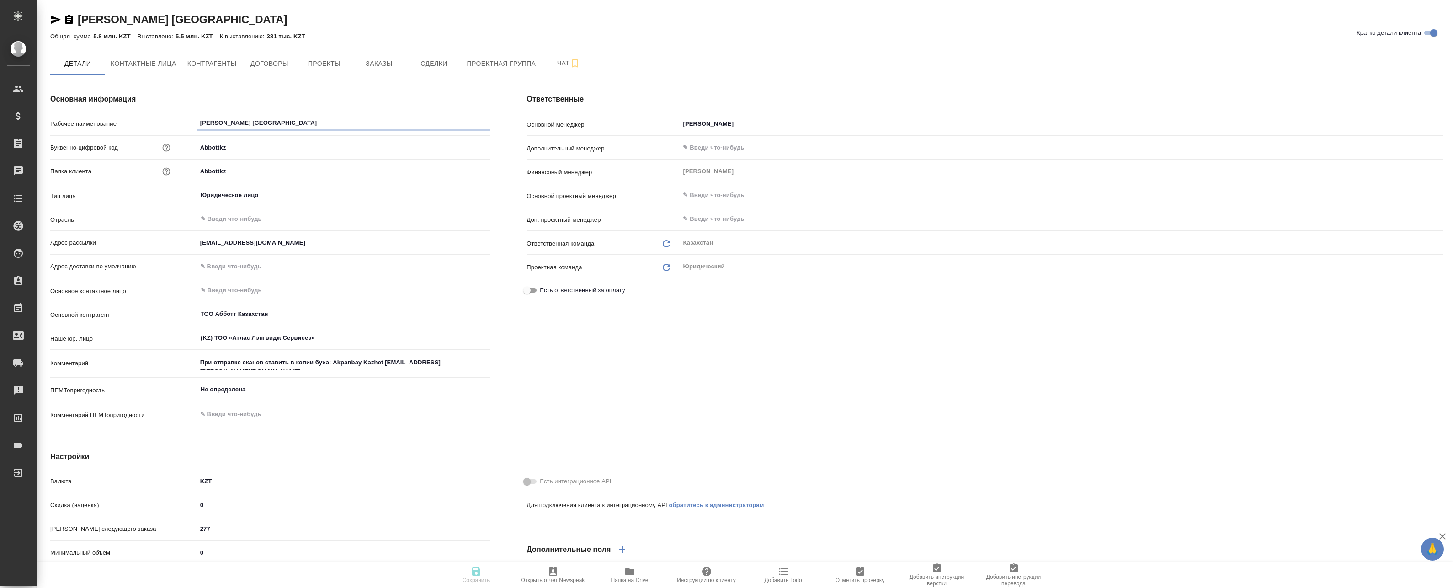
type textarea "x"
drag, startPoint x: 76, startPoint y: 10, endPoint x: 201, endPoint y: 16, distance: 125.0
click at [201, 16] on div "[PERSON_NAME] Kazakhstan Кратко детали клиента Общая сумма 5.8 млн. KZT Выставл…" at bounding box center [746, 450] width 1403 height 900
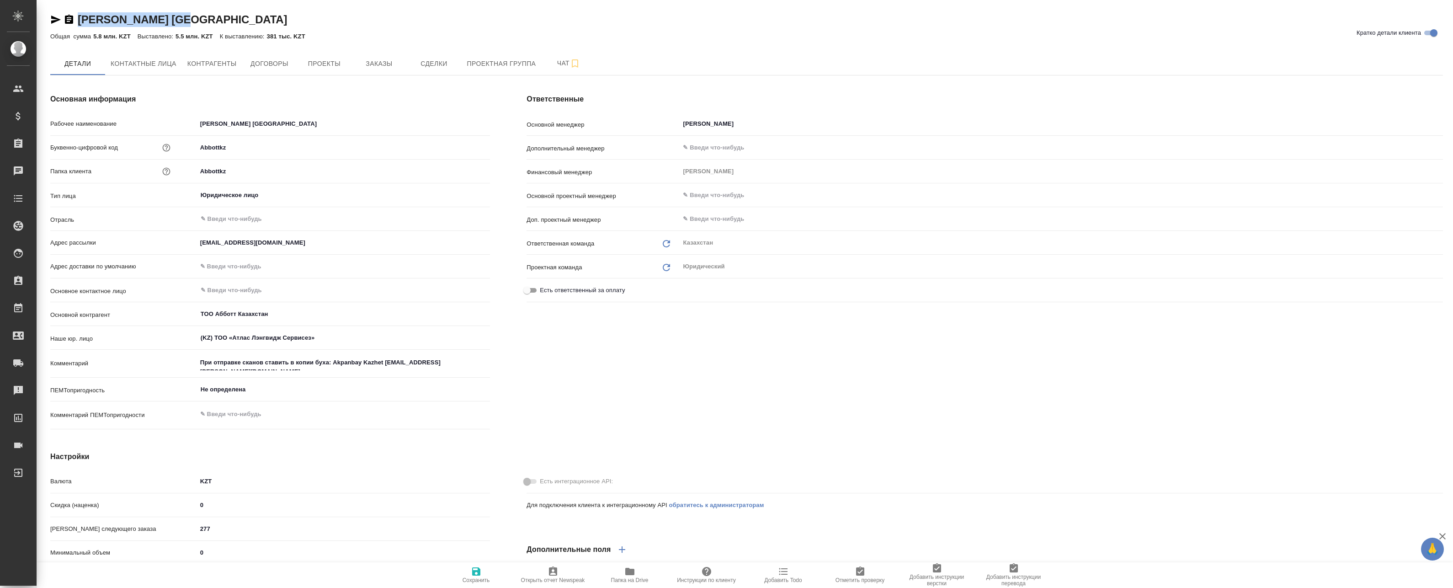
copy link "[PERSON_NAME] [GEOGRAPHIC_DATA]"
type textarea "x"
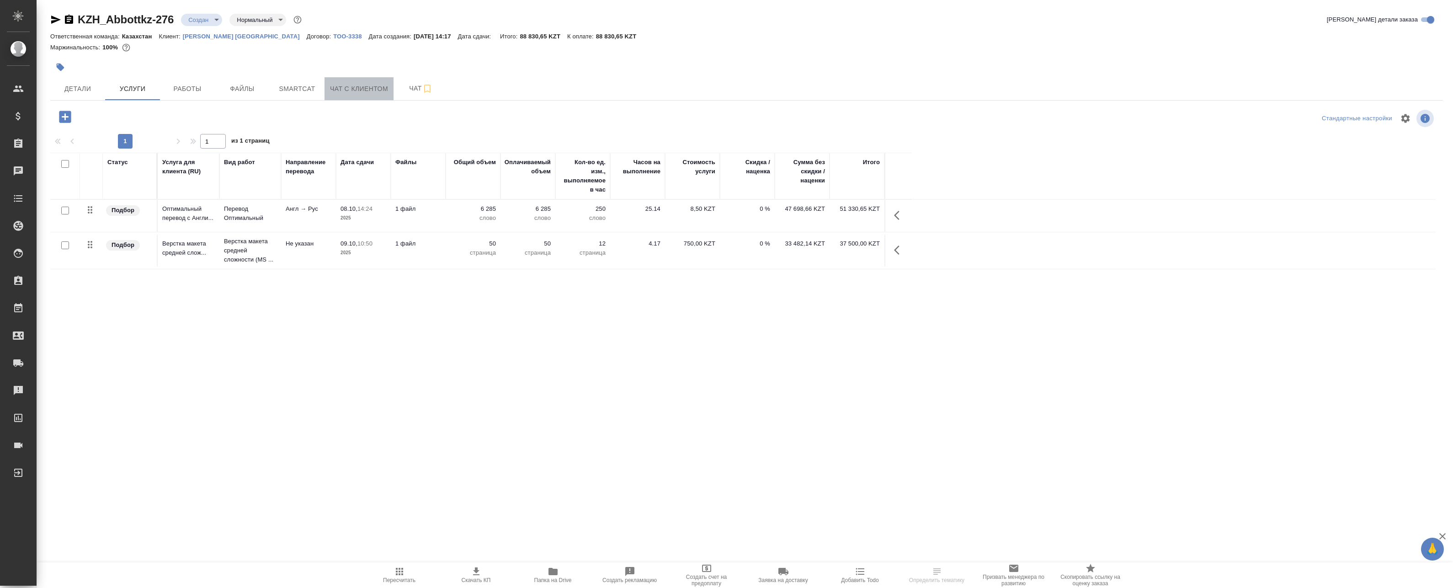
click at [362, 90] on span "Чат с клиентом" at bounding box center [359, 88] width 58 height 11
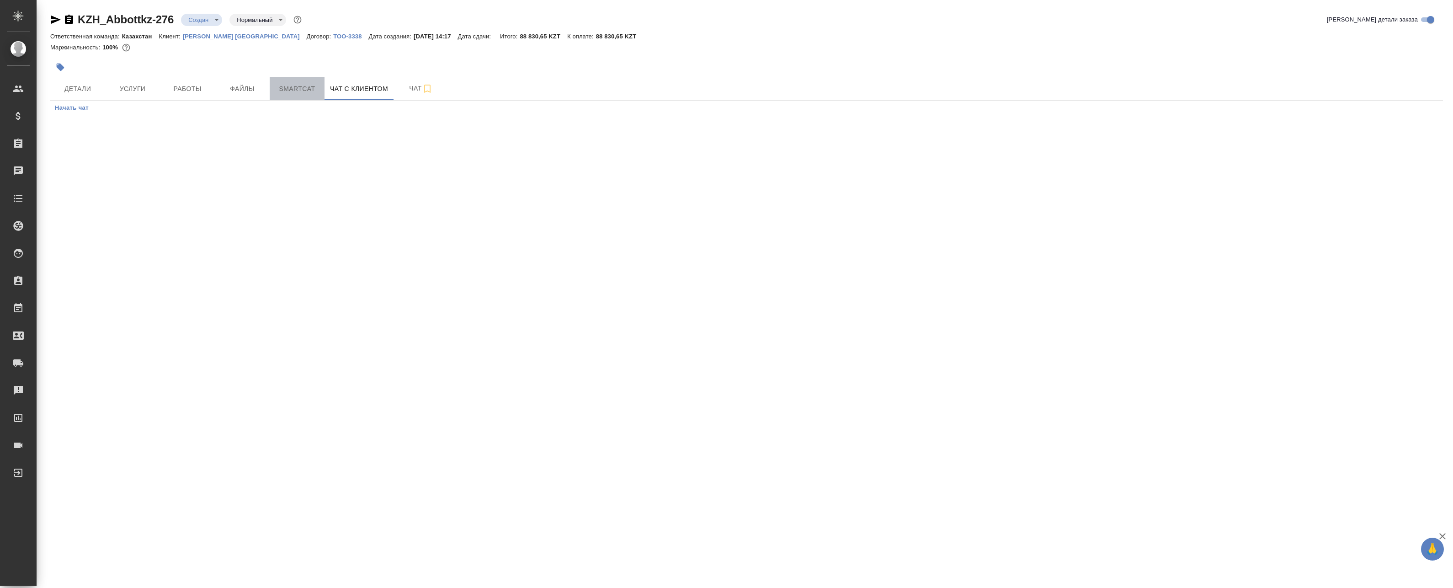
click at [309, 93] on span "Smartcat" at bounding box center [297, 88] width 44 height 11
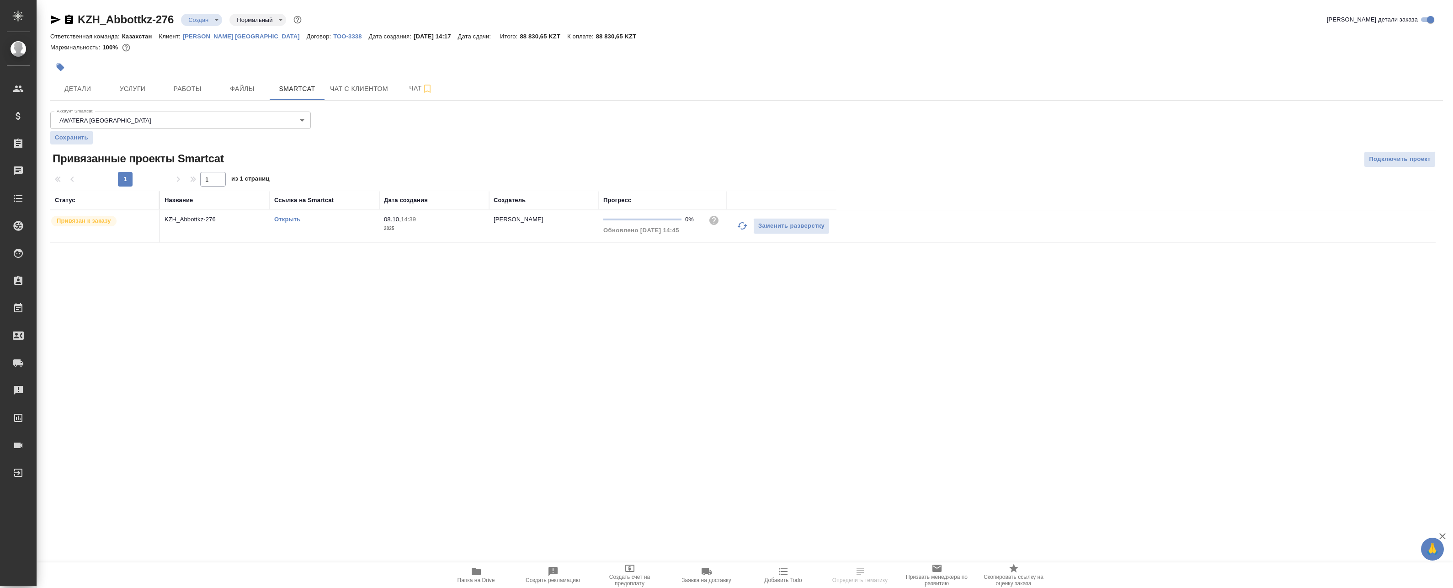
click at [296, 218] on link "Открыть" at bounding box center [287, 219] width 26 height 7
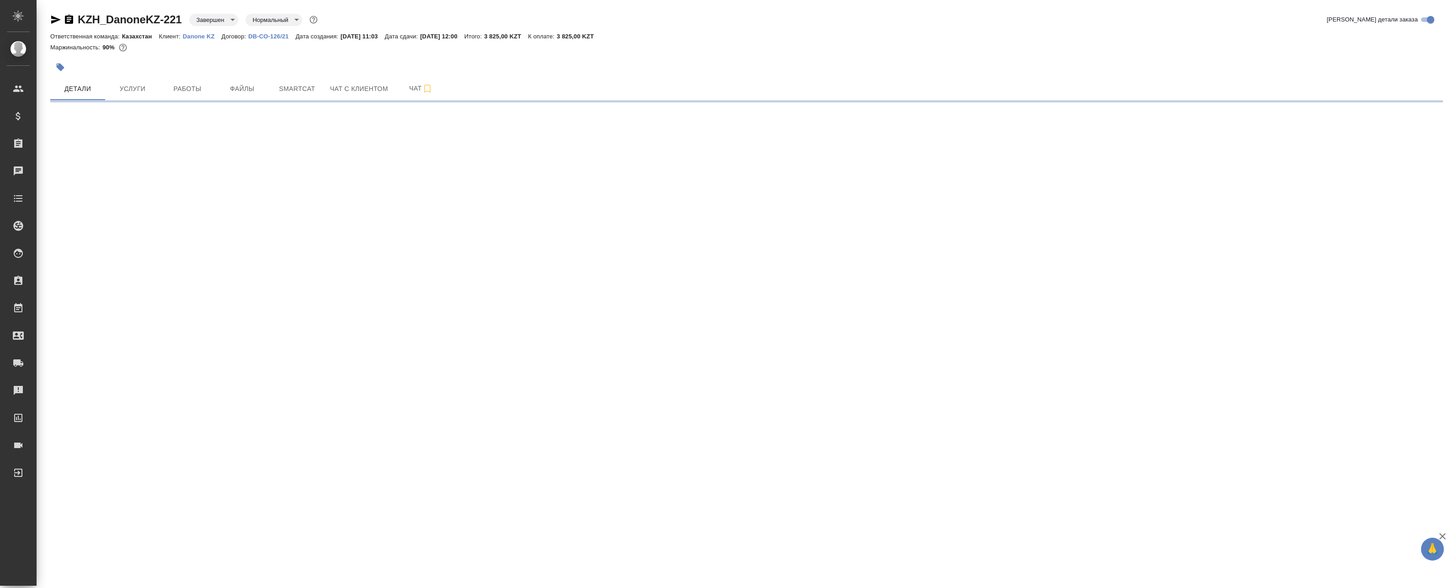
select select "RU"
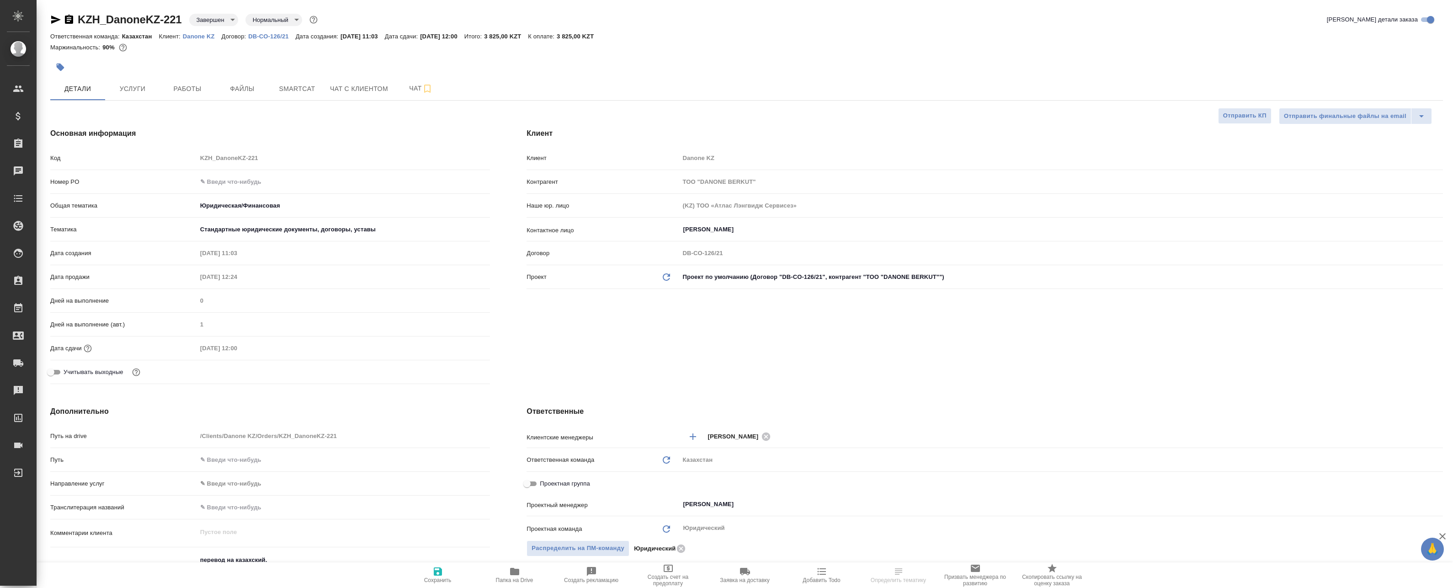
type textarea "x"
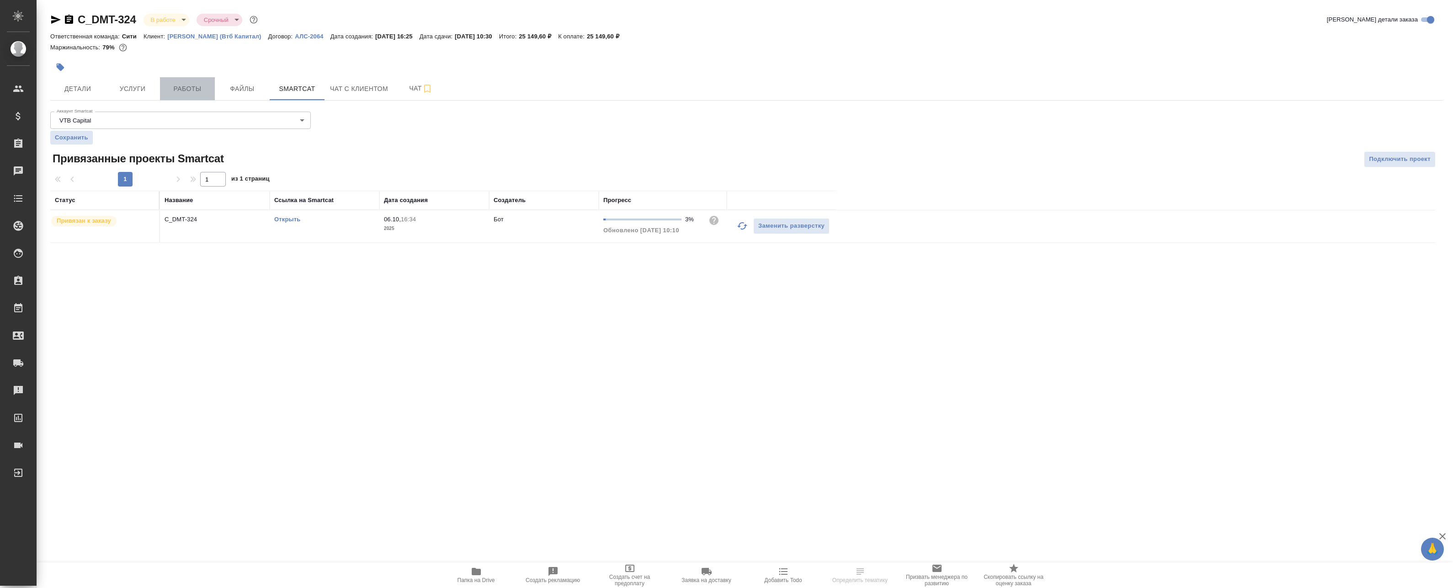
click at [189, 90] on span "Работы" at bounding box center [187, 88] width 44 height 11
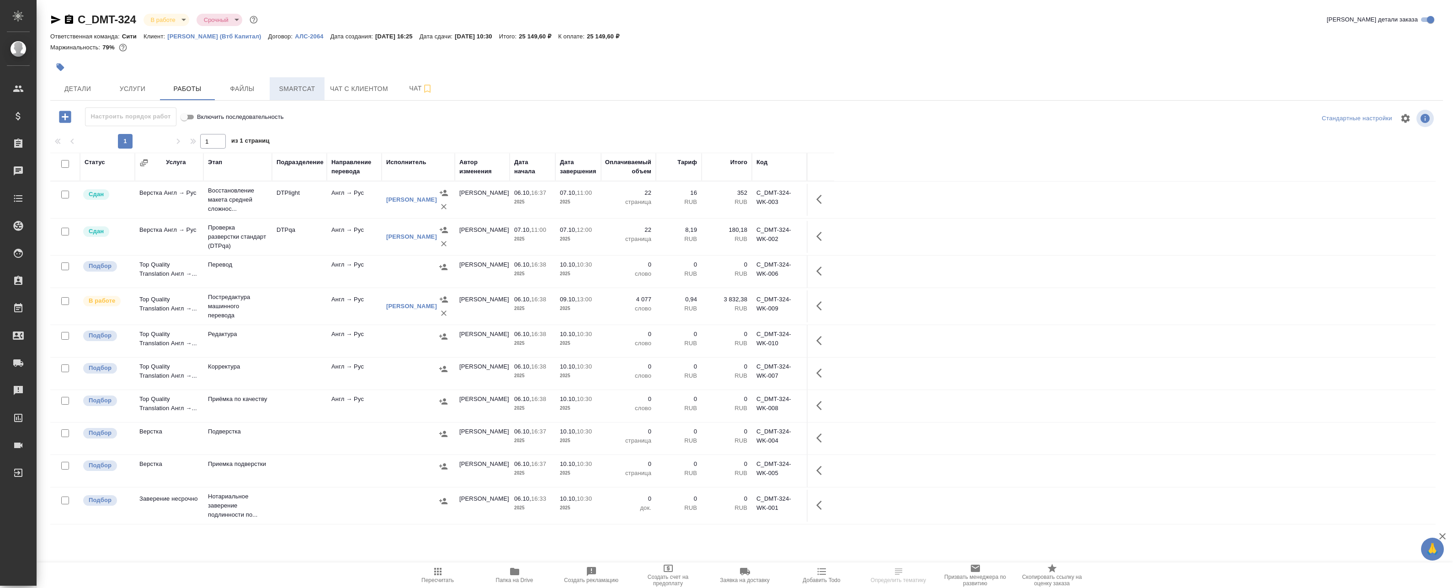
click at [289, 89] on span "Smartcat" at bounding box center [297, 88] width 44 height 11
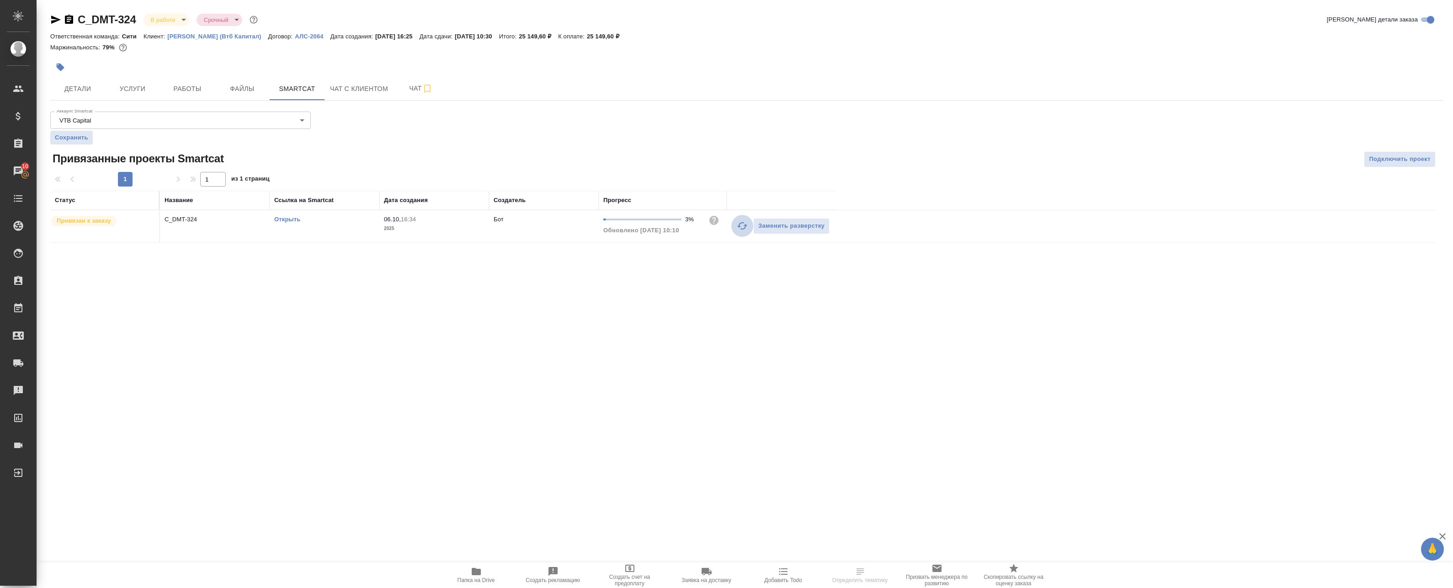
click at [743, 226] on icon "button" at bounding box center [742, 225] width 11 height 11
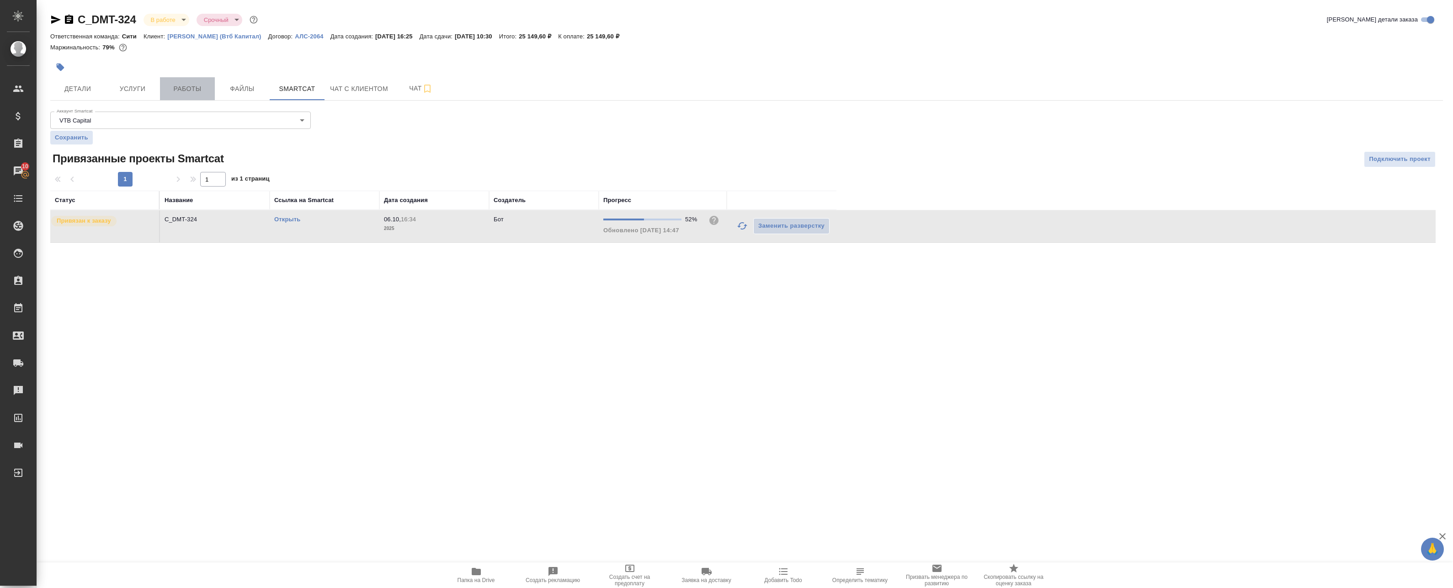
click at [174, 90] on span "Работы" at bounding box center [187, 88] width 44 height 11
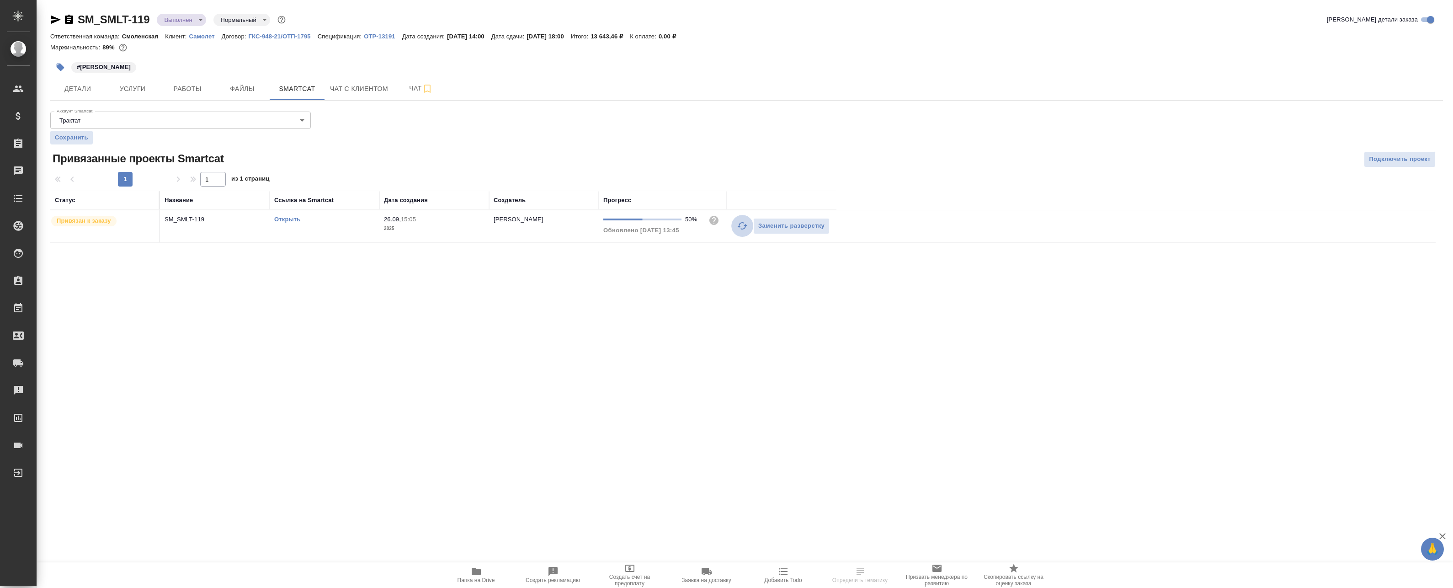
click at [741, 225] on icon "button" at bounding box center [742, 225] width 11 height 11
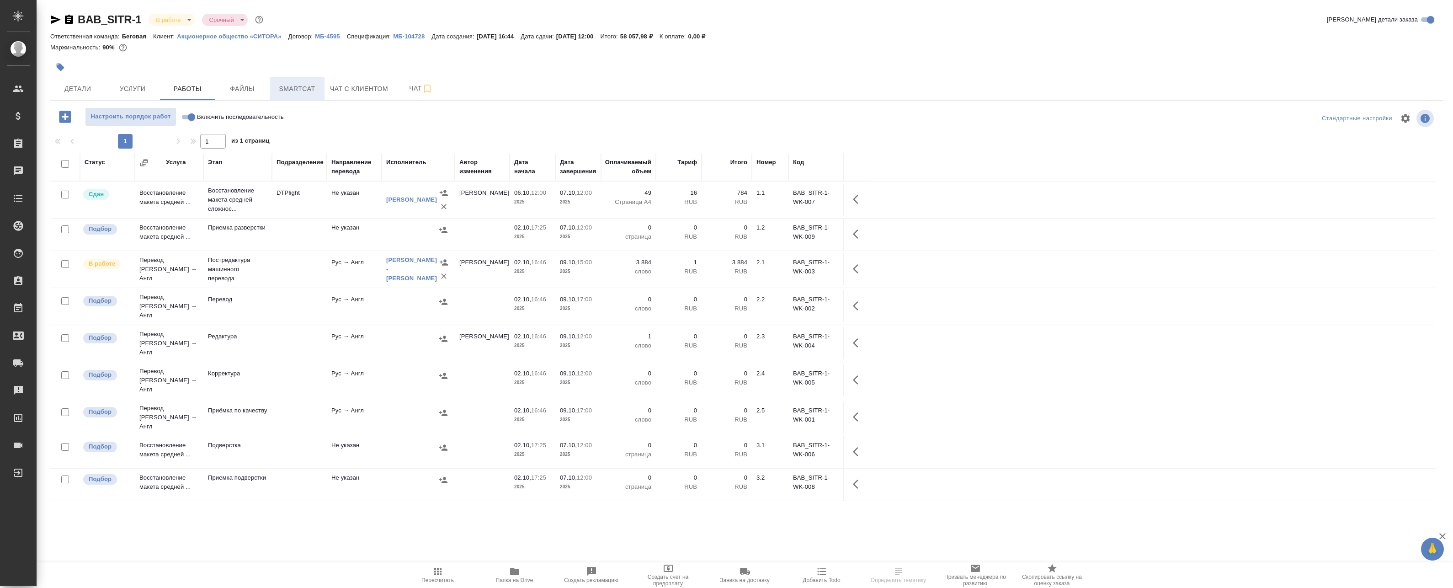
click at [271, 88] on button "Smartcat" at bounding box center [297, 88] width 55 height 23
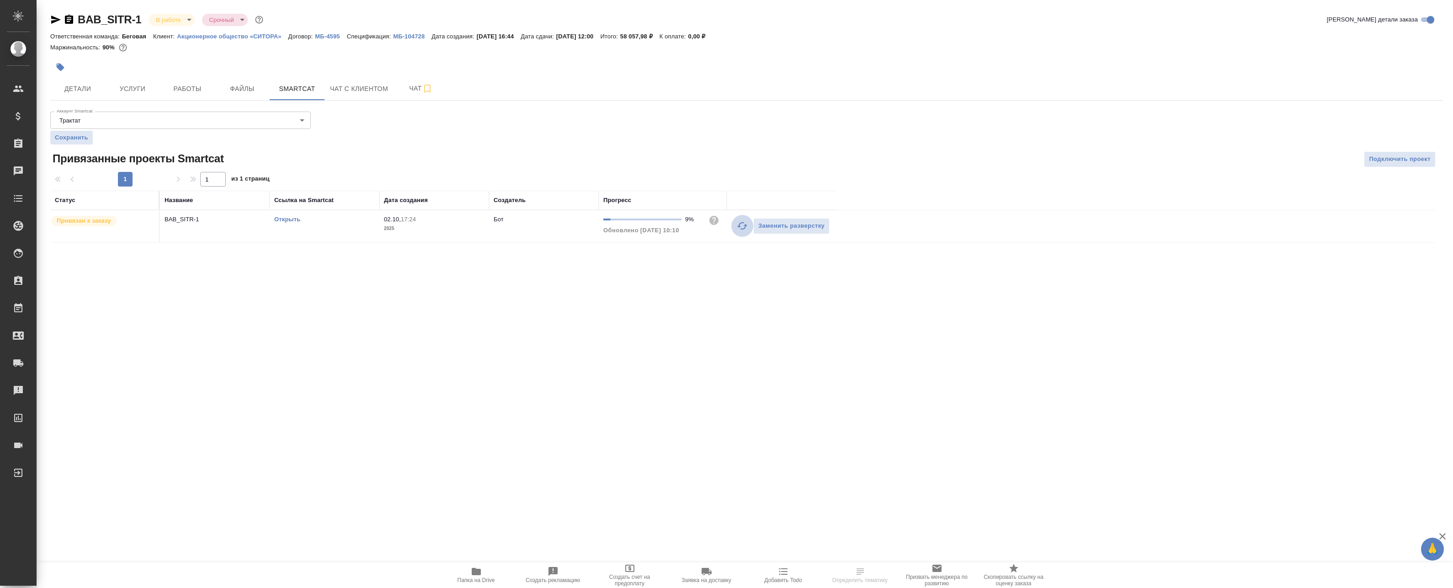
click at [741, 228] on icon "button" at bounding box center [742, 225] width 11 height 11
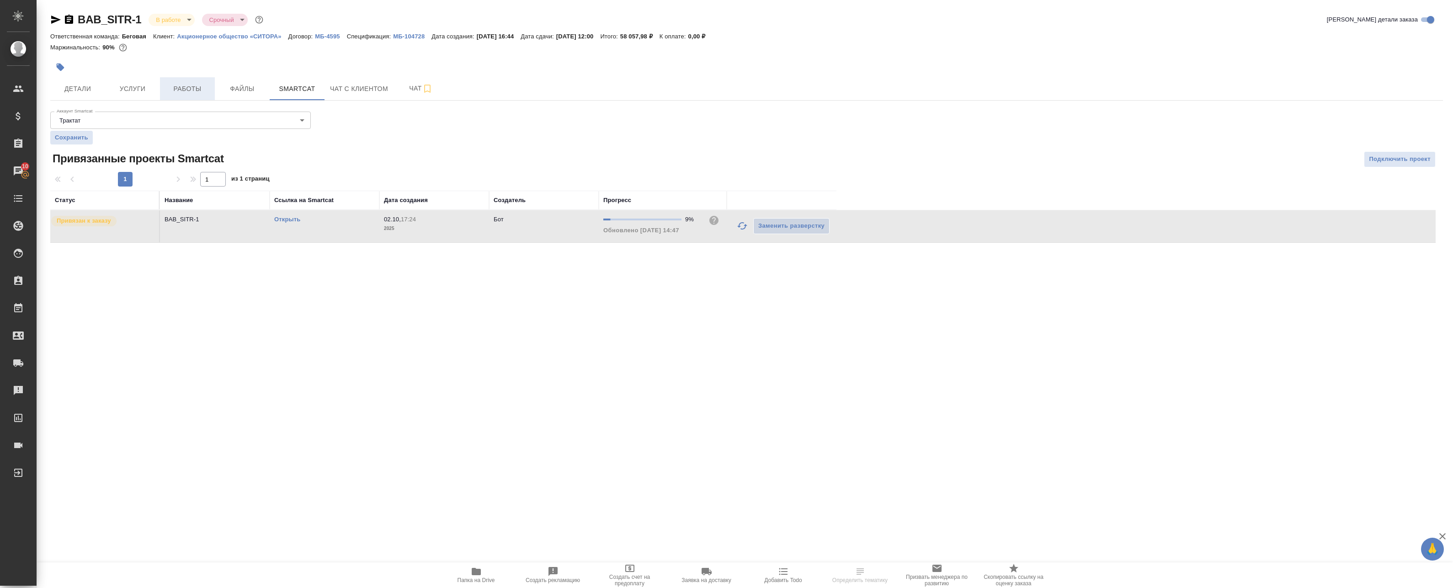
click at [183, 90] on span "Работы" at bounding box center [187, 88] width 44 height 11
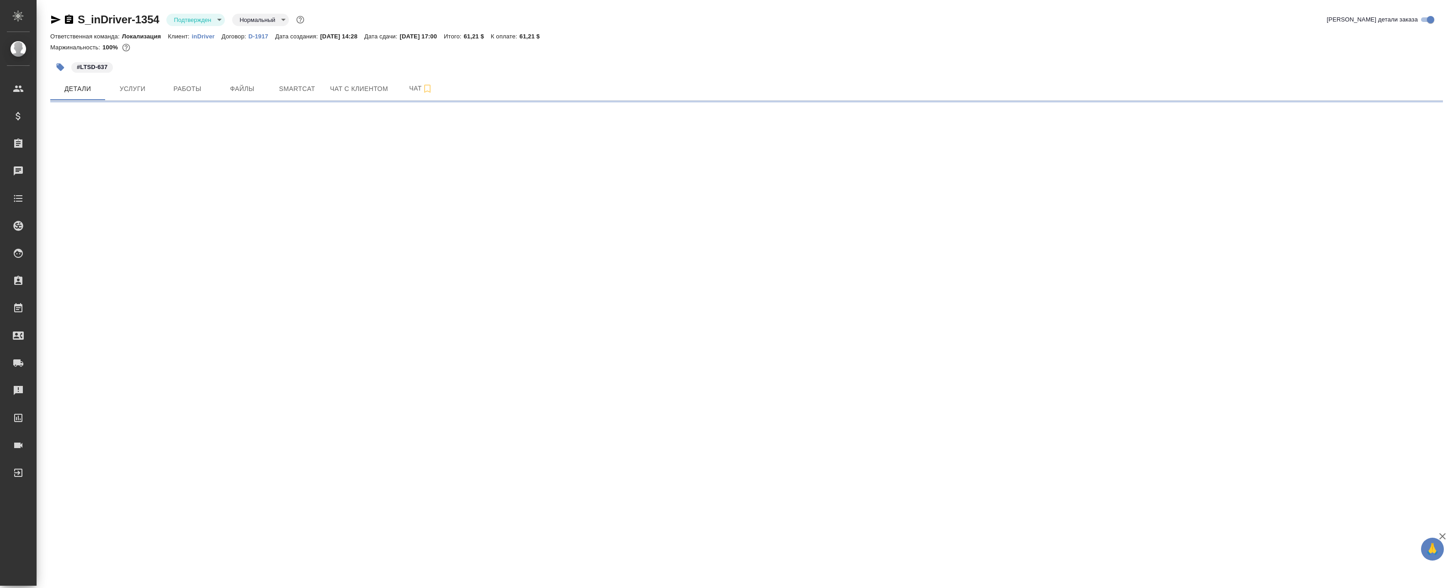
select select "RU"
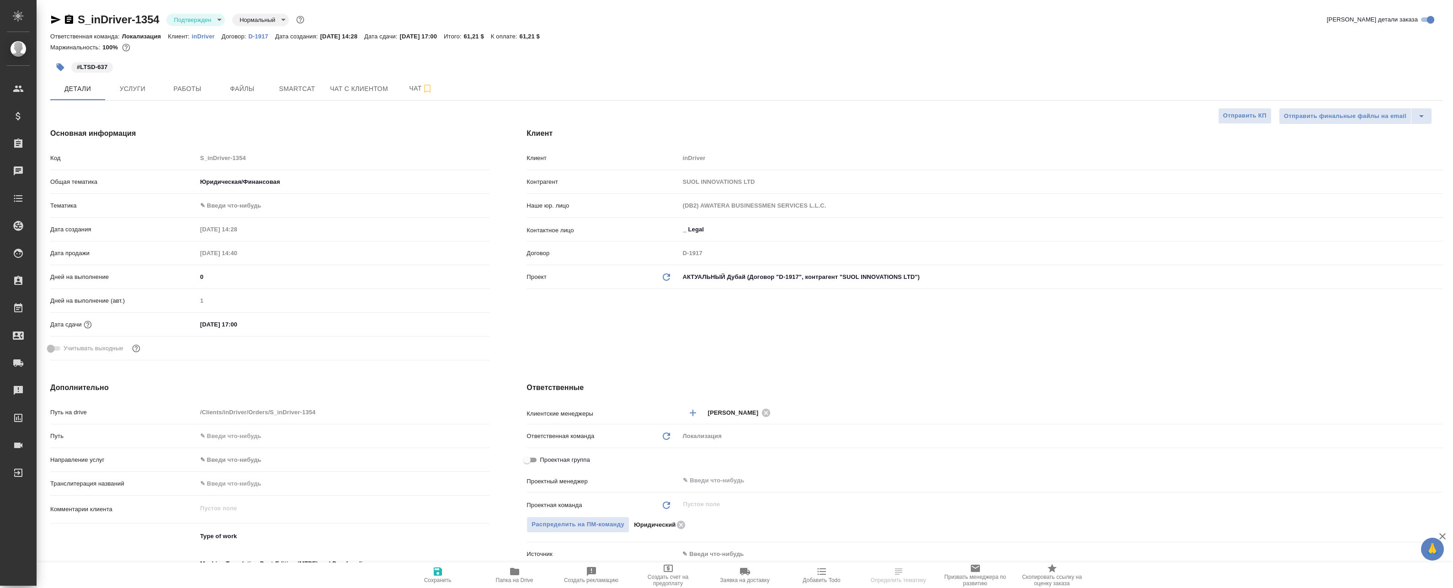
type textarea "x"
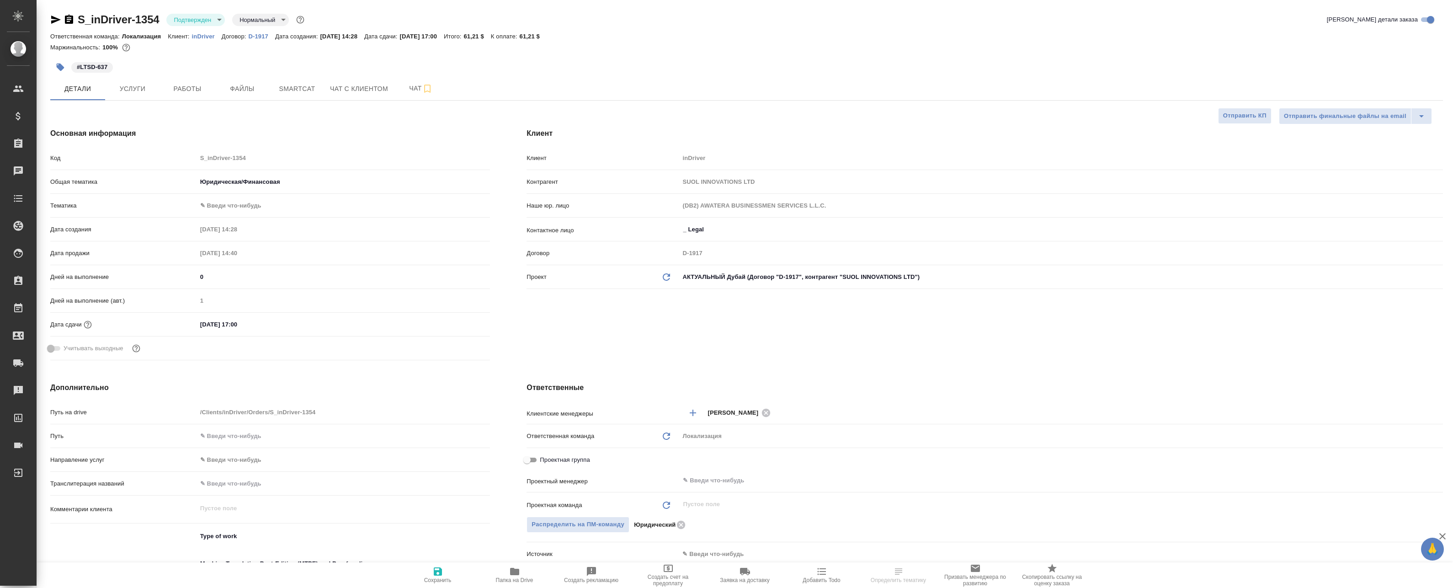
type textarea "x"
click at [199, 37] on p "inDriver" at bounding box center [207, 36] width 30 height 7
type textarea "x"
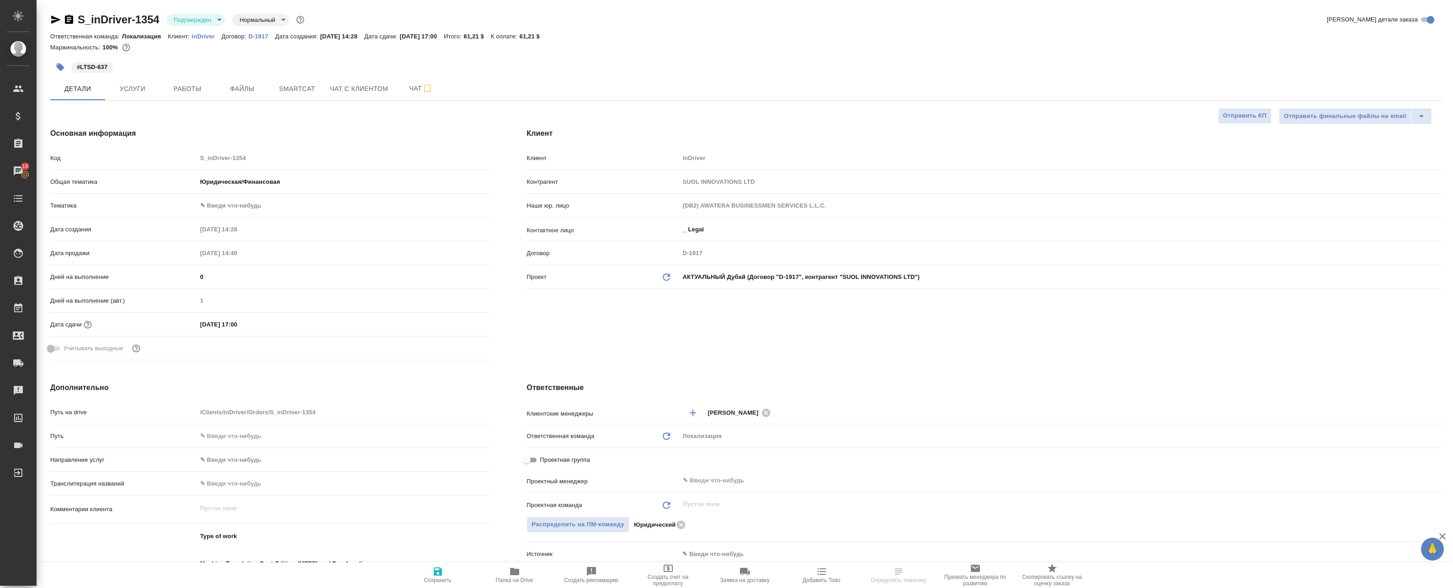
select select "RU"
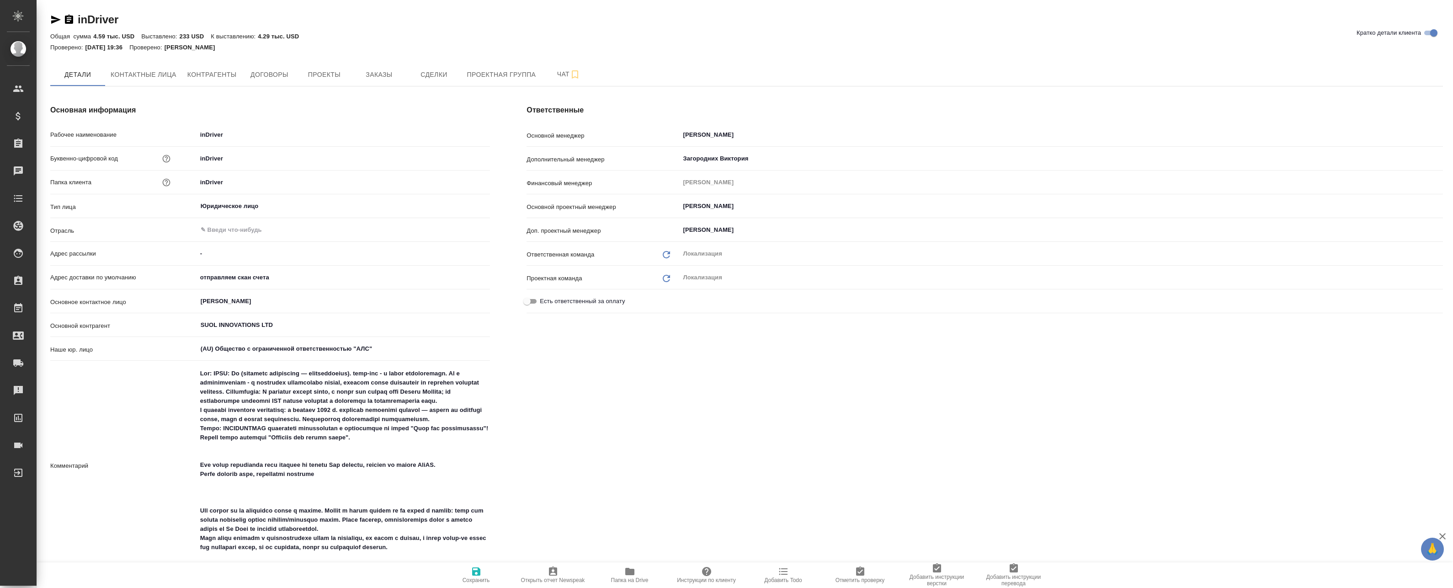
type textarea "x"
drag, startPoint x: 232, startPoint y: 132, endPoint x: 125, endPoint y: 127, distance: 107.1
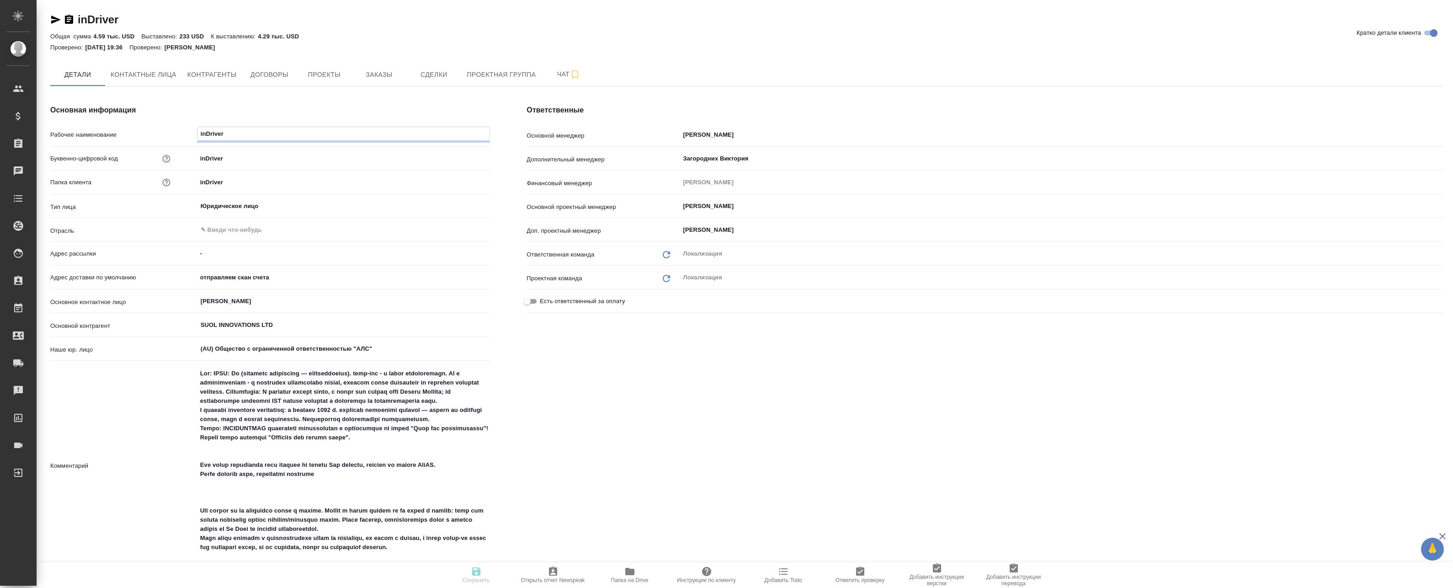
click at [133, 128] on div "Рабочее наименование inDriver" at bounding box center [270, 135] width 440 height 16
type textarea "x"
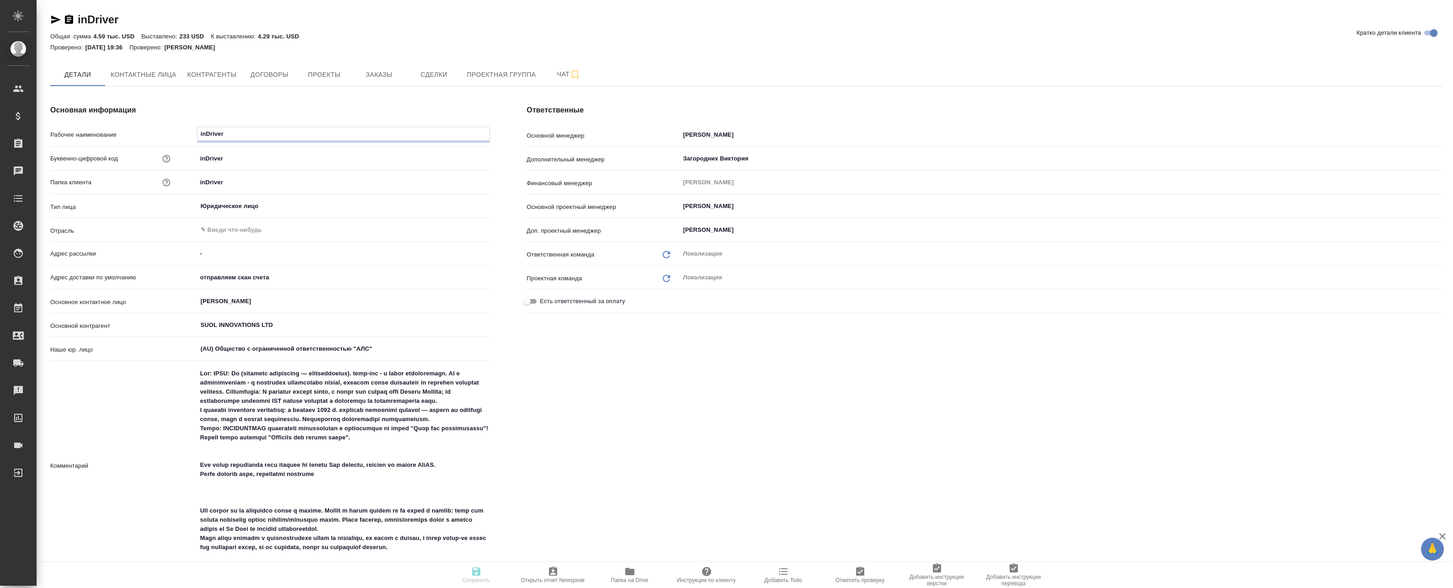
type textarea "x"
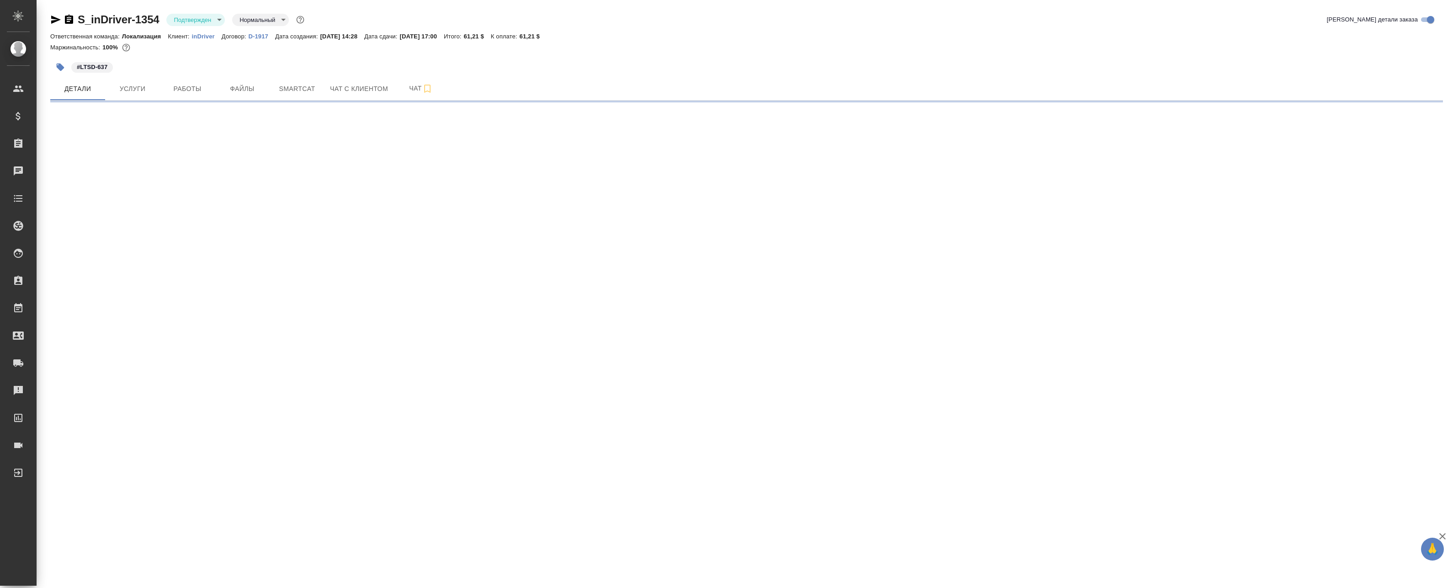
select select "RU"
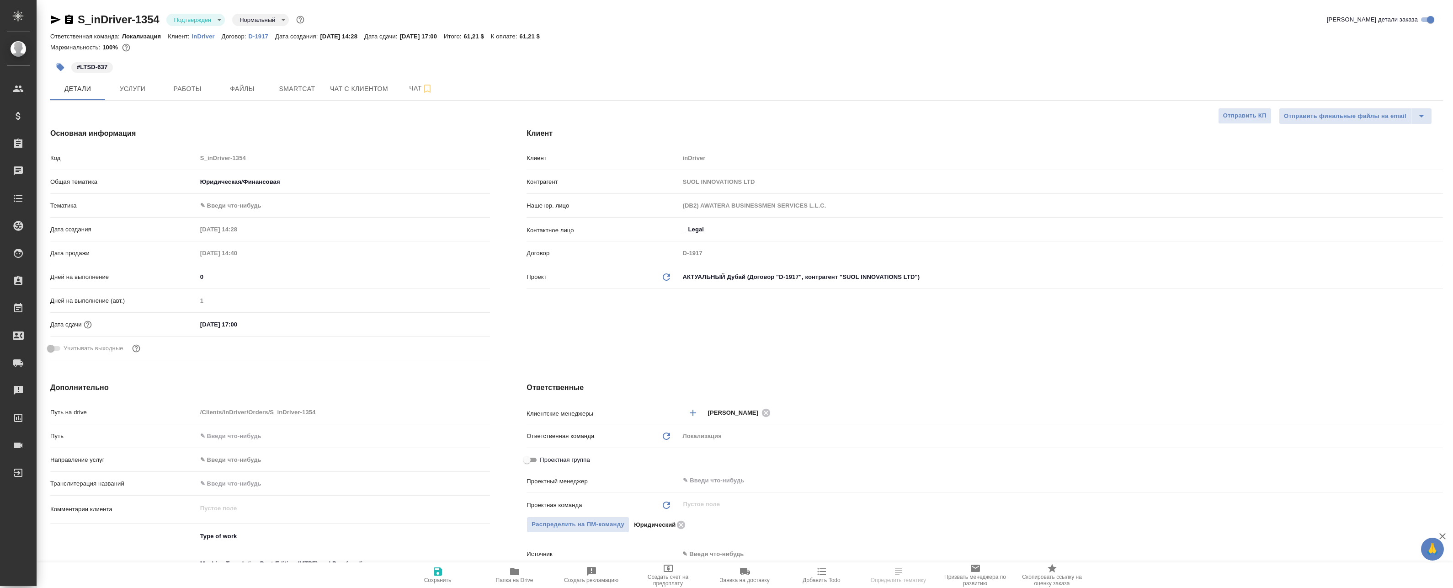
type textarea "x"
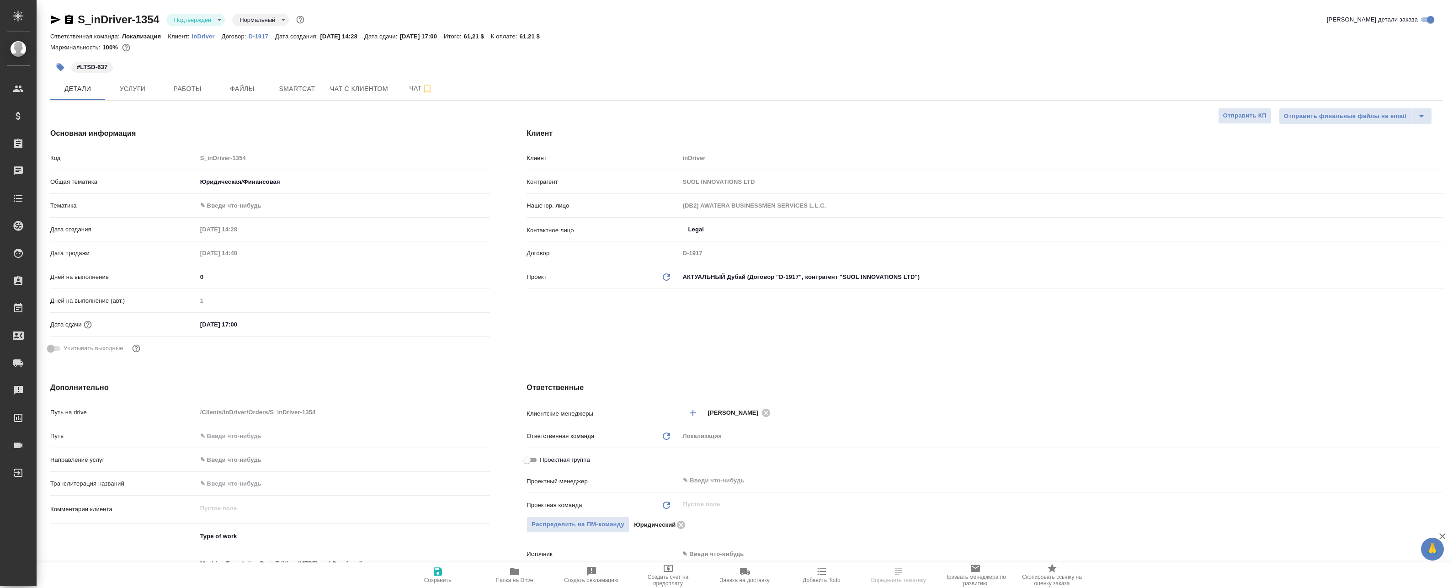
type textarea "x"
click at [729, 472] on div "​" at bounding box center [1061, 480] width 764 height 16
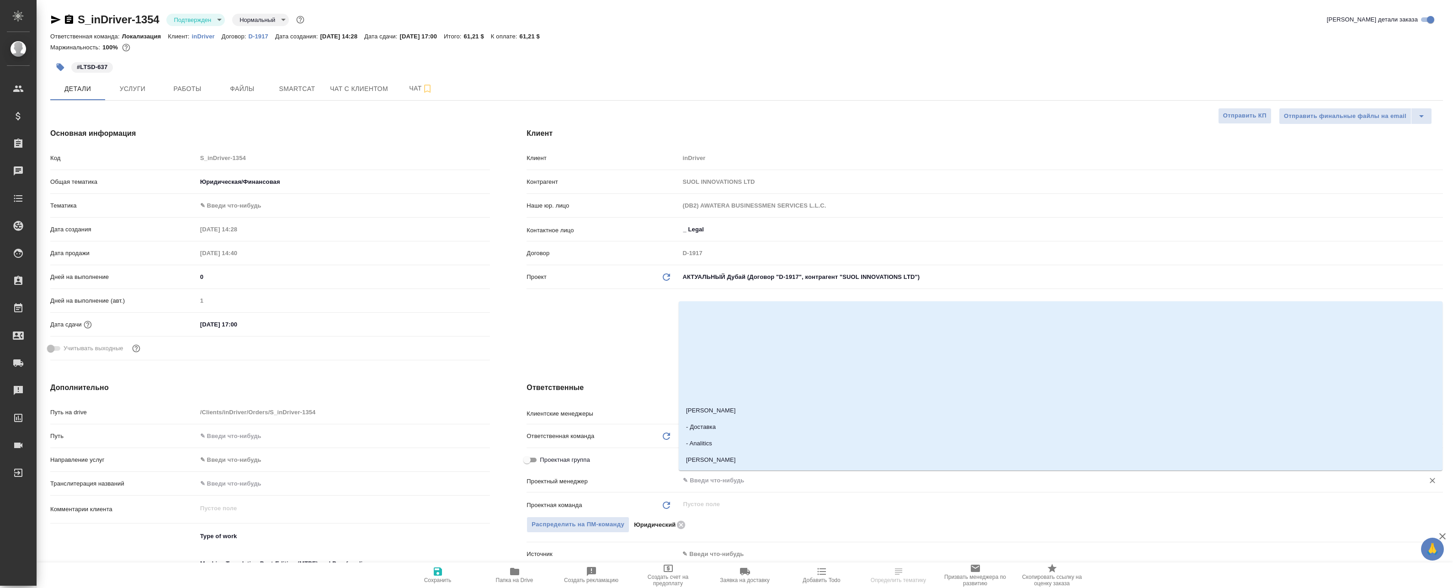
click at [731, 477] on input "text" at bounding box center [1046, 480] width 728 height 11
type input "Mat"
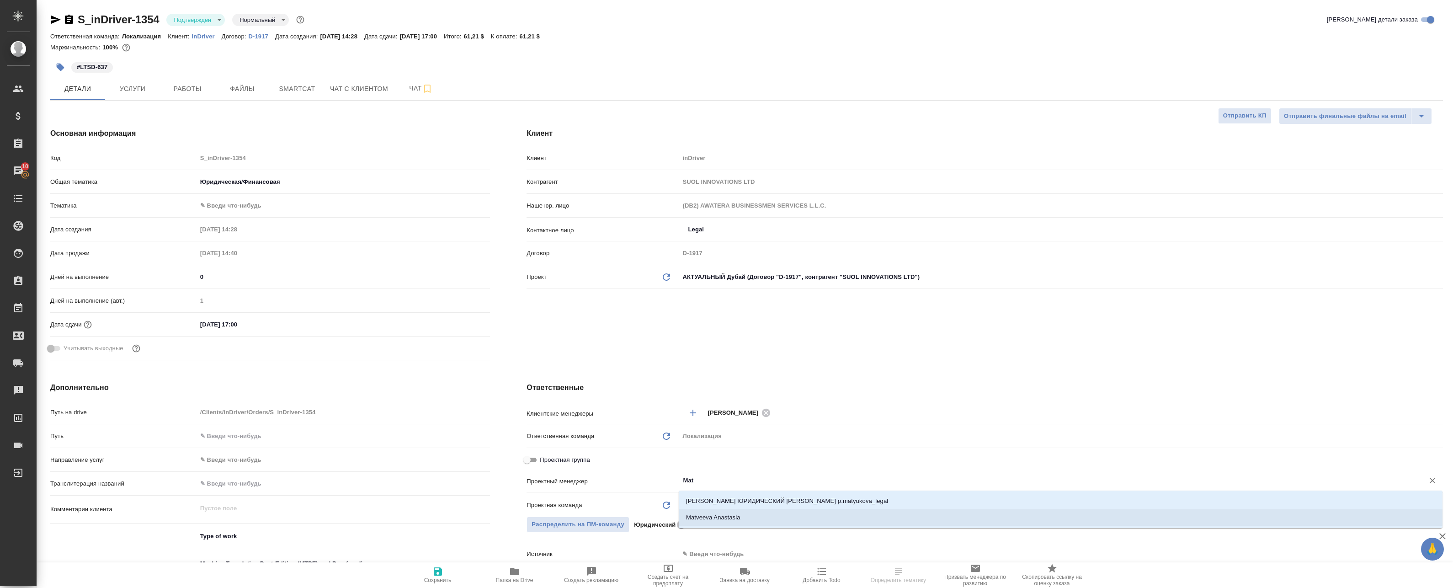
click at [763, 511] on li "Matveeva Anastasia" at bounding box center [1061, 517] width 764 height 16
type textarea "x"
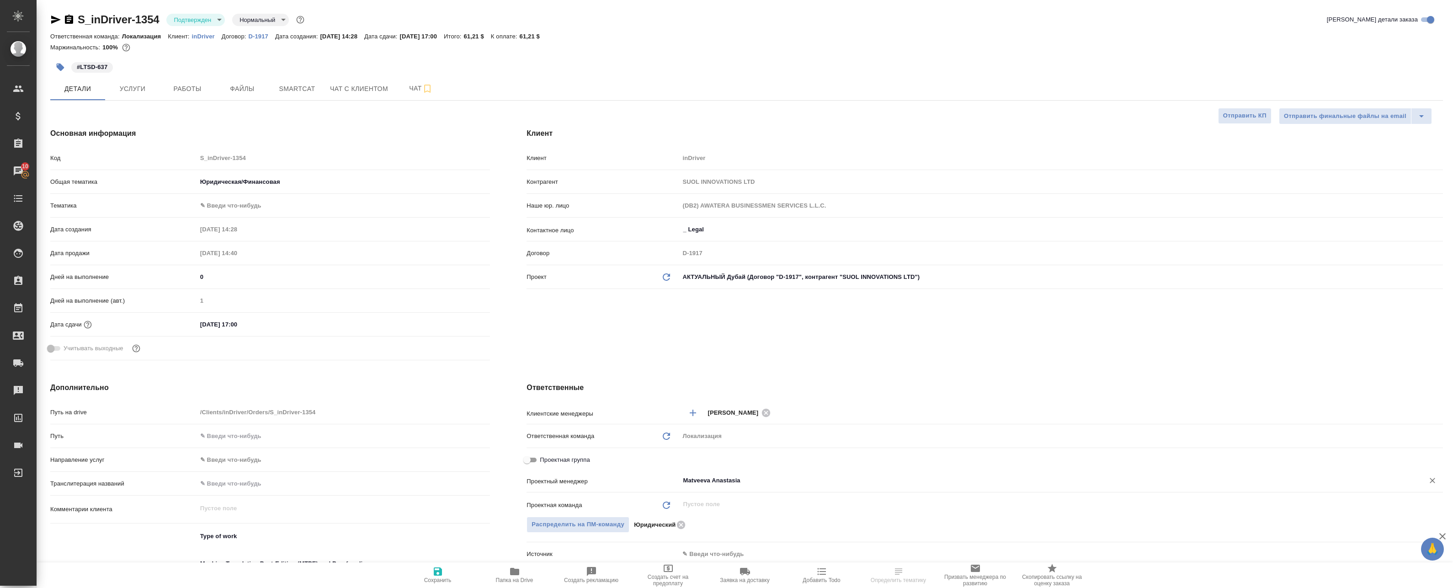
type input "Matveeva Anastasia"
click at [443, 578] on span "Сохранить" at bounding box center [437, 580] width 27 height 6
type textarea "x"
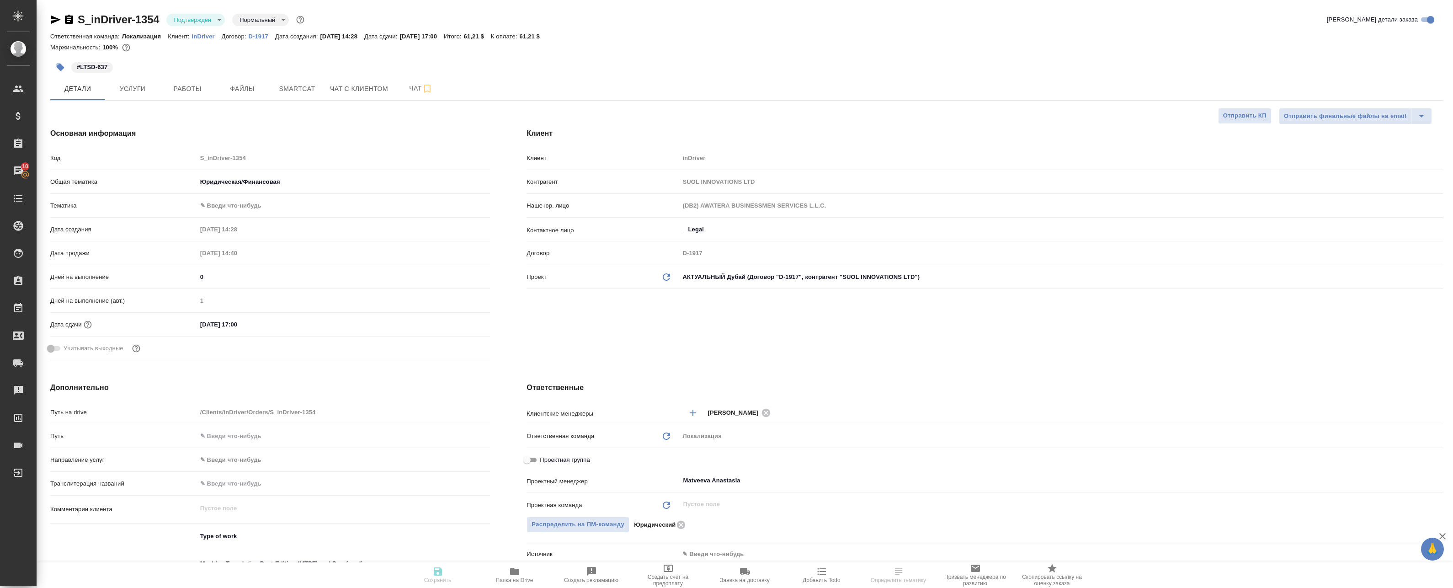
type textarea "x"
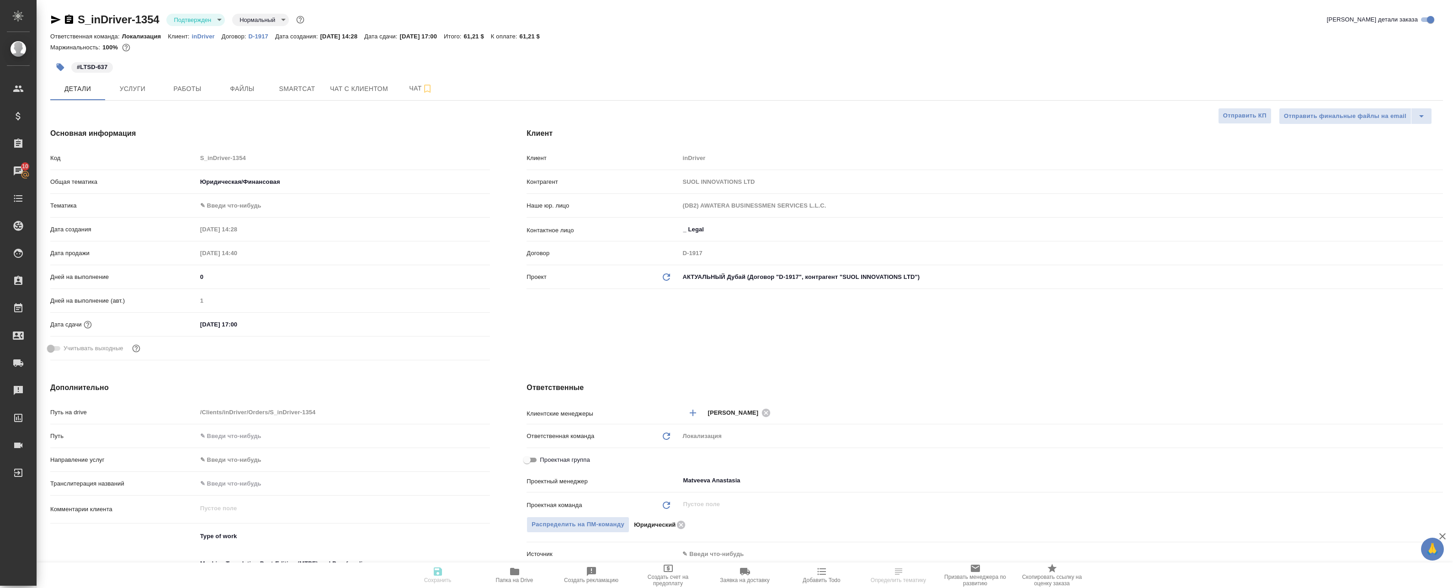
type textarea "x"
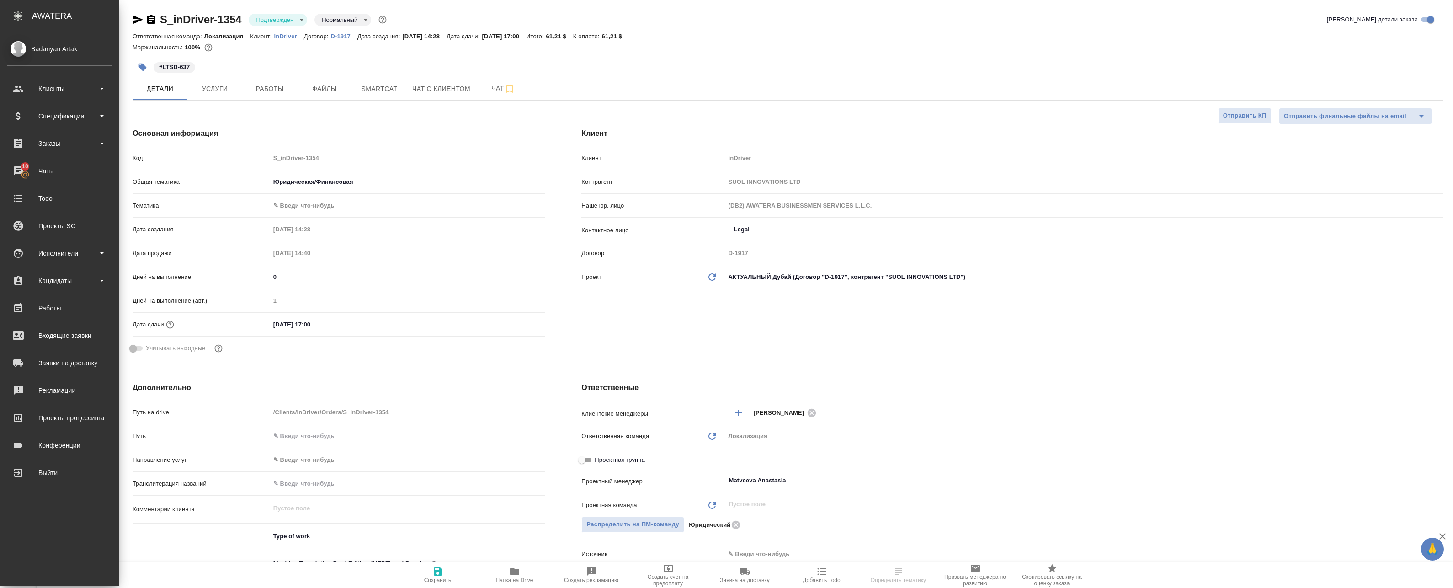
type textarea "x"
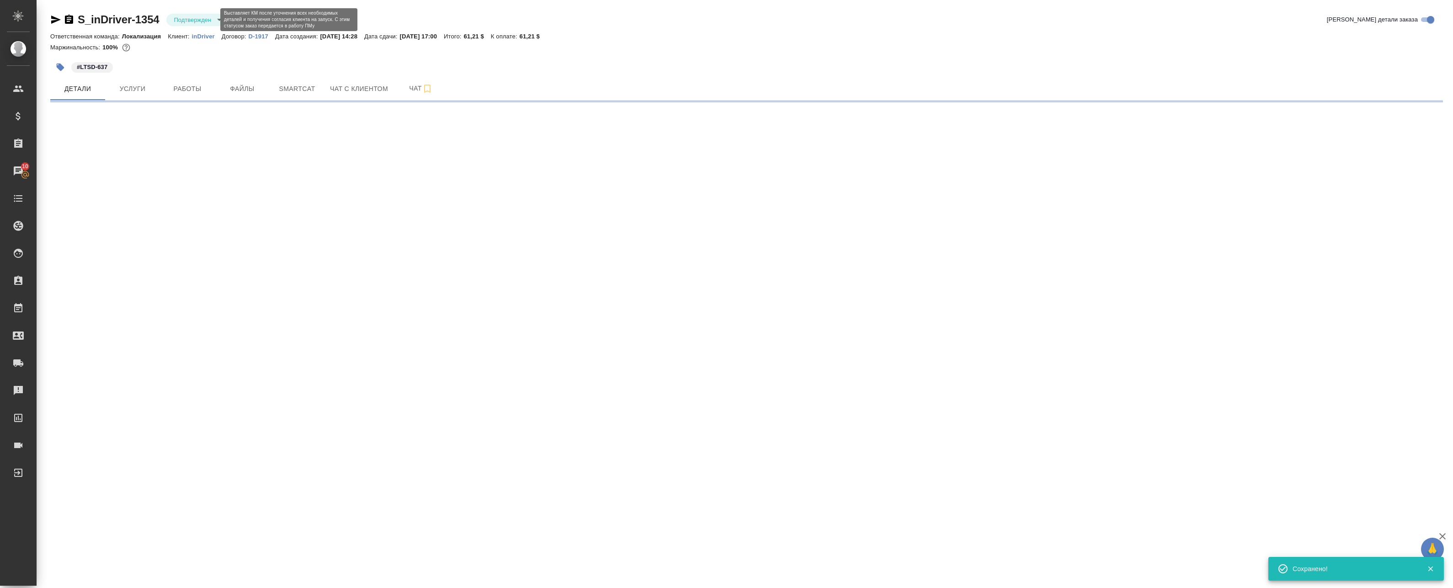
select select "RU"
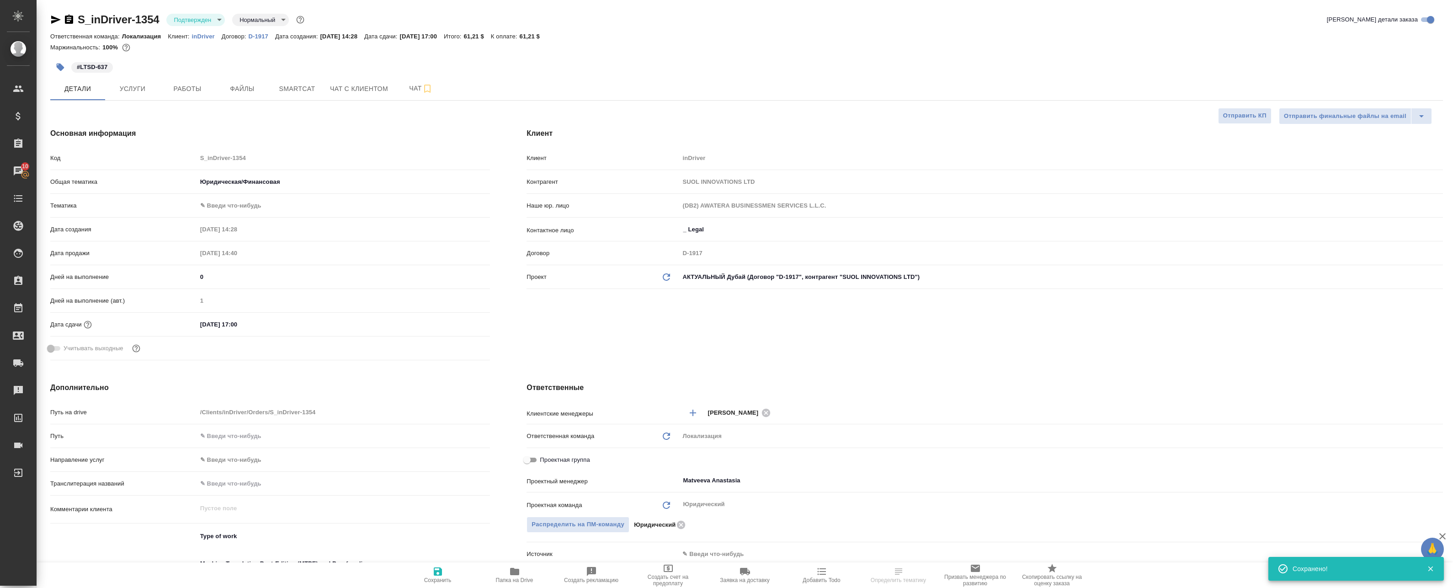
type textarea "x"
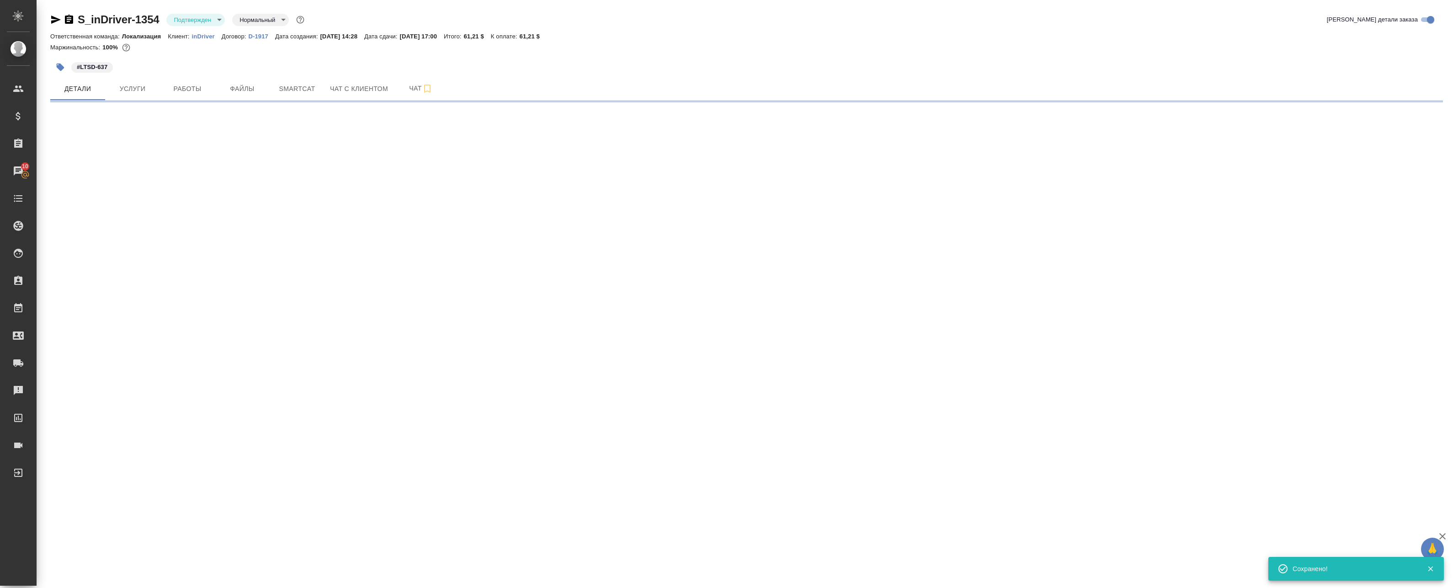
click at [55, 22] on icon "button" at bounding box center [56, 20] width 10 height 8
select select "RU"
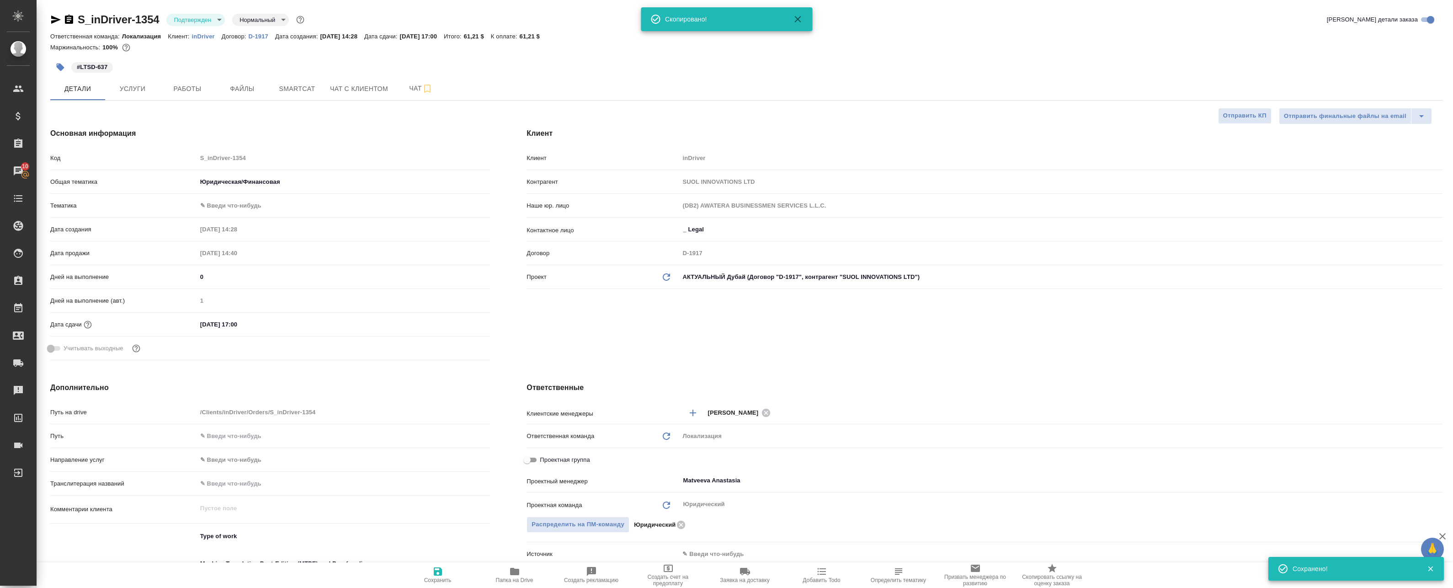
type textarea "x"
